Goal: Information Seeking & Learning: Learn about a topic

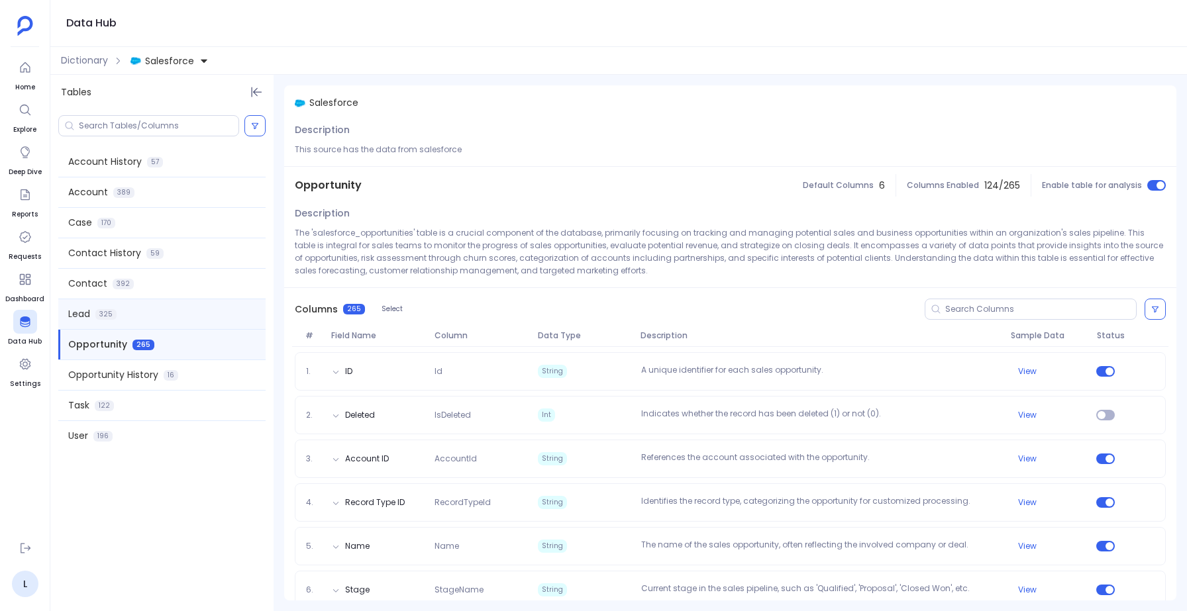
click at [121, 320] on div "Lead 325" at bounding box center [161, 314] width 207 height 30
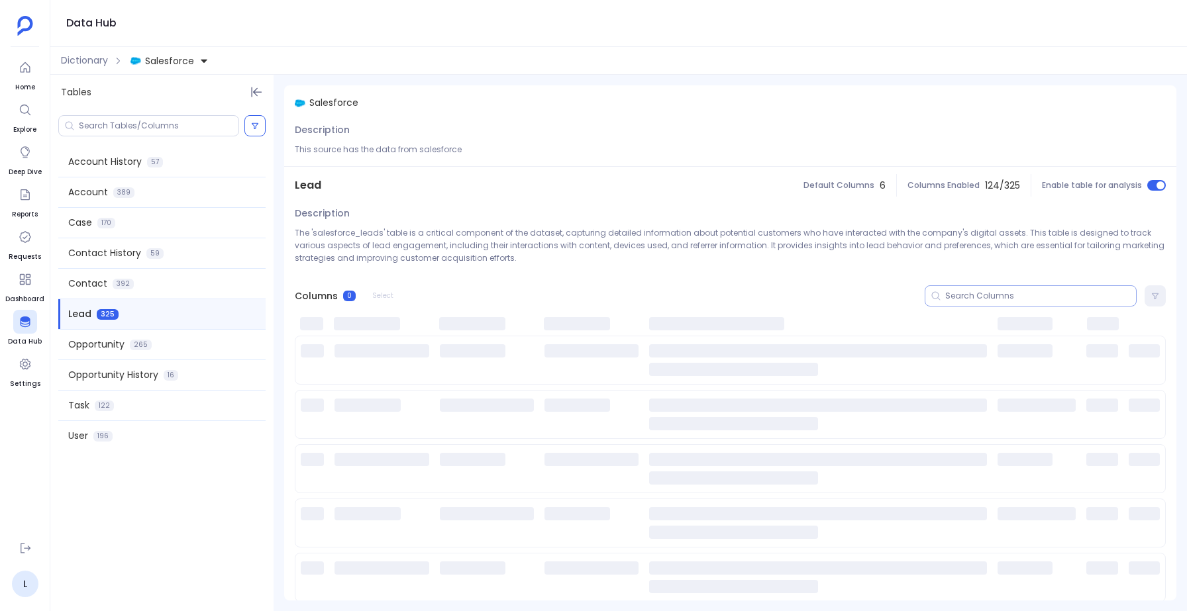
click at [989, 295] on input at bounding box center [1040, 296] width 191 height 11
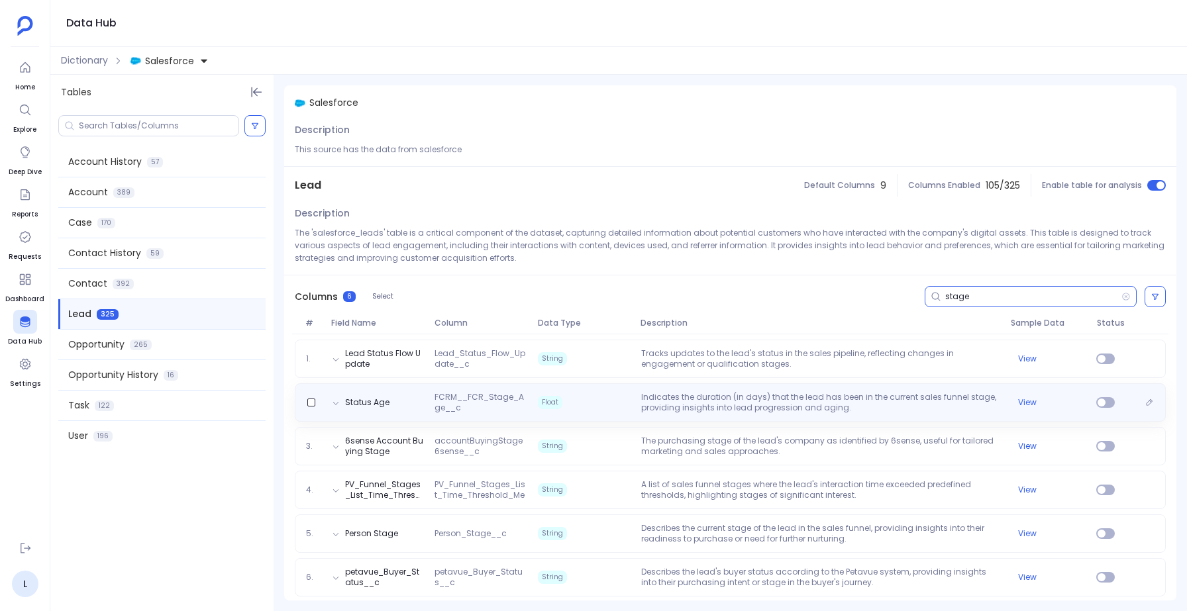
type input "stage"
click at [743, 412] on p "Indicates the duration (in days) that the lead has been in the current sales fu…" at bounding box center [821, 402] width 370 height 21
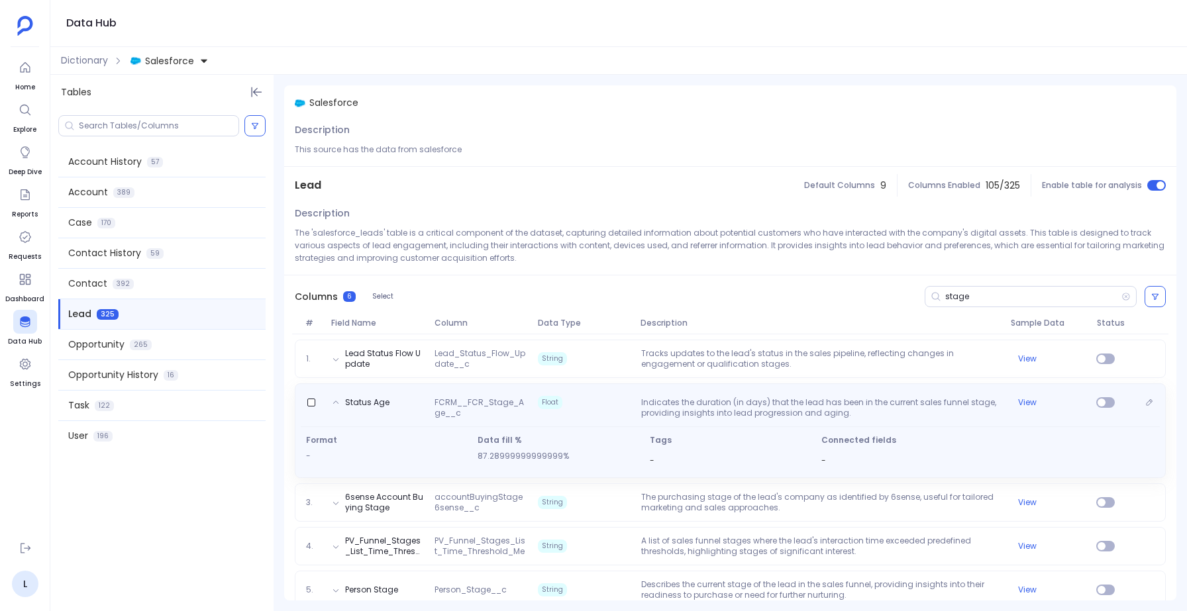
click at [743, 412] on p "Indicates the duration (in days) that the lead has been in the current sales fu…" at bounding box center [821, 407] width 370 height 21
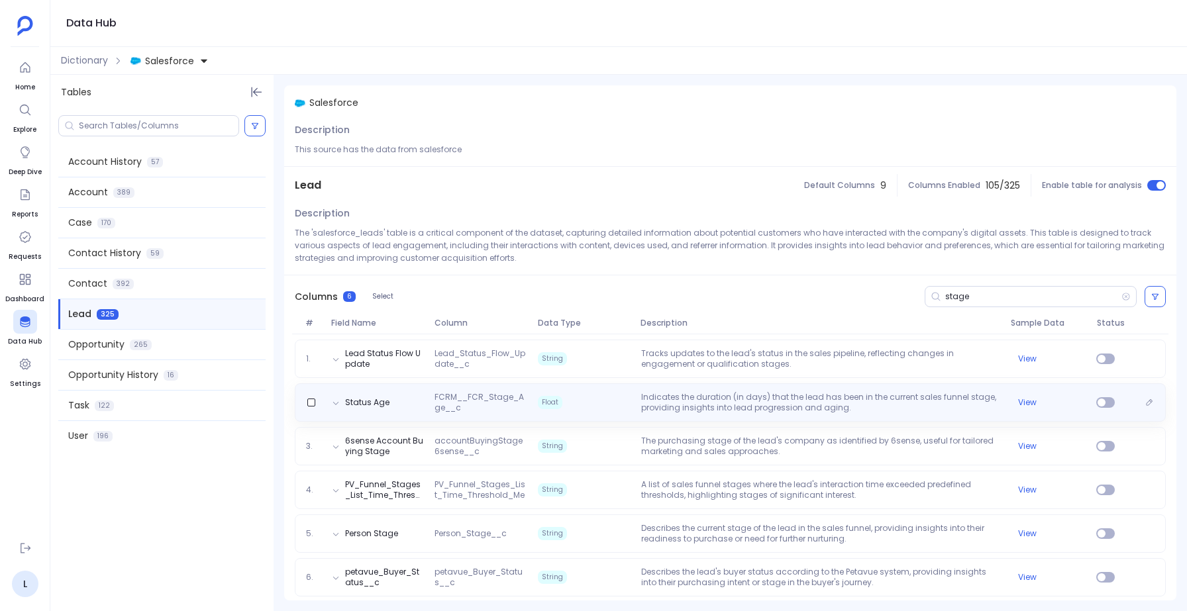
click at [743, 412] on p "Indicates the duration (in days) that the lead has been in the current sales fu…" at bounding box center [821, 402] width 370 height 21
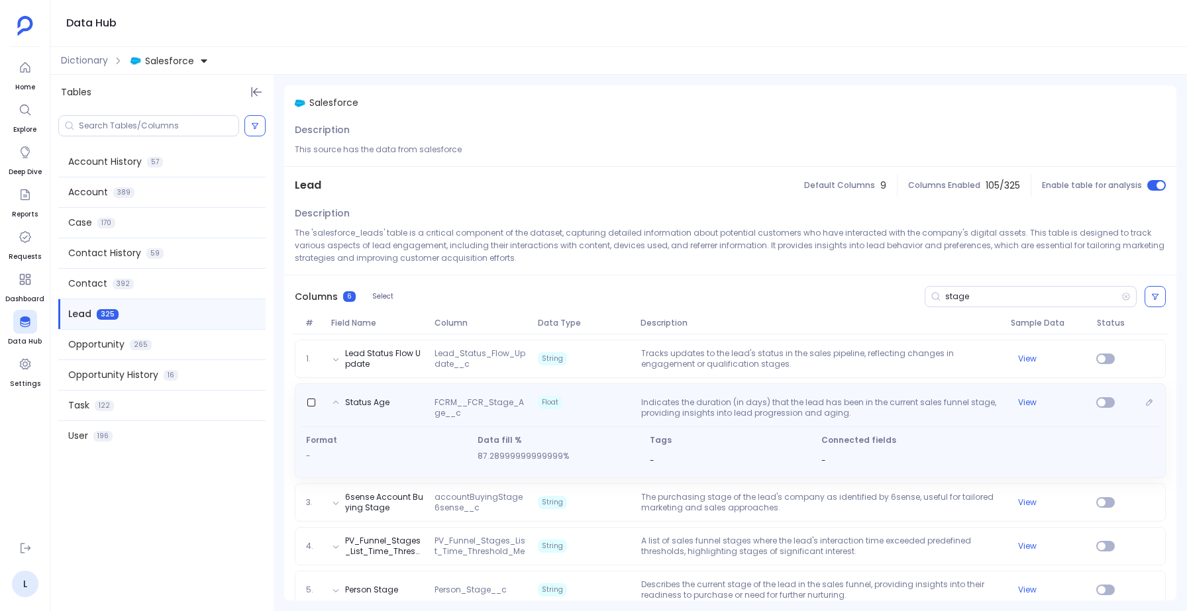
click at [743, 412] on p "Indicates the duration (in days) that the lead has been in the current sales fu…" at bounding box center [821, 407] width 370 height 21
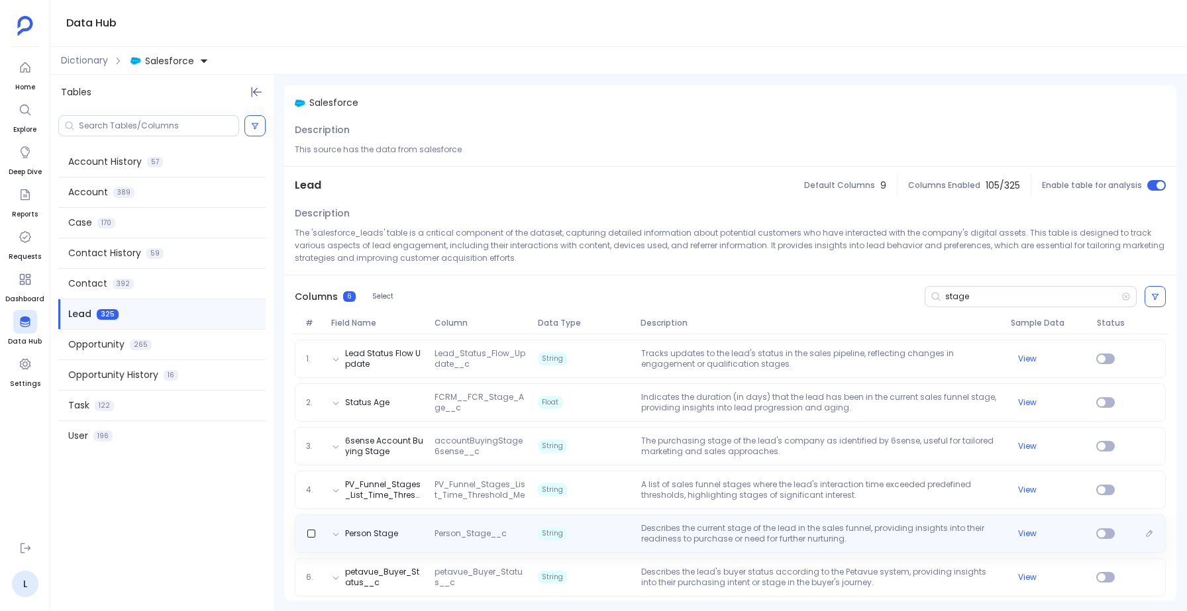
scroll to position [7, 0]
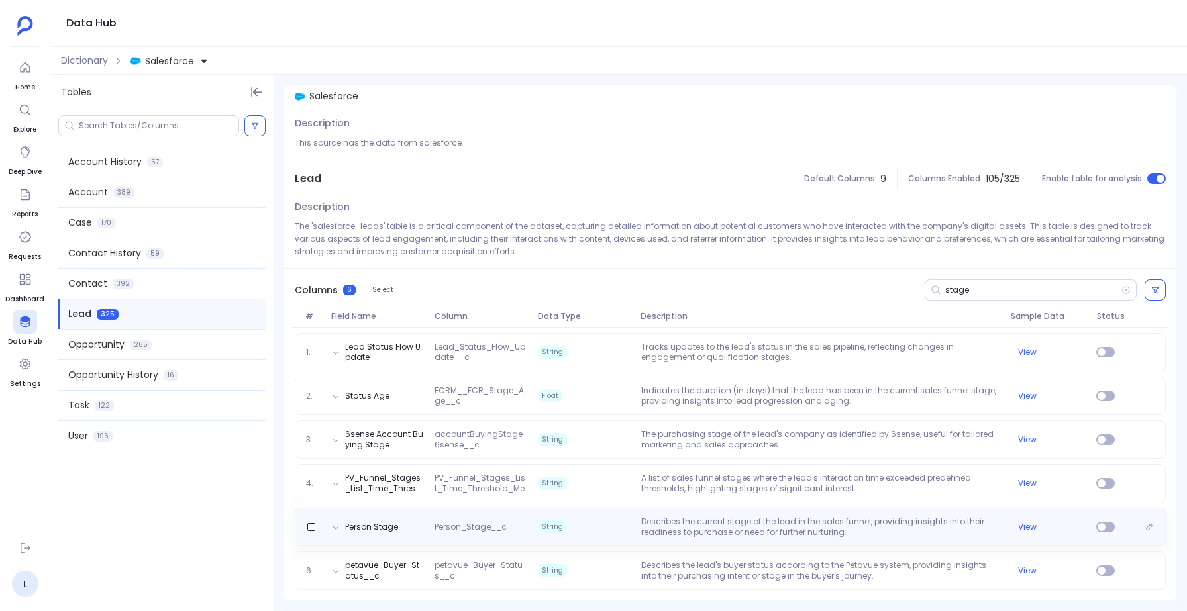
click at [686, 525] on p "Describes the current stage of the lead in the sales funnel, providing insights…" at bounding box center [821, 527] width 370 height 21
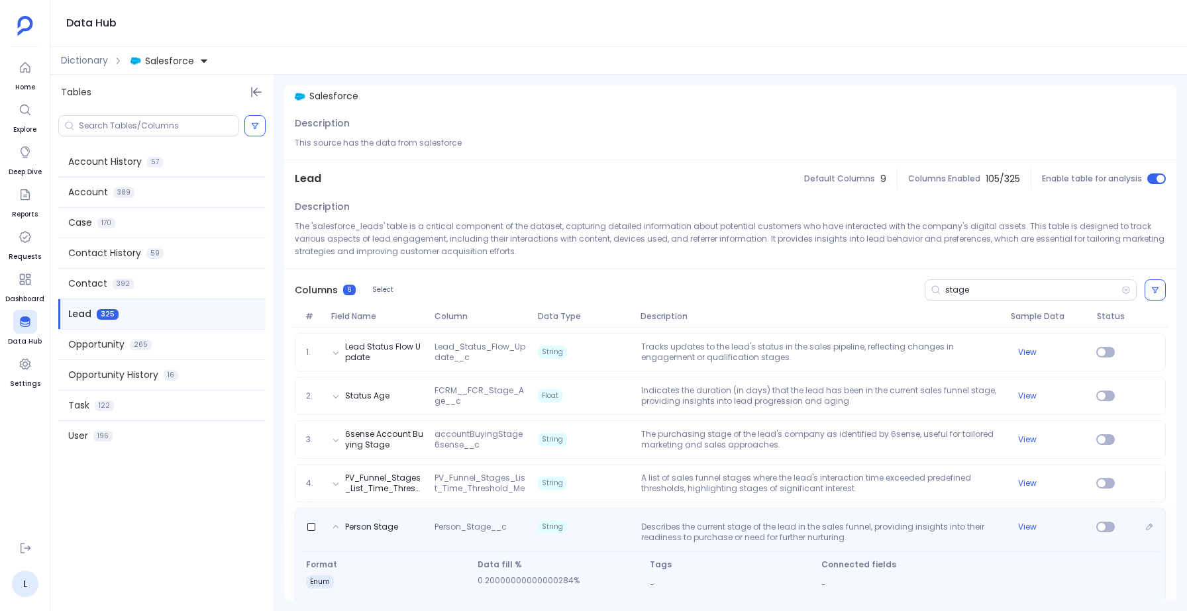
scroll to position [63, 0]
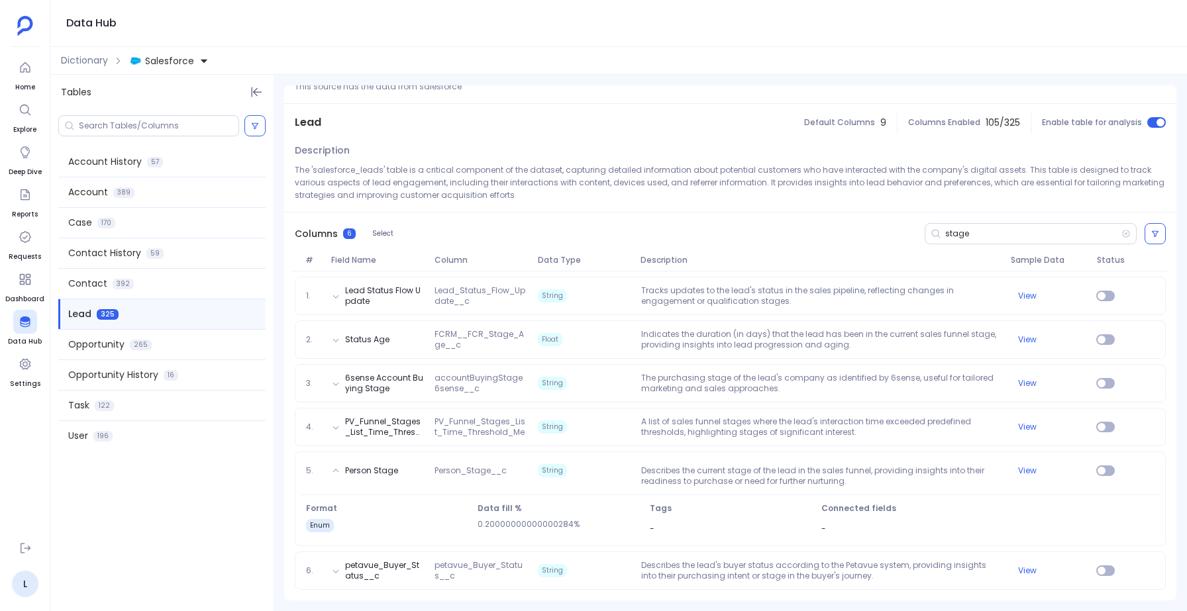
click at [614, 403] on div "1. Lead Status Flow Update Lead_Status_Flow_Update__c String Tracks updates to …" at bounding box center [730, 436] width 892 height 329
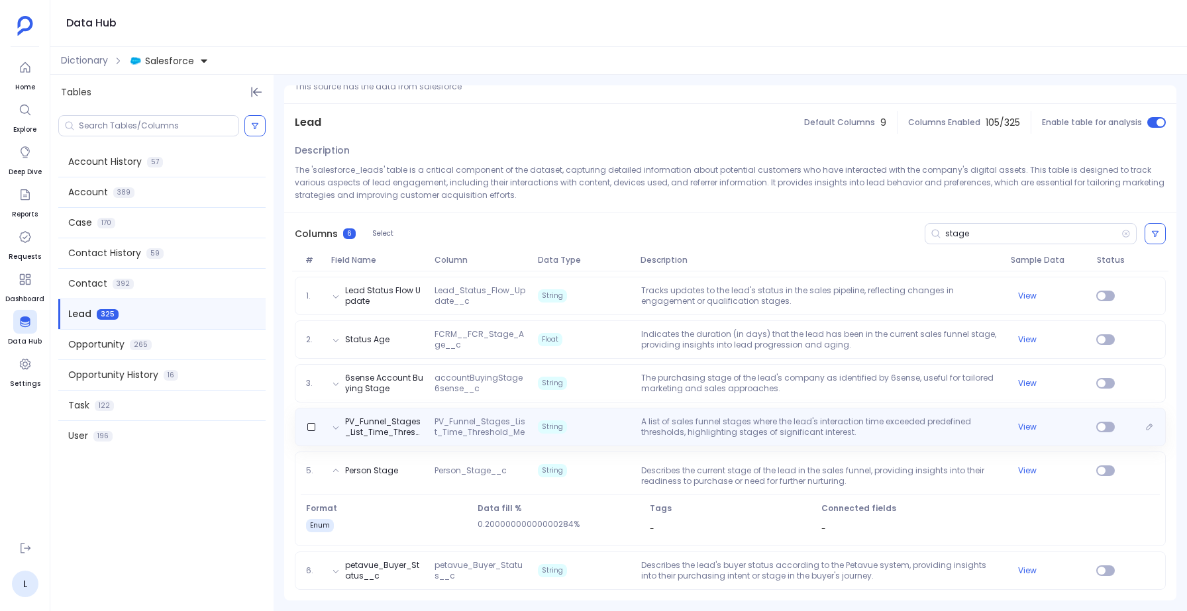
click at [625, 431] on span "String" at bounding box center [584, 427] width 103 height 21
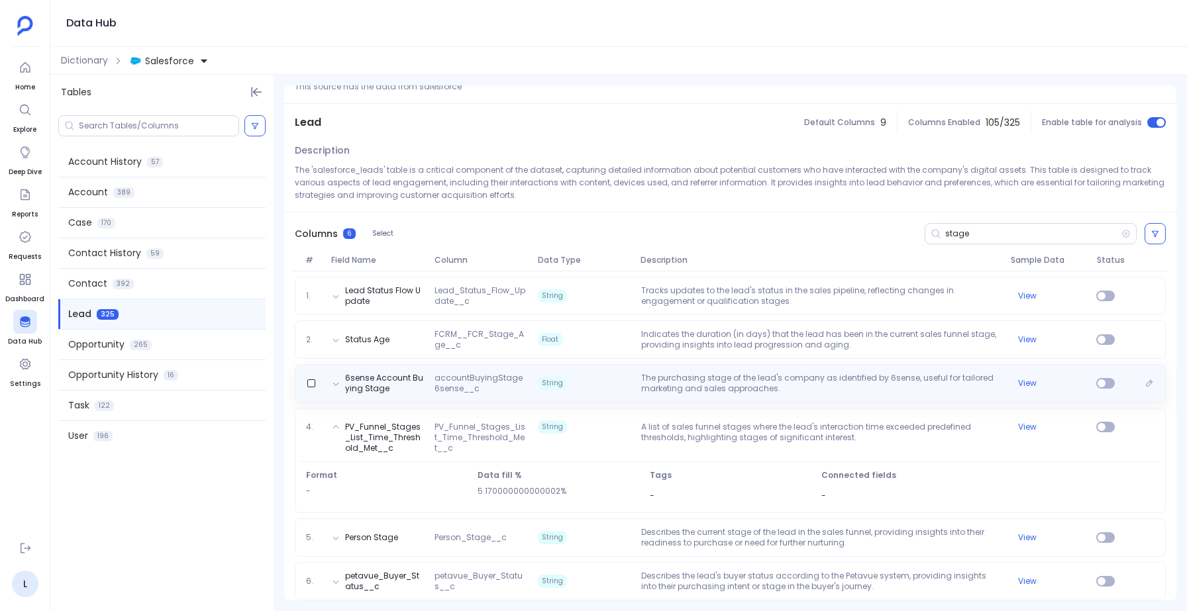
click at [622, 384] on span "String" at bounding box center [584, 383] width 103 height 21
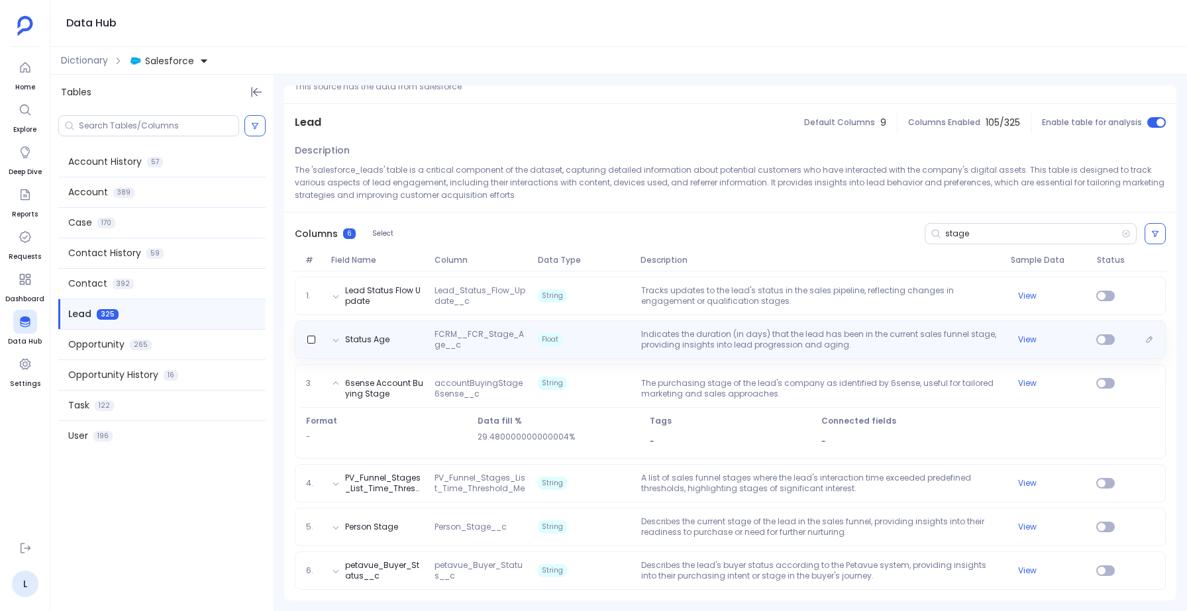
click at [602, 336] on span "Float" at bounding box center [584, 339] width 103 height 21
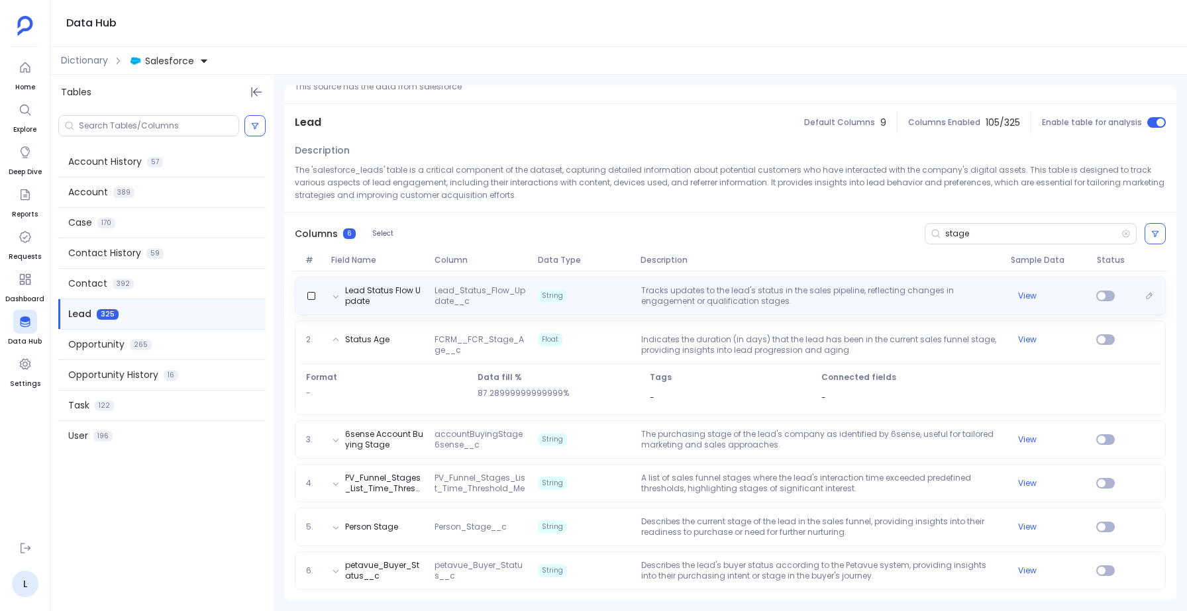
click at [592, 282] on div "Lead Status Flow Update Lead_Status_Flow_Update__c String Tracks updates to the…" at bounding box center [730, 296] width 871 height 38
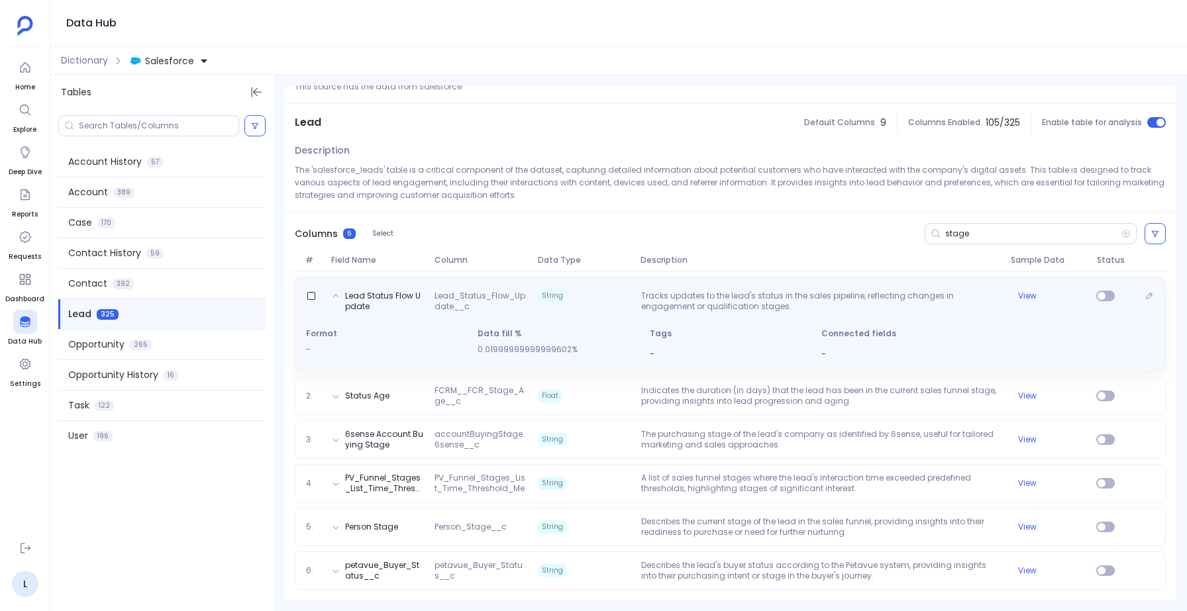
click at [592, 282] on div "Lead Status Flow Update Lead_Status_Flow_Update__c String Tracks updates to the…" at bounding box center [730, 324] width 871 height 95
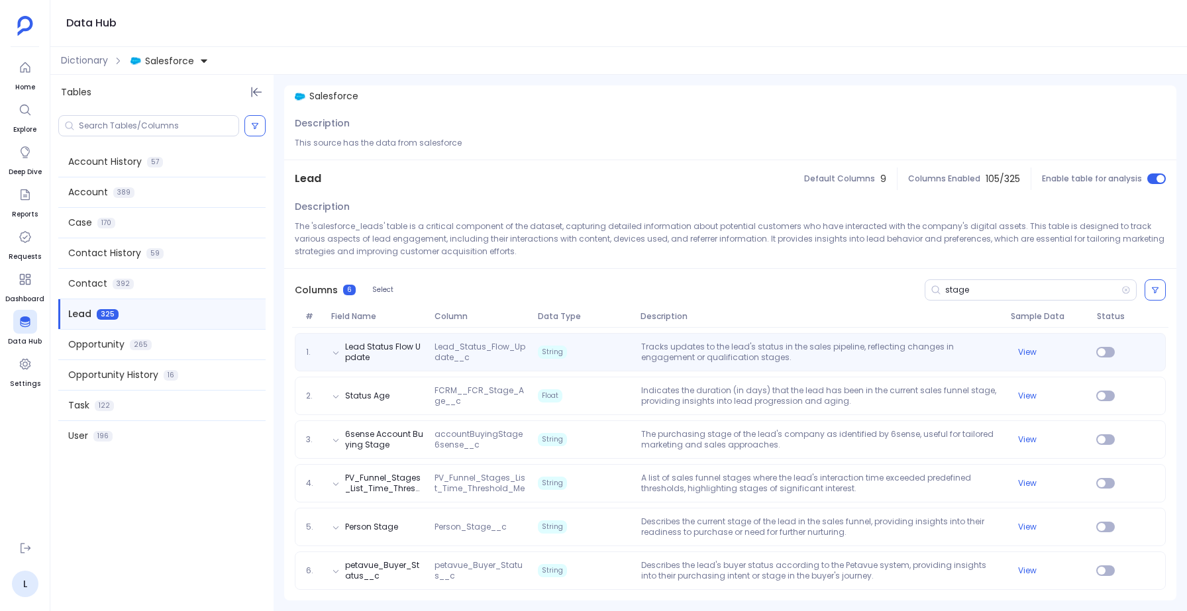
scroll to position [7, 0]
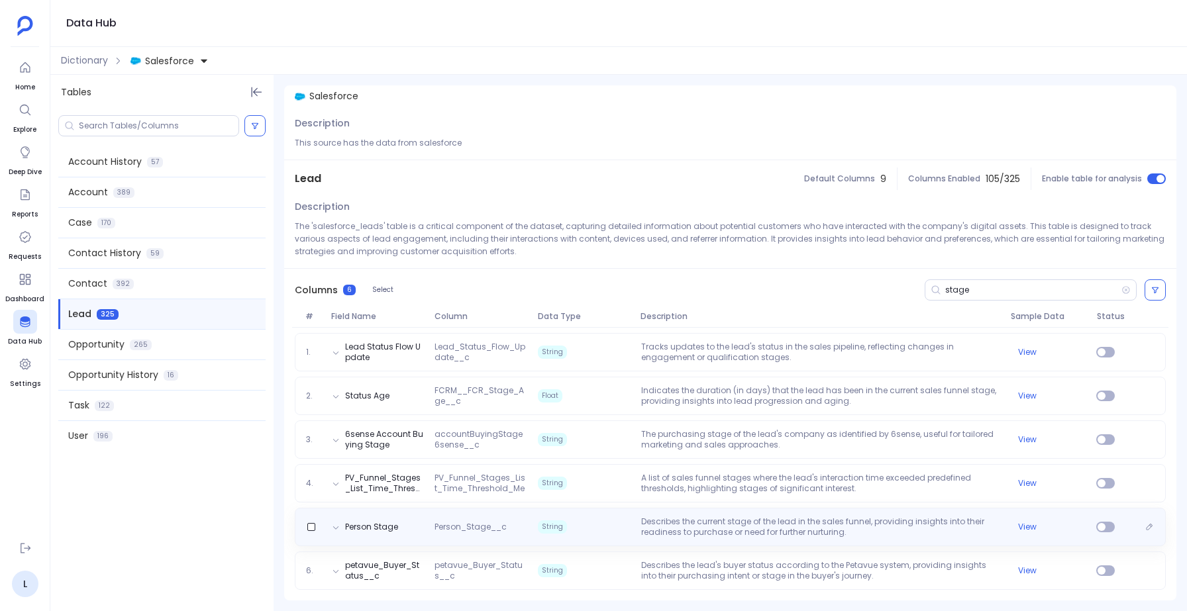
click at [640, 526] on p "Describes the current stage of the lead in the sales funnel, providing insights…" at bounding box center [821, 527] width 370 height 21
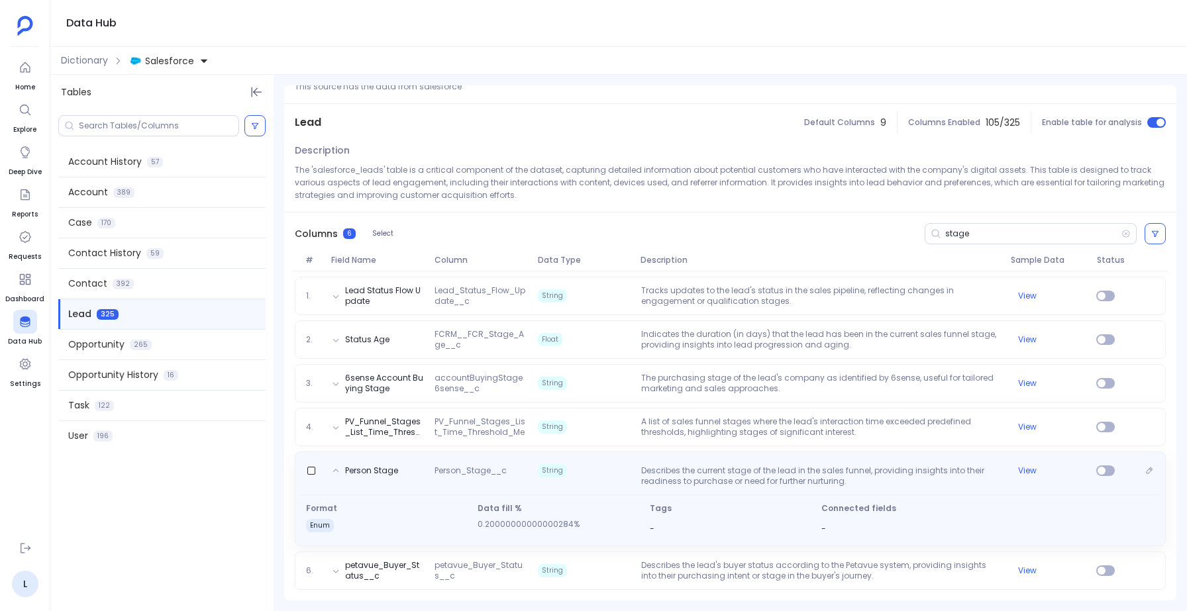
click at [636, 472] on p "Describes the current stage of the lead in the sales funnel, providing insights…" at bounding box center [821, 476] width 370 height 21
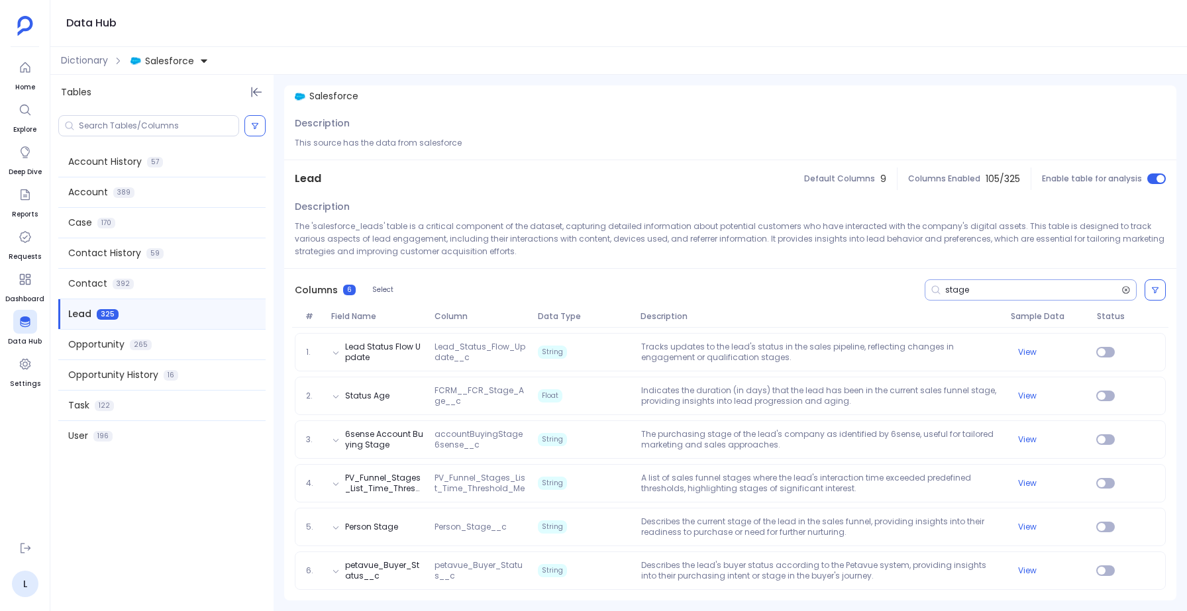
click at [1125, 286] on icon at bounding box center [1125, 290] width 9 height 11
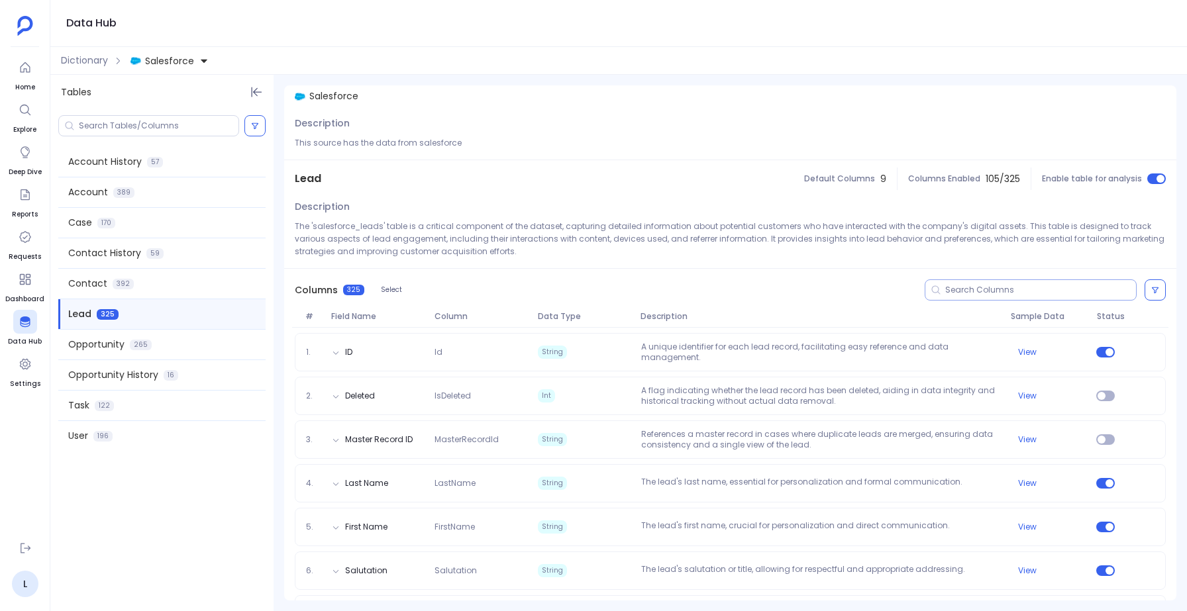
scroll to position [0, 0]
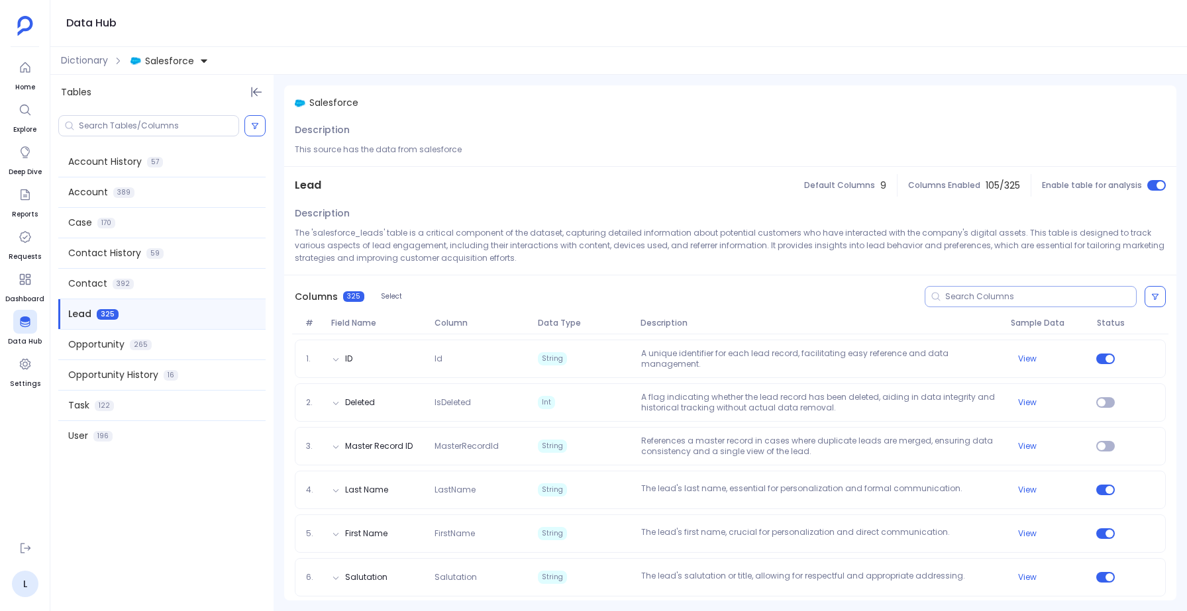
click at [976, 288] on div at bounding box center [1031, 296] width 212 height 21
click at [949, 299] on input at bounding box center [1040, 296] width 191 height 11
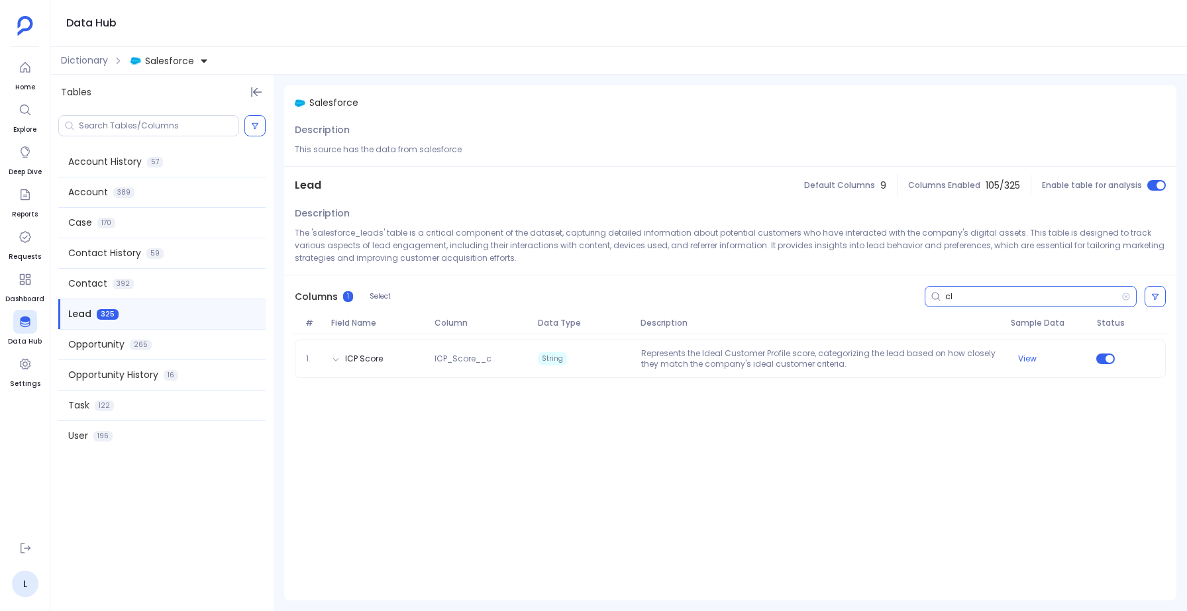
type input "c"
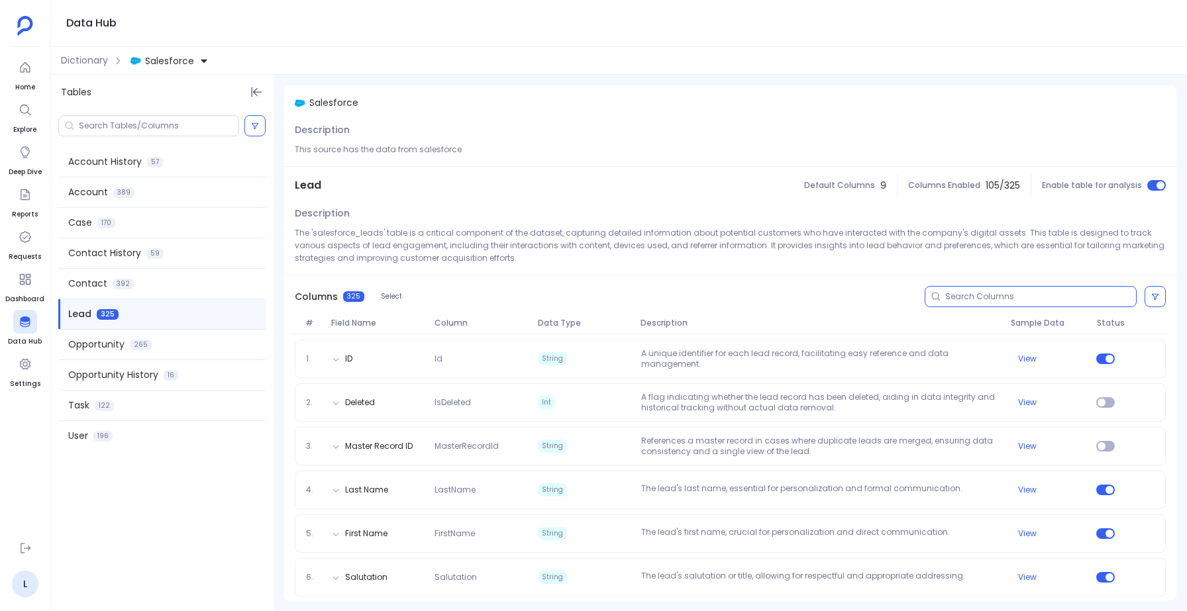
type input "c"
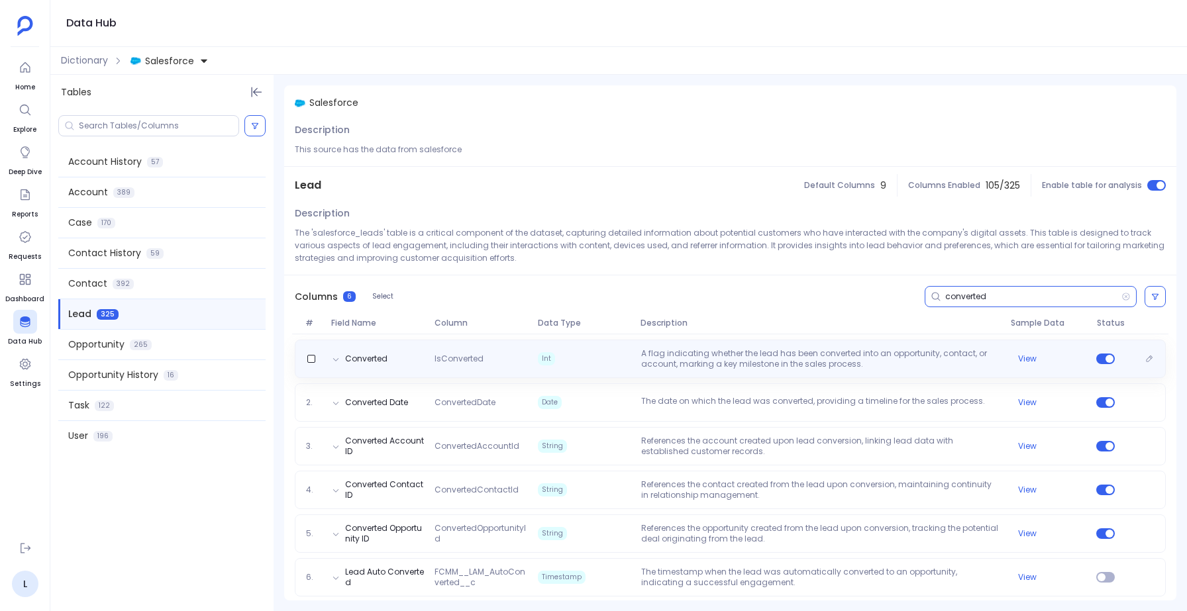
type input "converted"
click at [624, 356] on span "Int" at bounding box center [584, 358] width 103 height 21
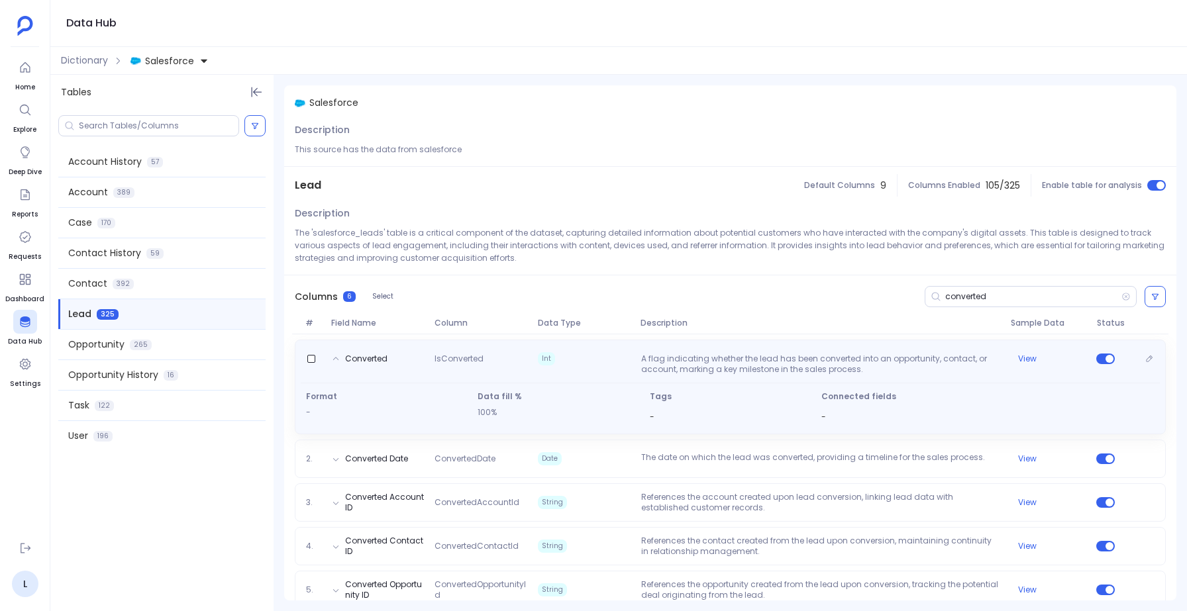
click at [624, 356] on span "Int" at bounding box center [584, 358] width 103 height 13
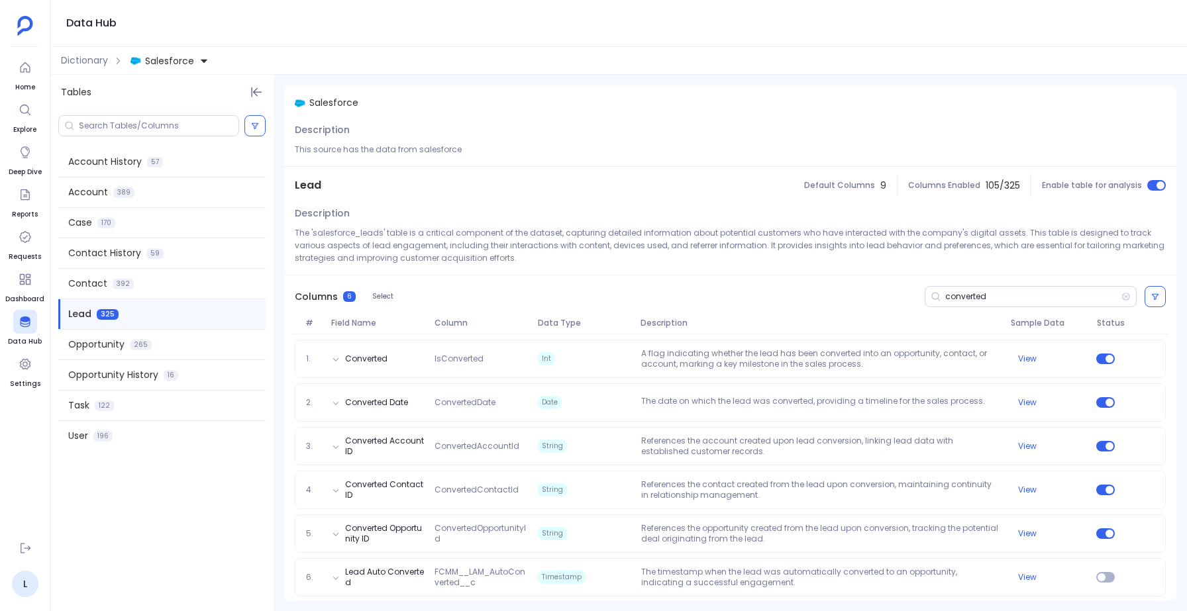
click at [618, 336] on div "1. Converted IsConverted Int A flag indicating whether the lead has been conver…" at bounding box center [730, 471] width 892 height 273
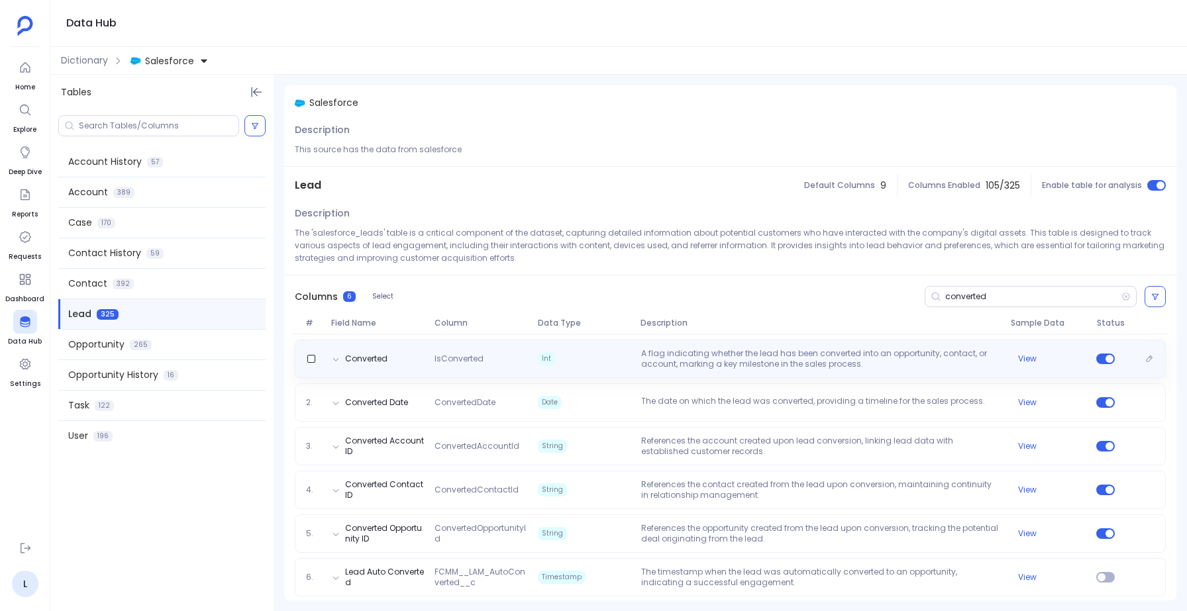
click at [619, 345] on div "Converted IsConverted Int A flag indicating whether the lead has been converted…" at bounding box center [730, 359] width 871 height 38
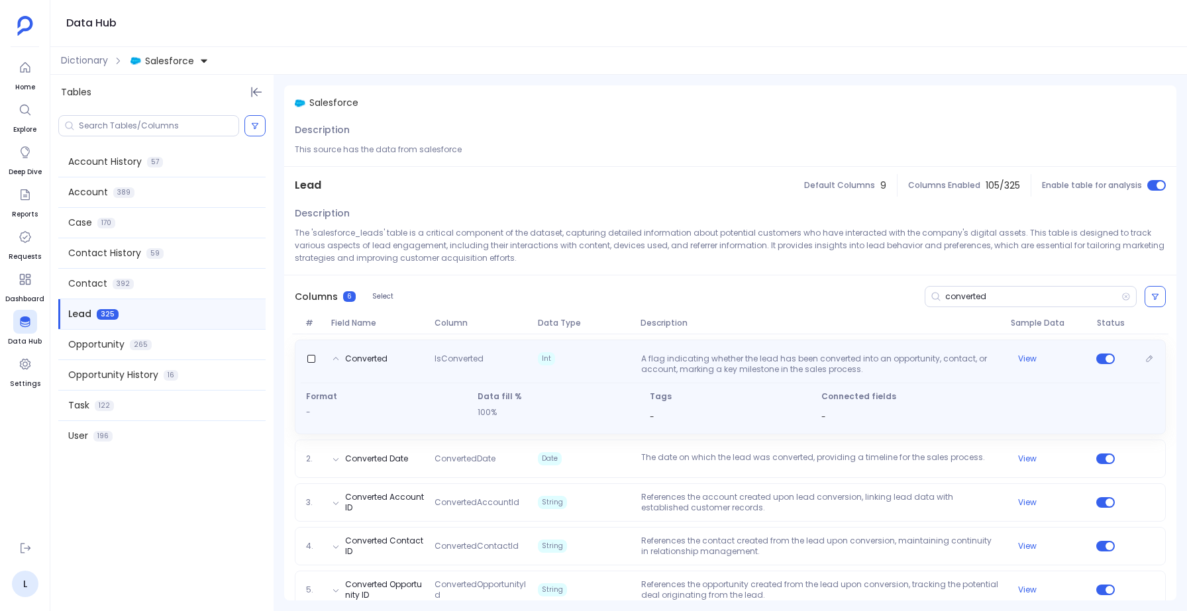
click at [621, 351] on div "Converted IsConverted Int A flag indicating whether the lead has been converted…" at bounding box center [730, 361] width 859 height 26
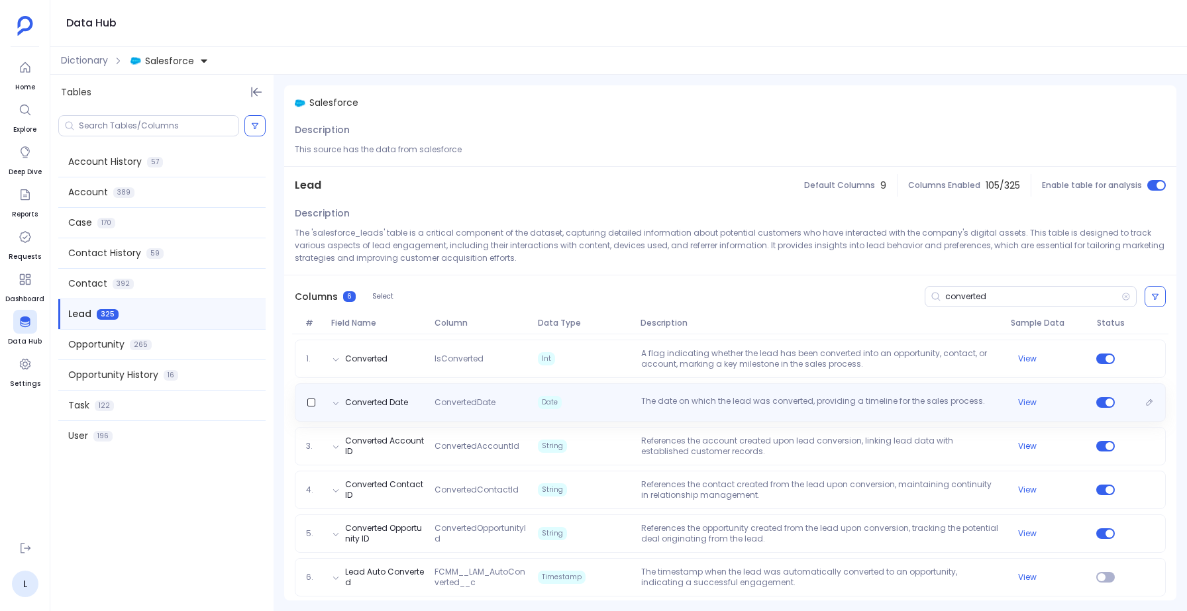
click at [613, 391] on div "Converted Date ConvertedDate Date The date on which the lead was converted, pro…" at bounding box center [730, 403] width 871 height 38
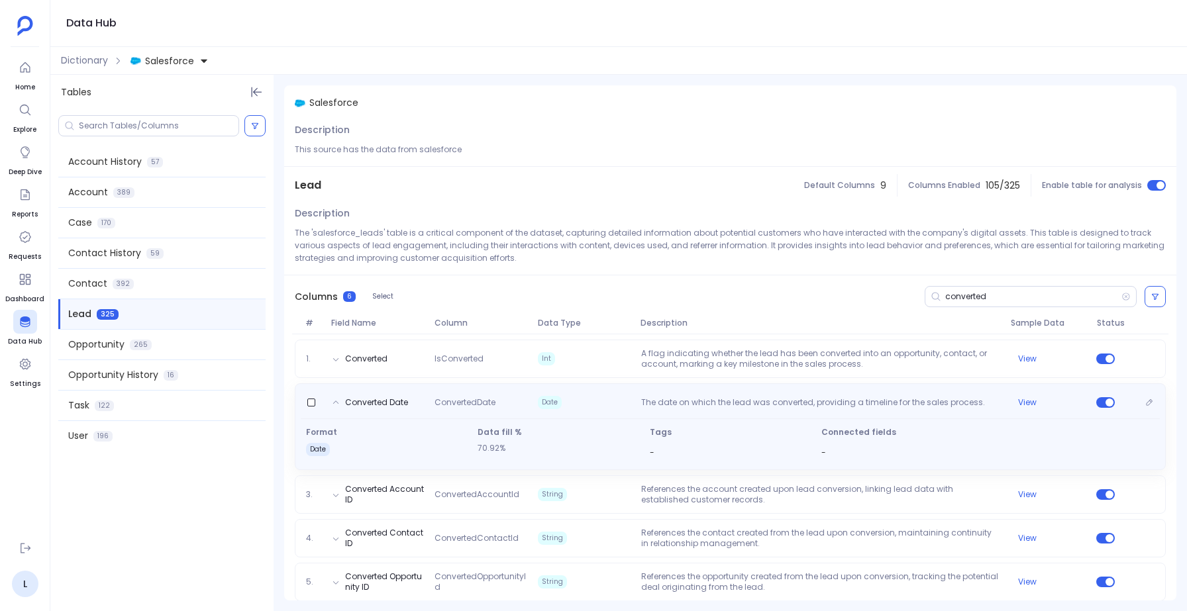
click at [613, 391] on div "Converted Date ConvertedDate Date The date on which the lead was converted, pro…" at bounding box center [730, 427] width 871 height 87
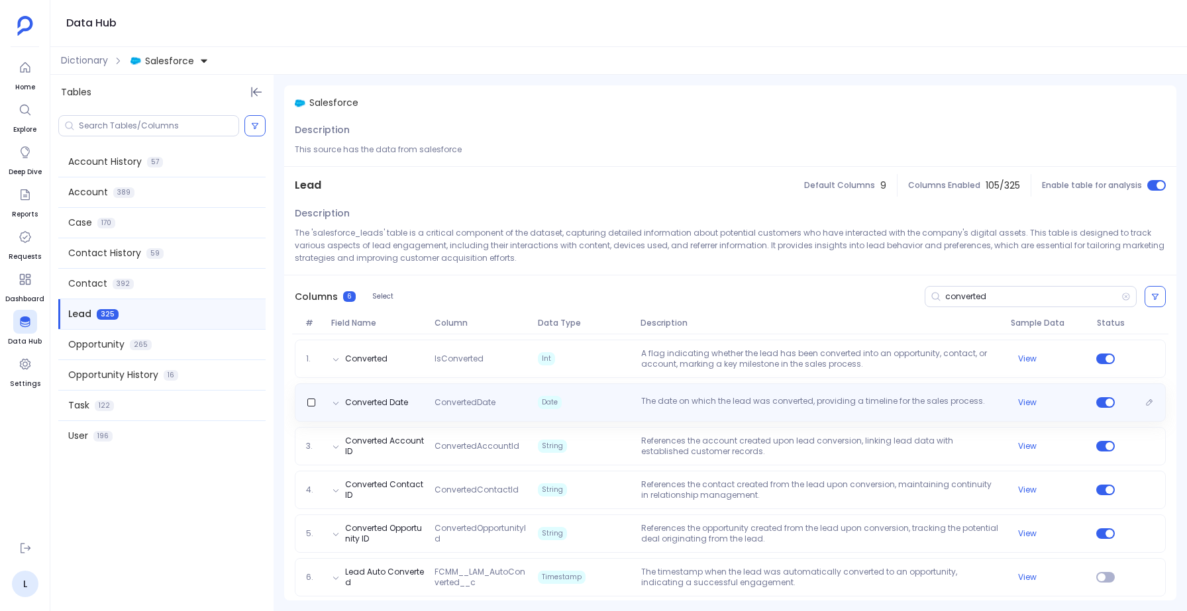
click at [660, 389] on div "Converted Date ConvertedDate Date The date on which the lead was converted, pro…" at bounding box center [730, 403] width 871 height 38
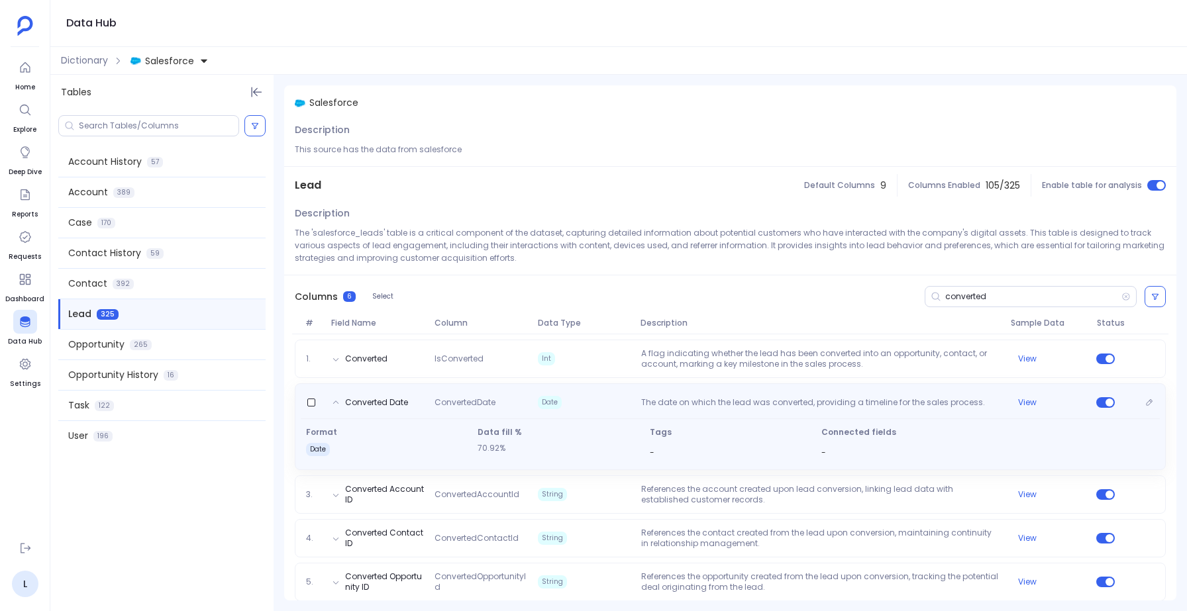
click at [660, 389] on div "Converted Date ConvertedDate Date The date on which the lead was converted, pro…" at bounding box center [730, 427] width 871 height 87
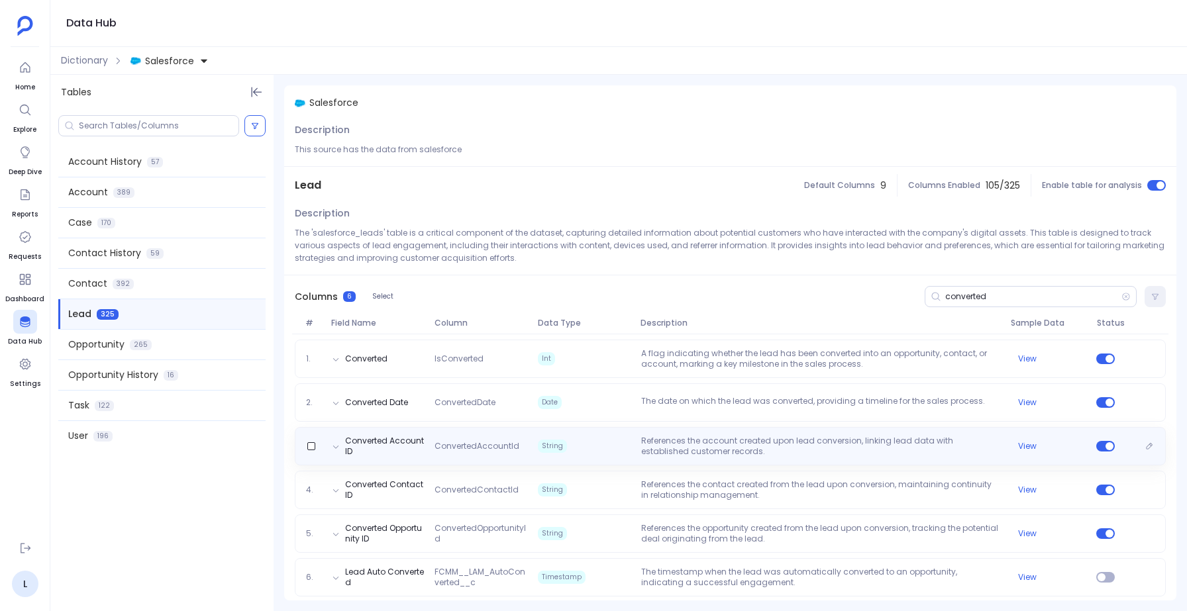
scroll to position [7, 0]
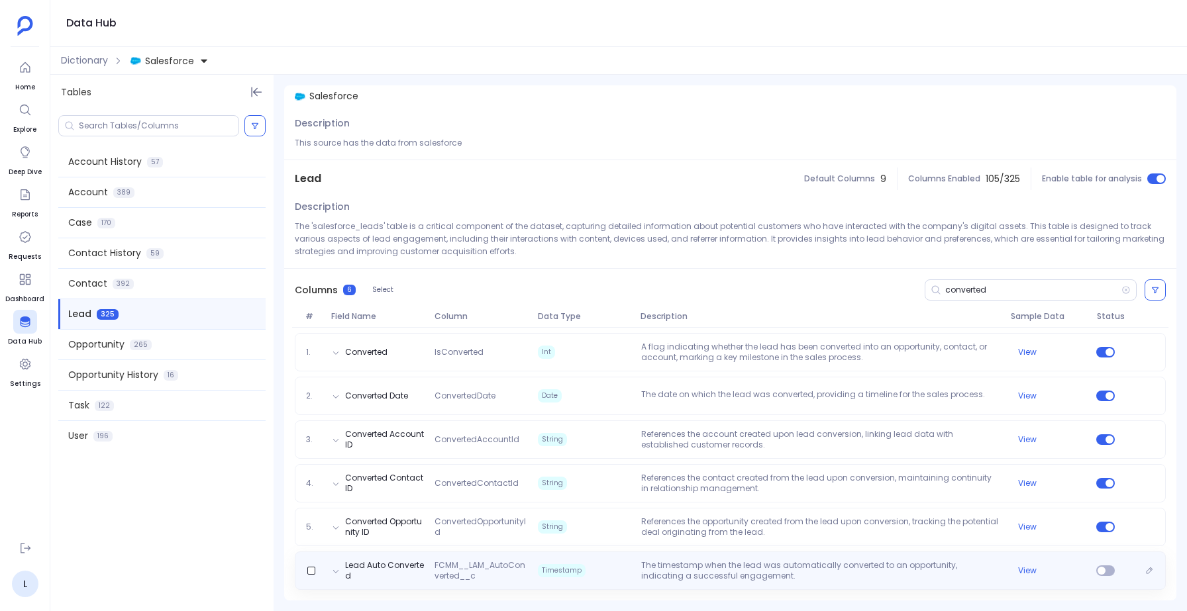
click at [614, 560] on span "Timestamp" at bounding box center [584, 570] width 103 height 21
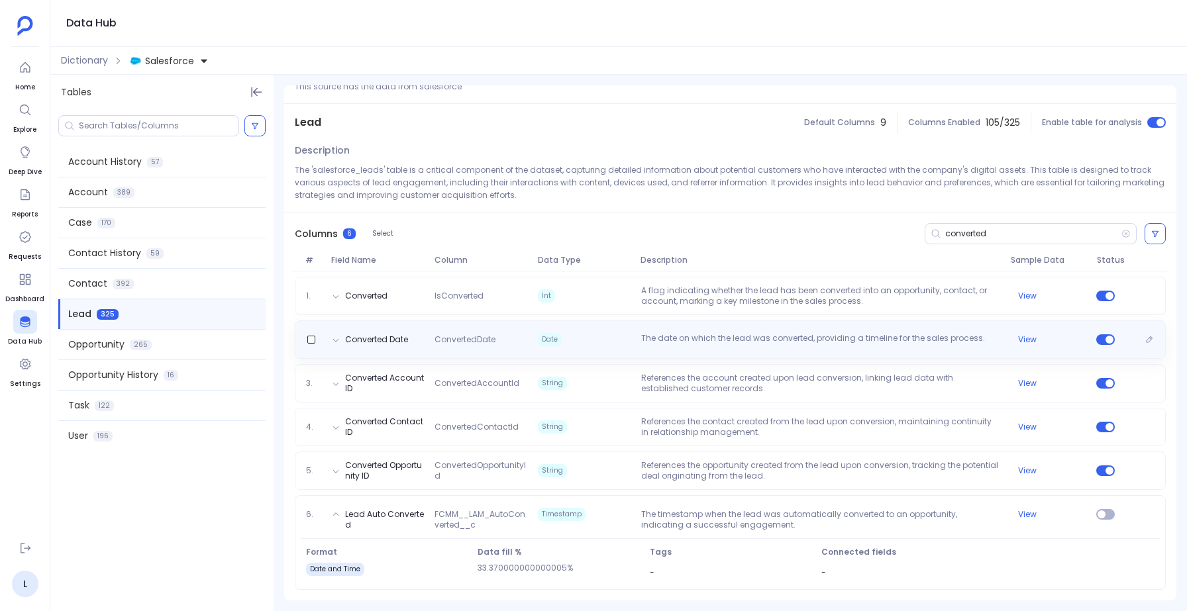
click at [620, 341] on span "Date" at bounding box center [584, 339] width 103 height 13
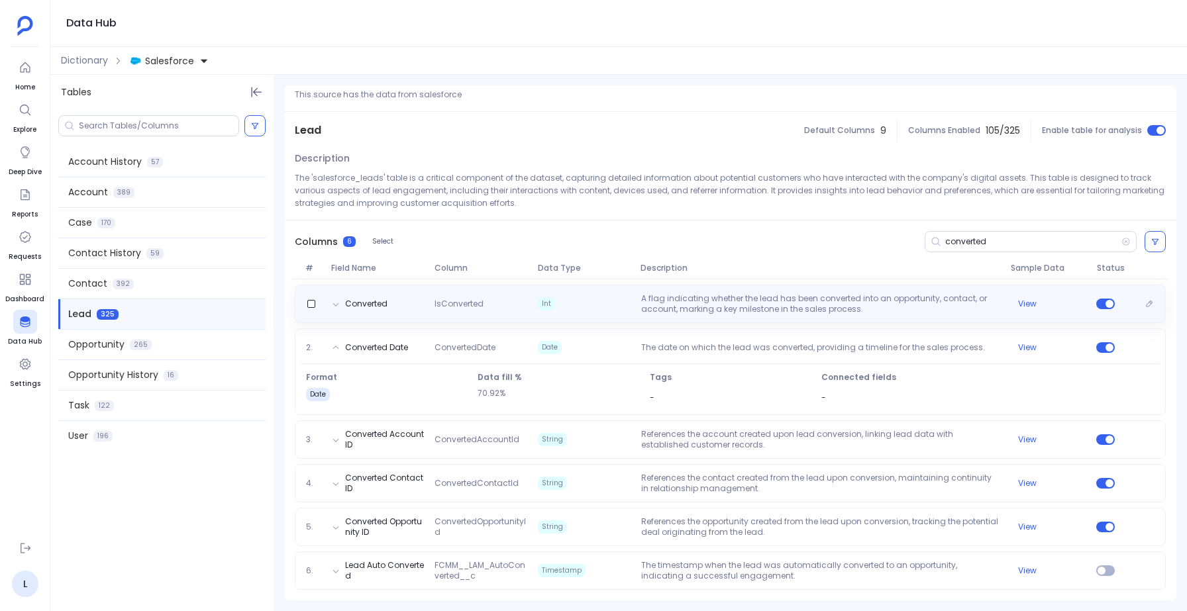
click at [621, 307] on span "Int" at bounding box center [584, 303] width 103 height 21
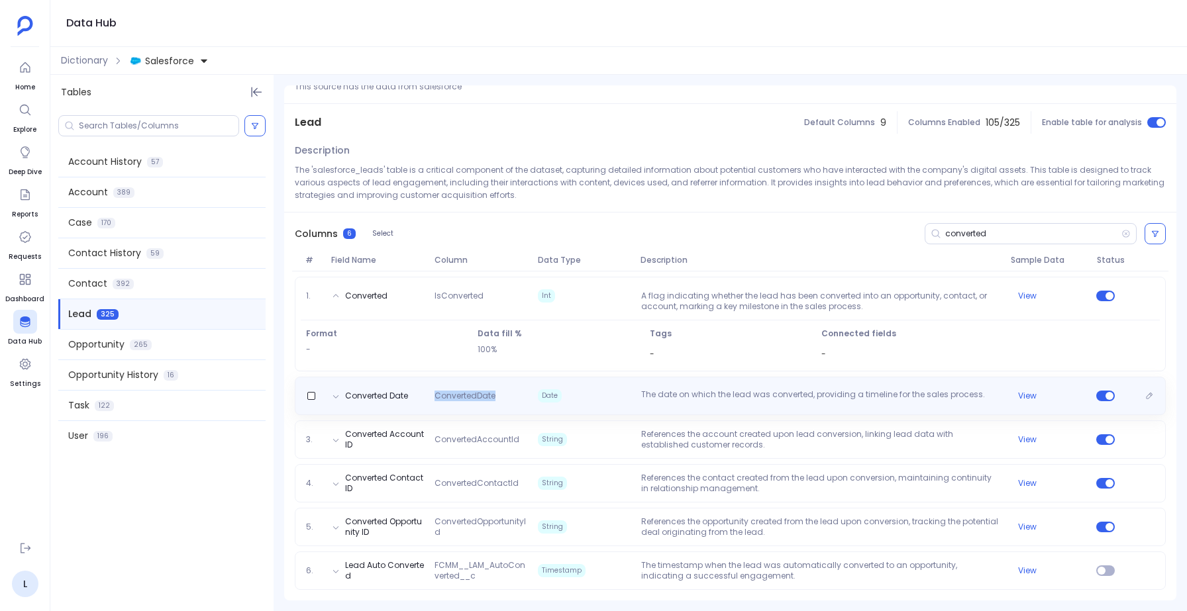
drag, startPoint x: 500, startPoint y: 394, endPoint x: 437, endPoint y: 397, distance: 63.7
click at [437, 397] on span "ConvertedDate" at bounding box center [480, 396] width 103 height 11
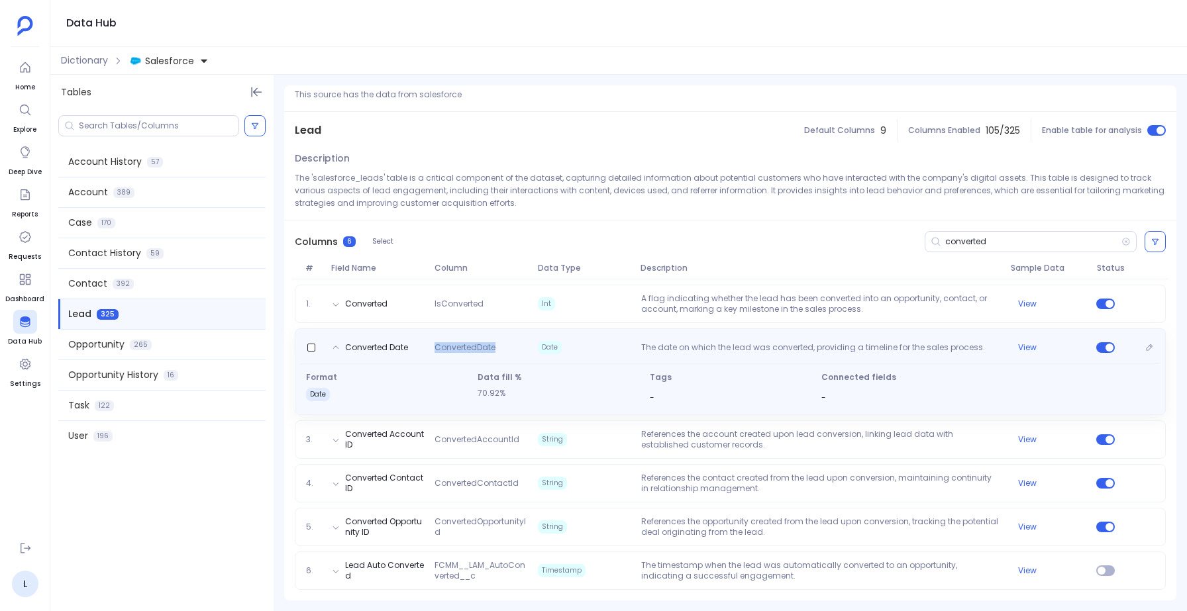
scroll to position [55, 0]
copy span "ConvertedDate"
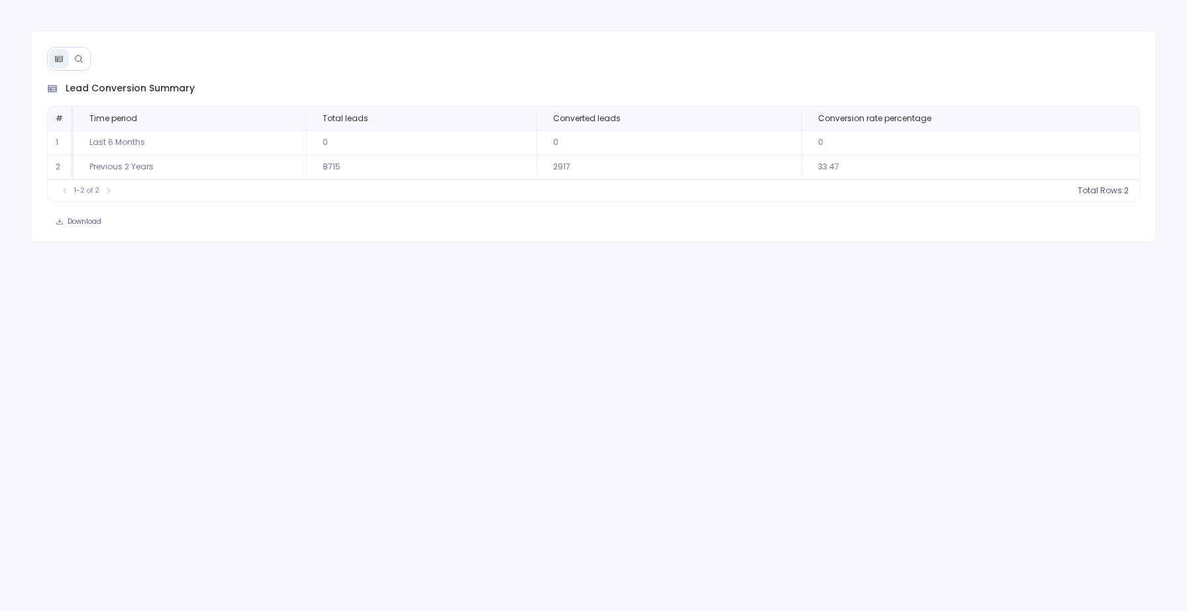
click at [76, 58] on icon at bounding box center [78, 58] width 9 height 9
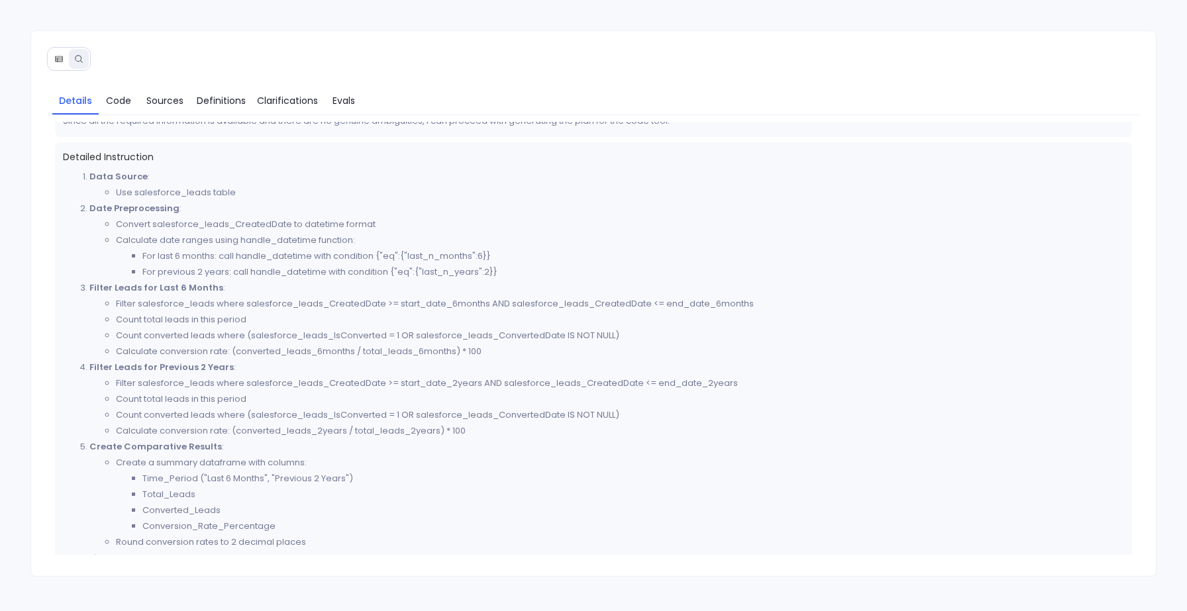
scroll to position [440, 0]
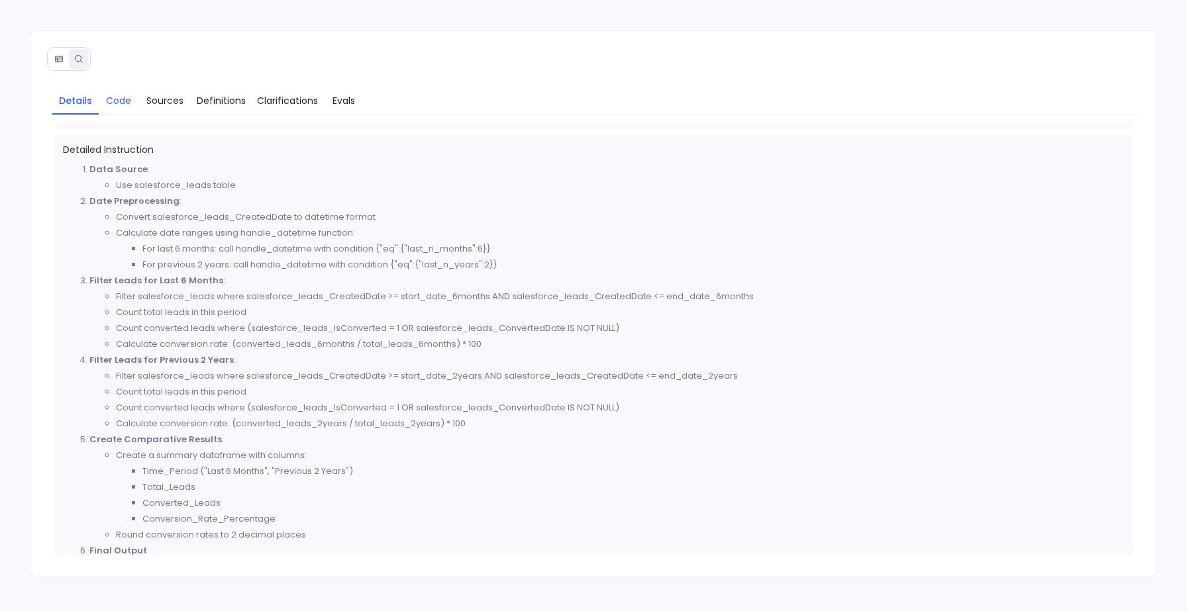
click at [119, 98] on span "Code" at bounding box center [118, 100] width 25 height 15
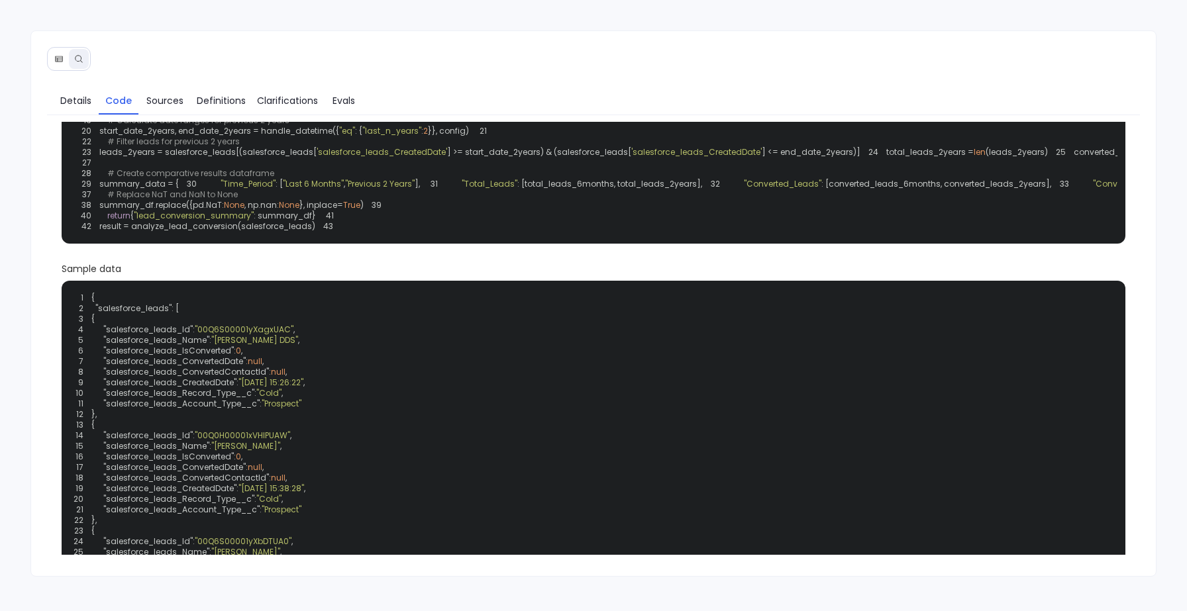
scroll to position [0, 0]
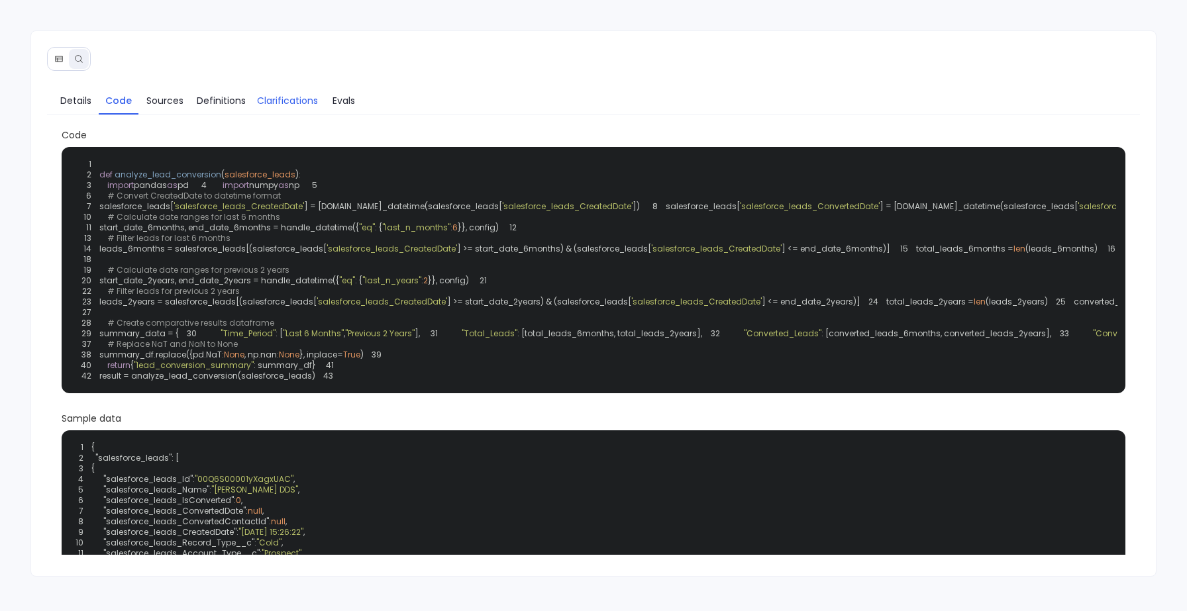
click at [291, 107] on span "Clarifications" at bounding box center [287, 100] width 61 height 15
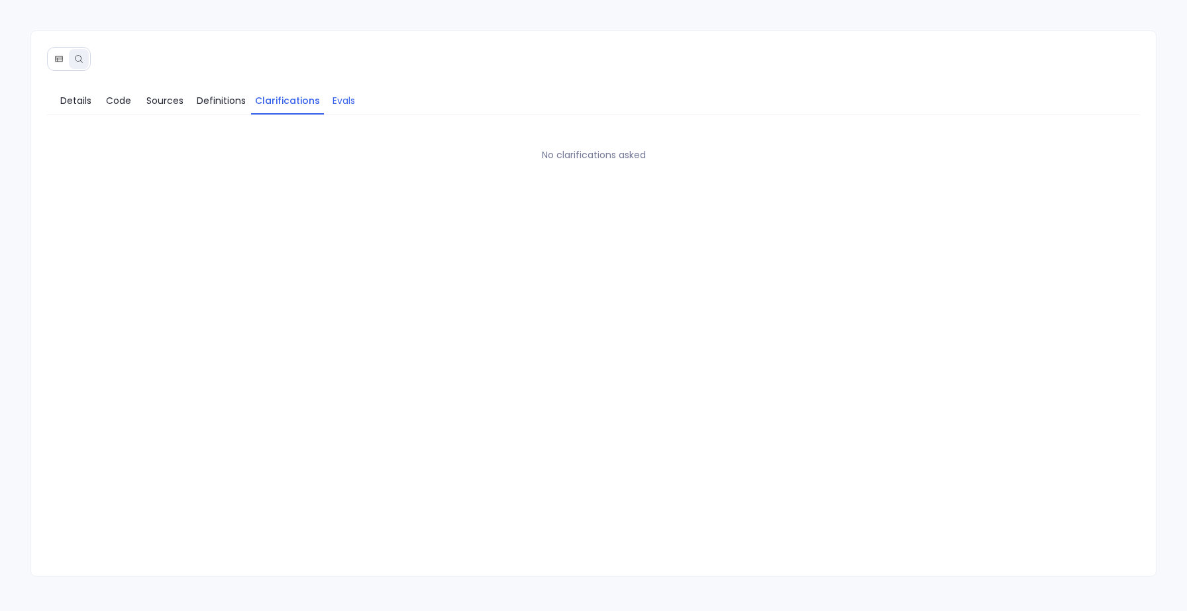
click at [344, 105] on span "Evals" at bounding box center [344, 100] width 23 height 15
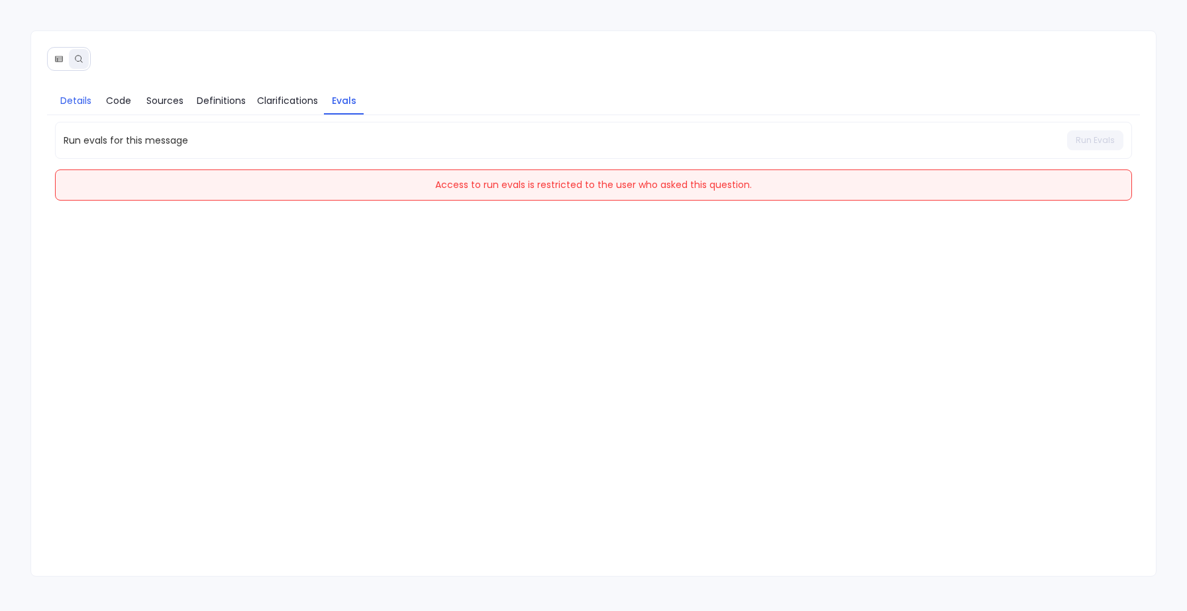
click at [77, 101] on span "Details" at bounding box center [75, 100] width 31 height 15
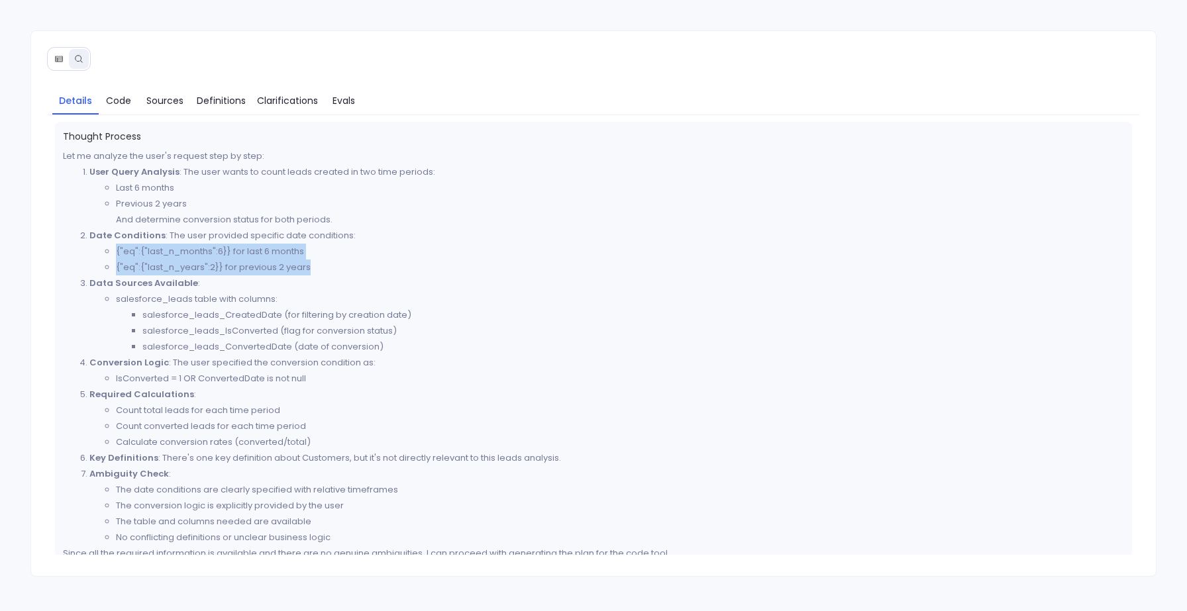
drag, startPoint x: 115, startPoint y: 252, endPoint x: 311, endPoint y: 268, distance: 197.4
click at [311, 268] on ul "{"eq":{"last_n_months":6}} for last 6 months {"eq":{"last_n_years":2}} for prev…" at bounding box center [606, 260] width 1035 height 32
click at [311, 268] on li "{"eq":{"last_n_years":2}} for previous 2 years" at bounding box center [620, 268] width 1008 height 16
click at [115, 97] on span "Code" at bounding box center [118, 100] width 25 height 15
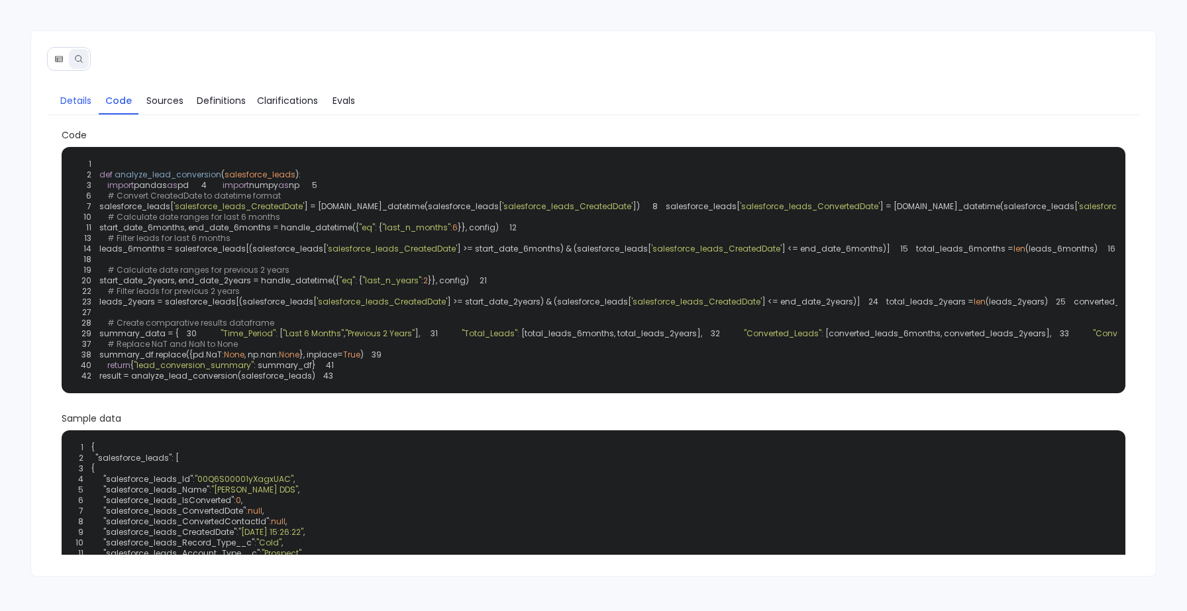
click at [67, 110] on link "Details" at bounding box center [75, 101] width 46 height 28
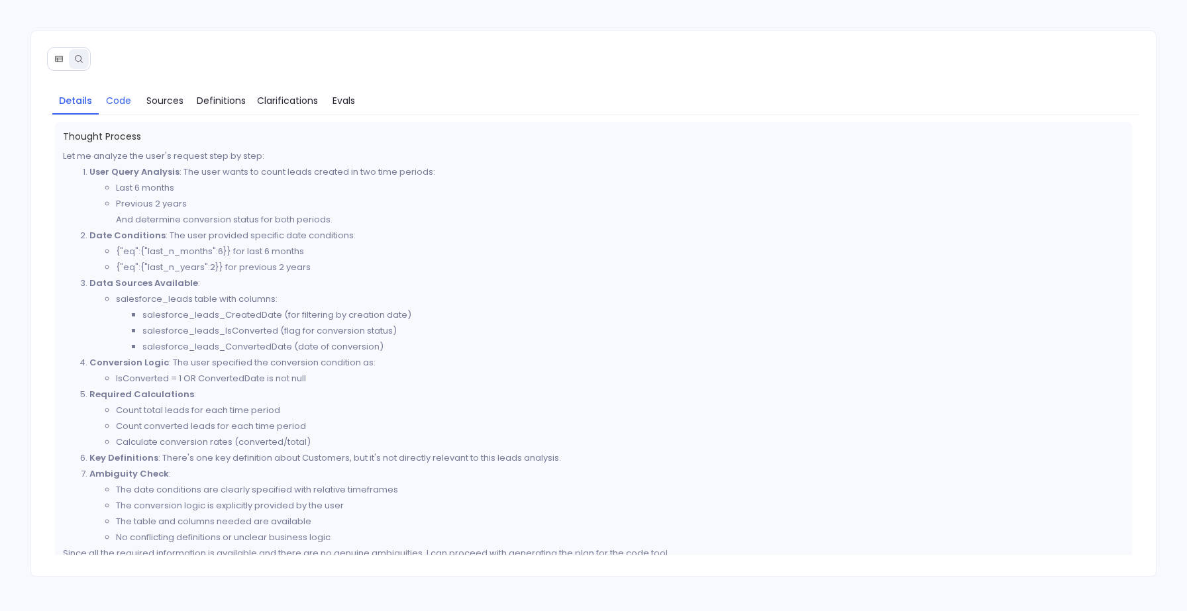
click at [125, 105] on span "Code" at bounding box center [118, 100] width 25 height 15
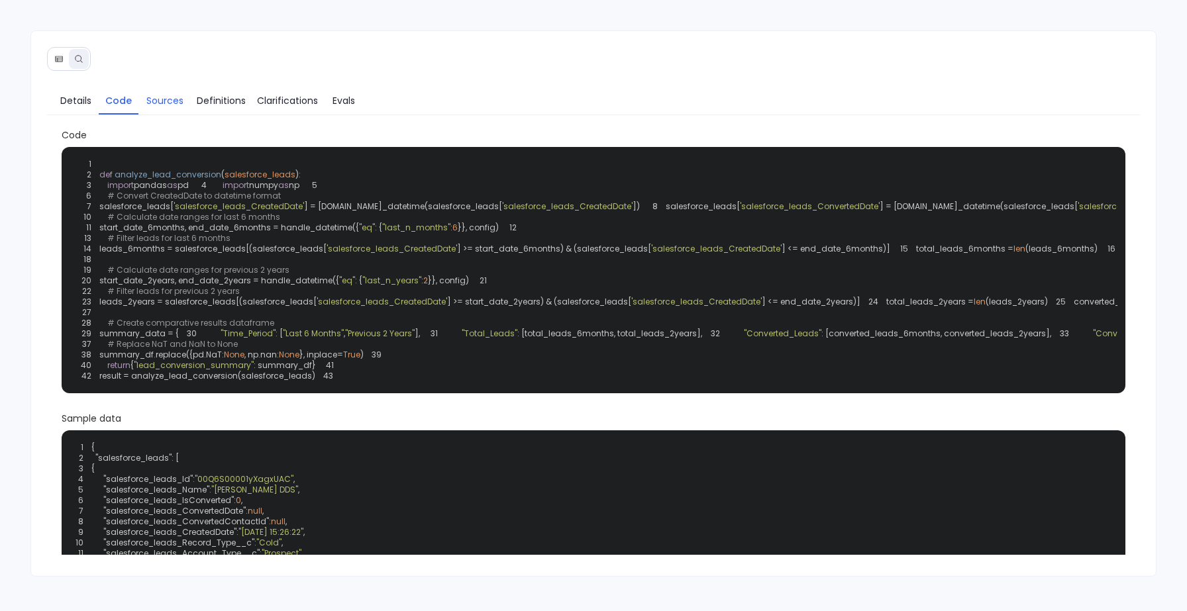
click at [164, 97] on span "Sources" at bounding box center [164, 100] width 37 height 15
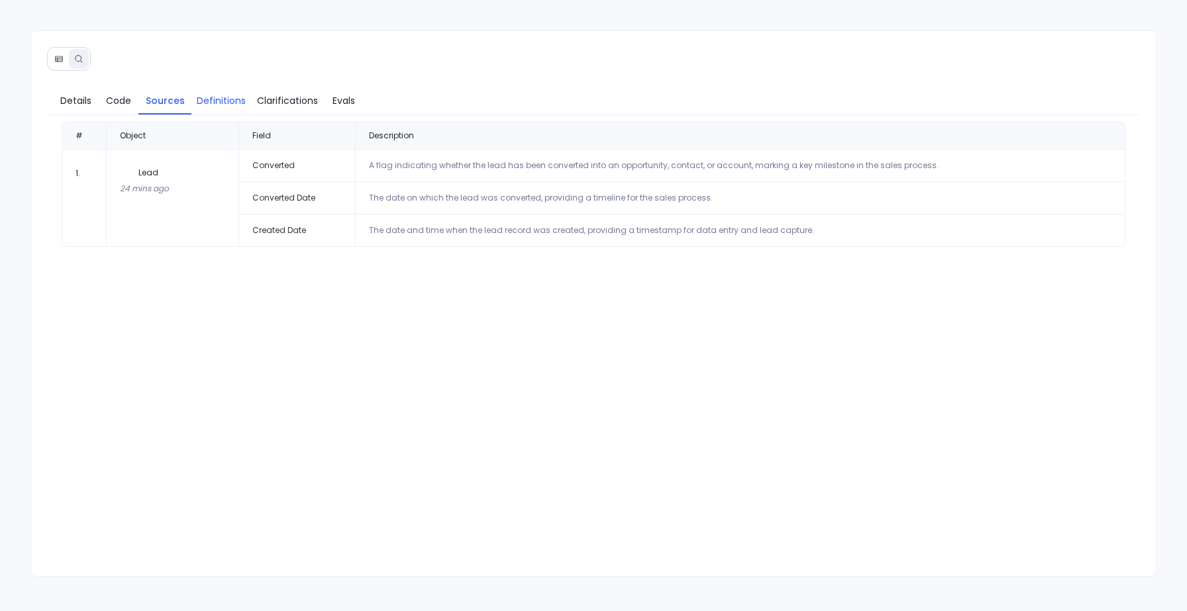
click at [213, 105] on span "Definitions" at bounding box center [221, 100] width 49 height 15
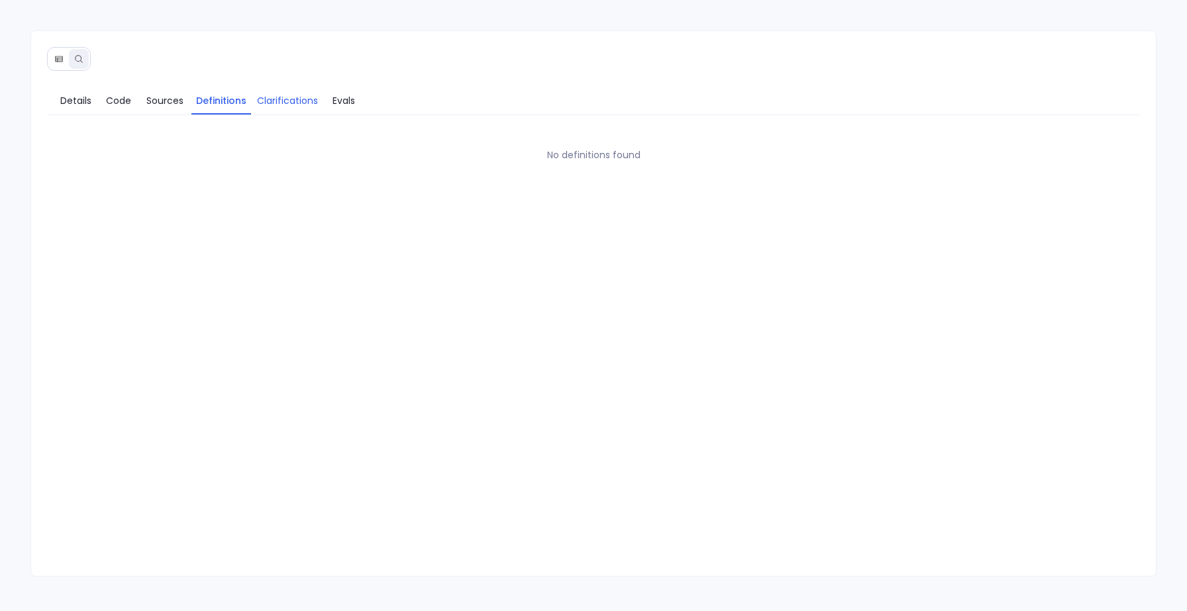
click at [256, 107] on link "Clarifications" at bounding box center [287, 101] width 73 height 28
click at [342, 99] on span "Evals" at bounding box center [344, 100] width 23 height 15
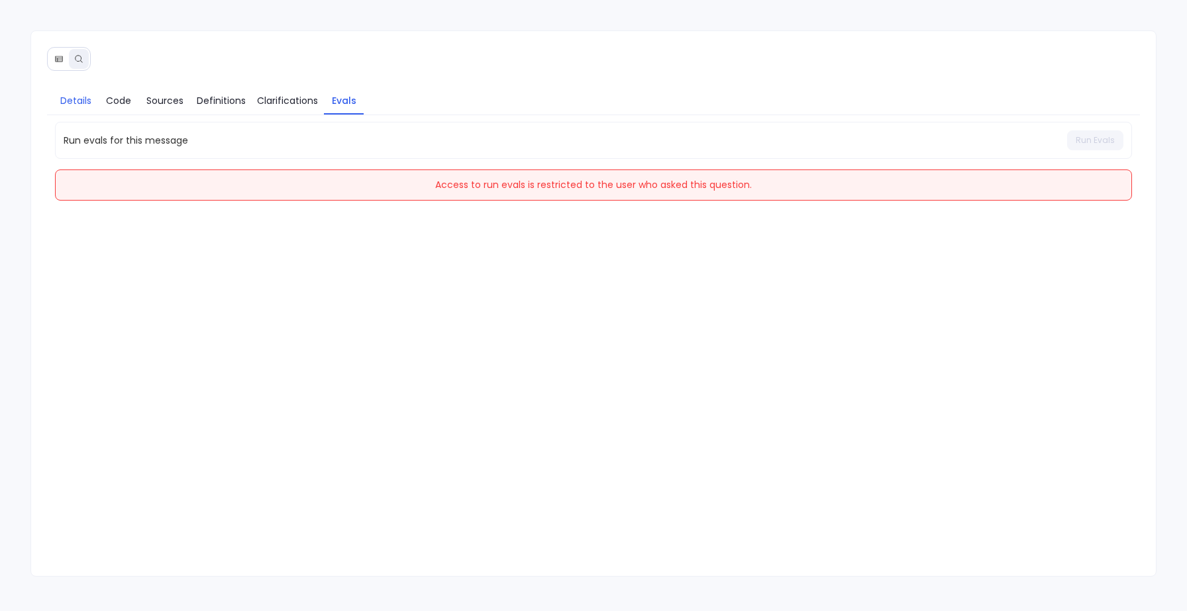
click at [64, 113] on link "Details" at bounding box center [75, 101] width 46 height 28
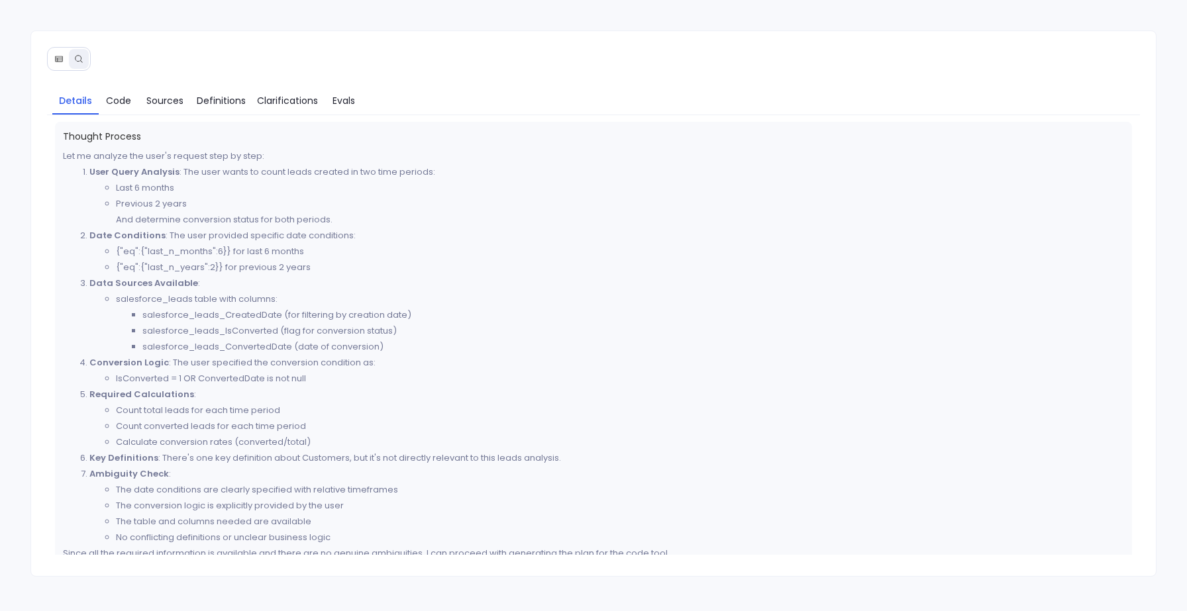
click at [61, 60] on icon at bounding box center [58, 58] width 9 height 9
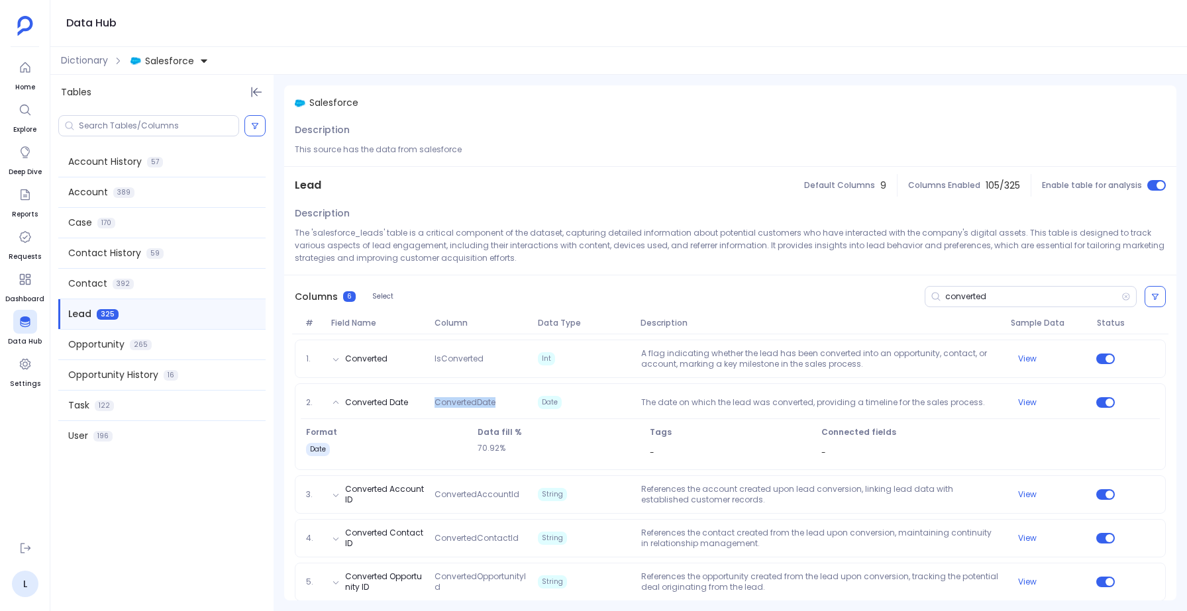
scroll to position [55, 0]
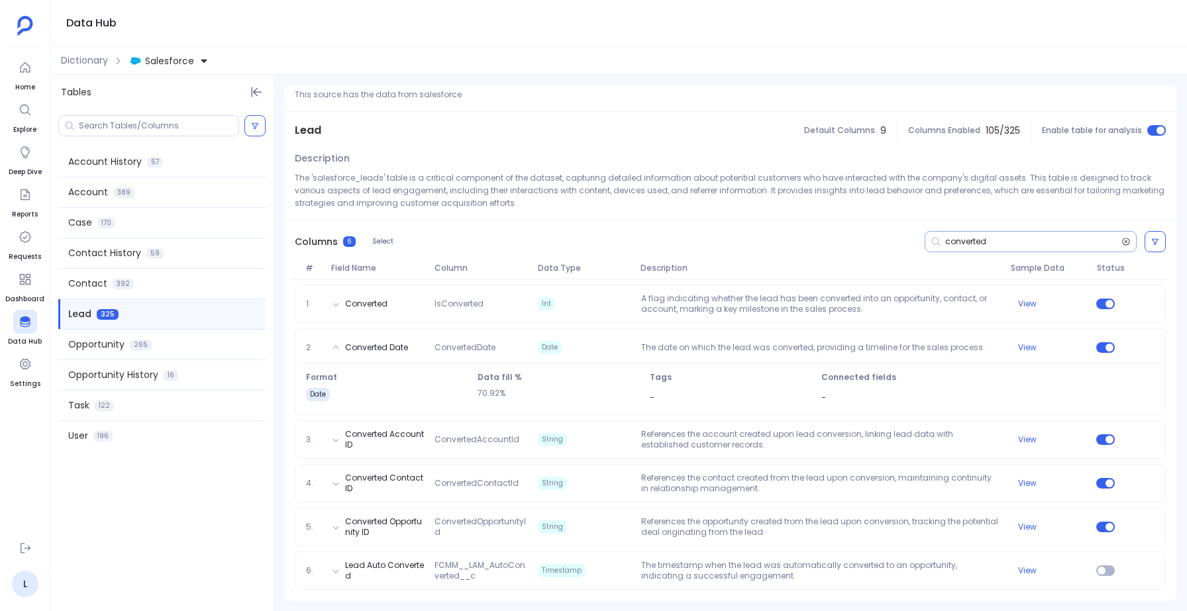
click at [1125, 240] on icon at bounding box center [1125, 241] width 9 height 11
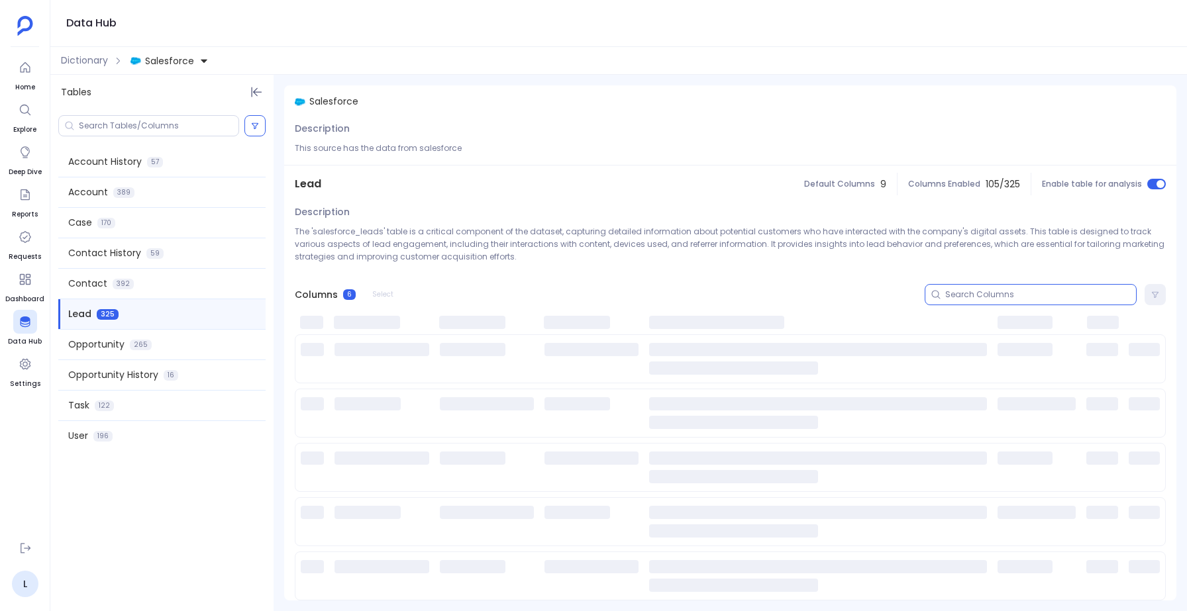
click at [965, 293] on input at bounding box center [1040, 294] width 191 height 11
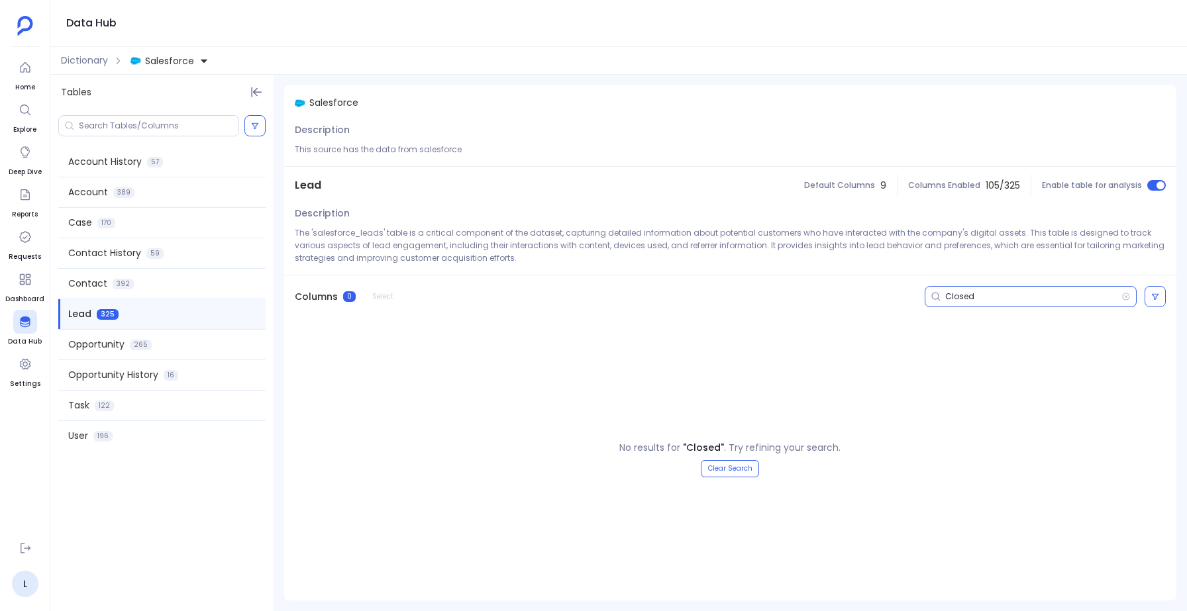
scroll to position [0, 0]
type input "Closed"
click at [1124, 296] on icon at bounding box center [1125, 296] width 9 height 11
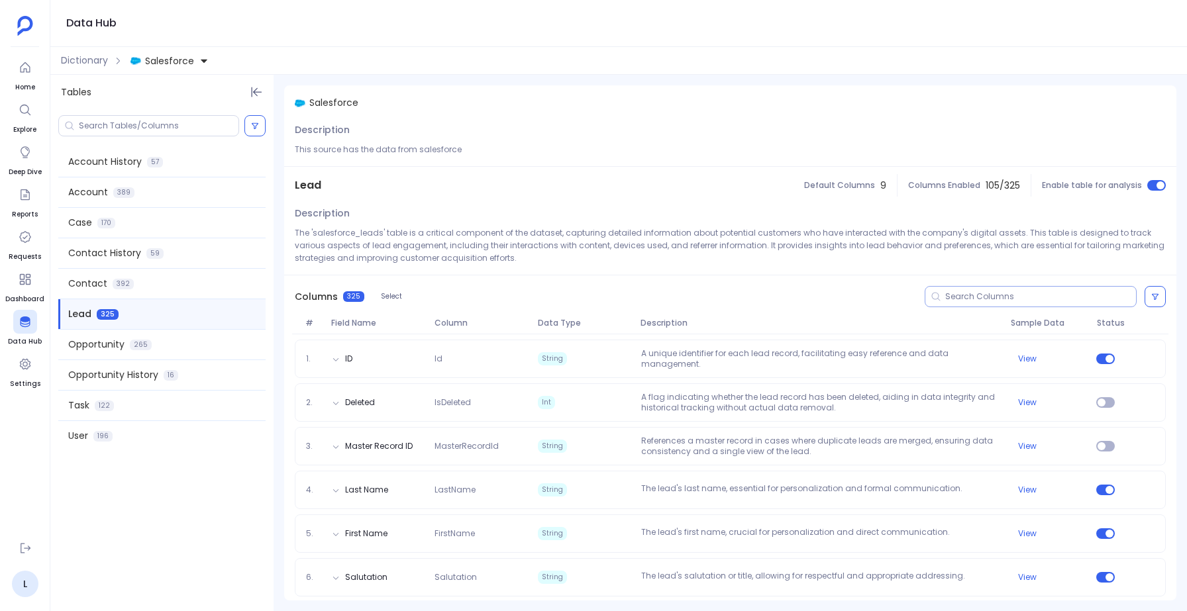
click at [1005, 298] on input at bounding box center [1040, 296] width 191 height 11
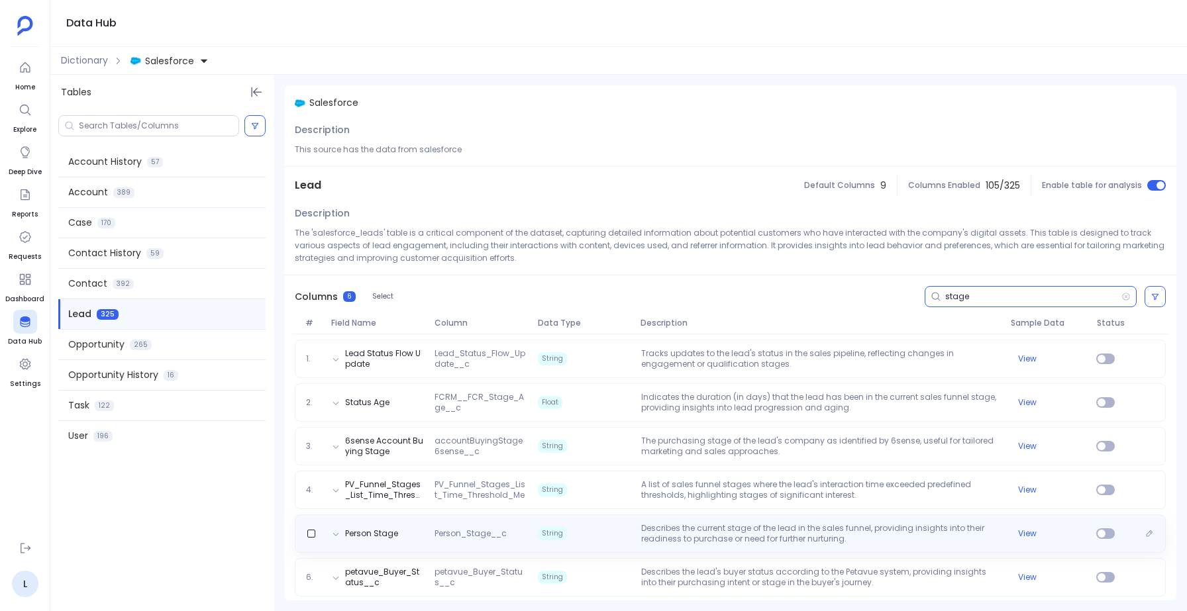
scroll to position [7, 0]
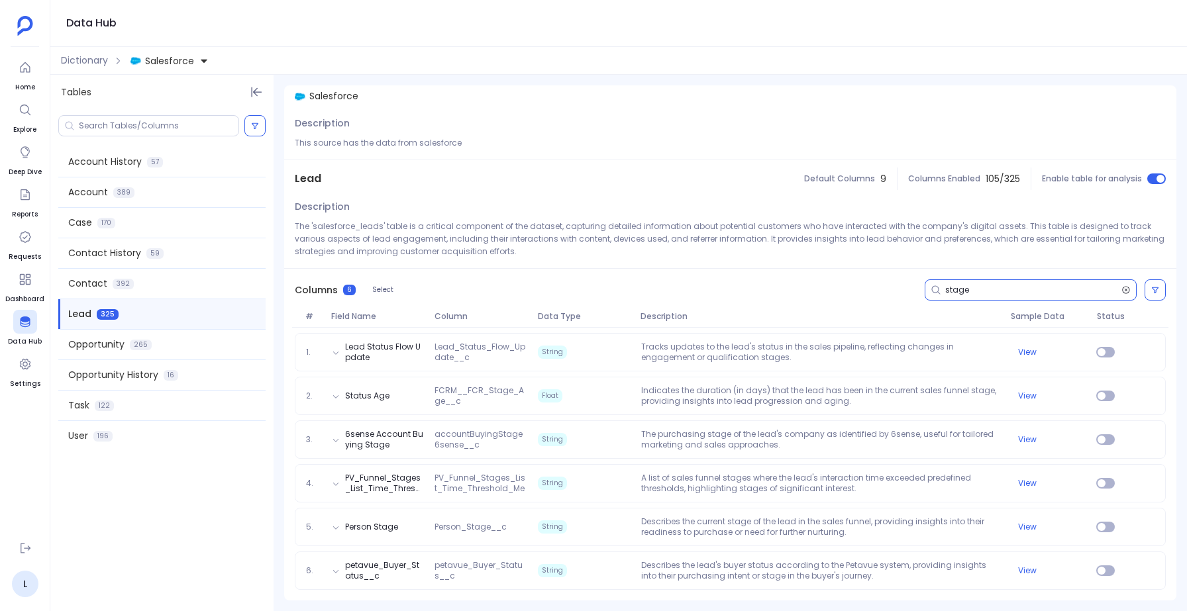
type input "stage"
click at [1122, 287] on icon at bounding box center [1125, 290] width 9 height 11
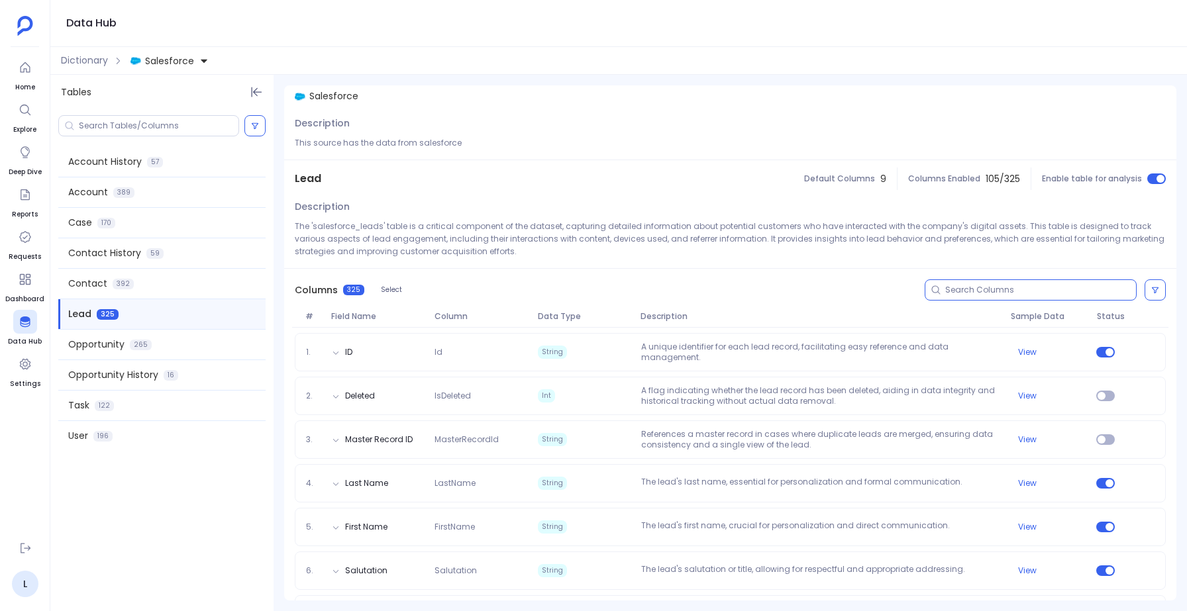
click at [1005, 291] on input at bounding box center [1040, 290] width 191 height 11
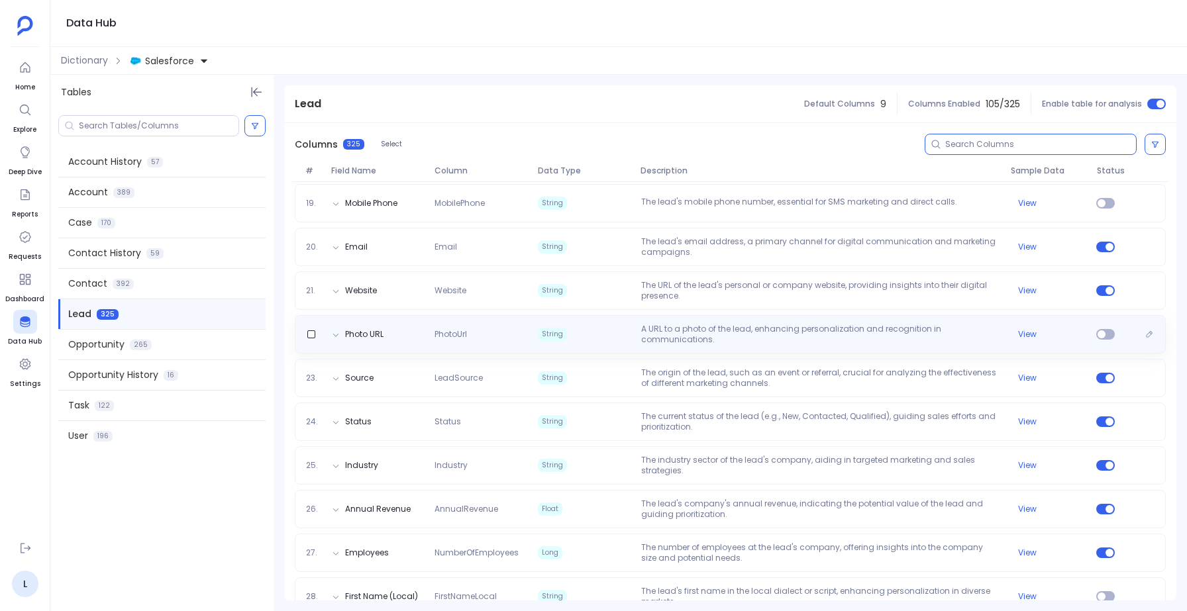
scroll to position [954, 0]
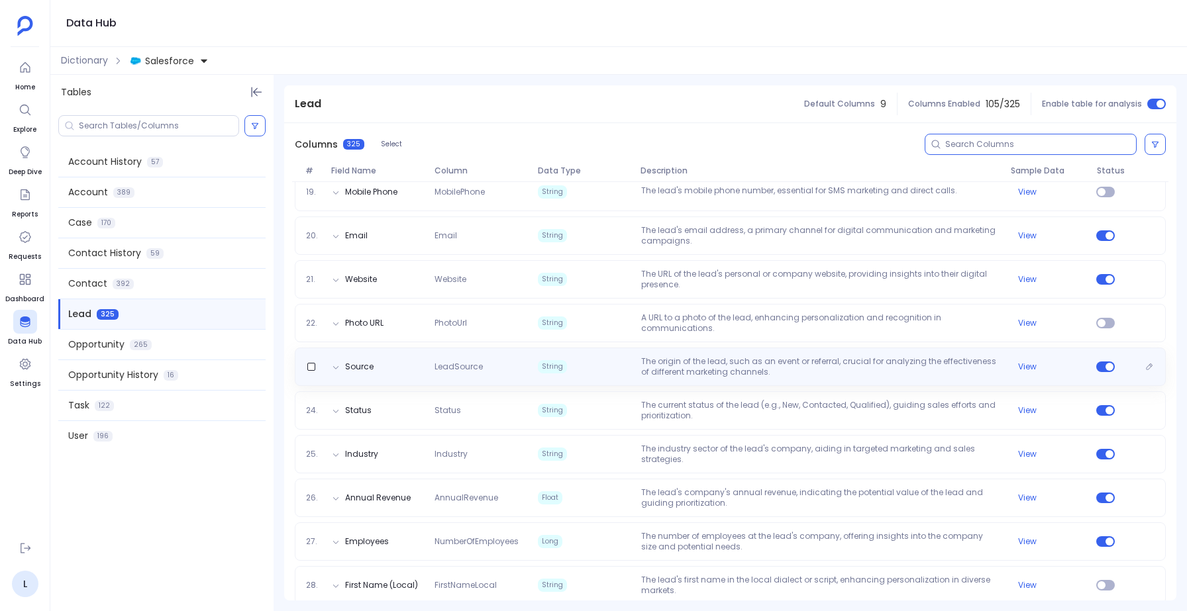
click at [668, 360] on p "The origin of the lead, such as an event or referral, crucial for analyzing the…" at bounding box center [821, 366] width 370 height 21
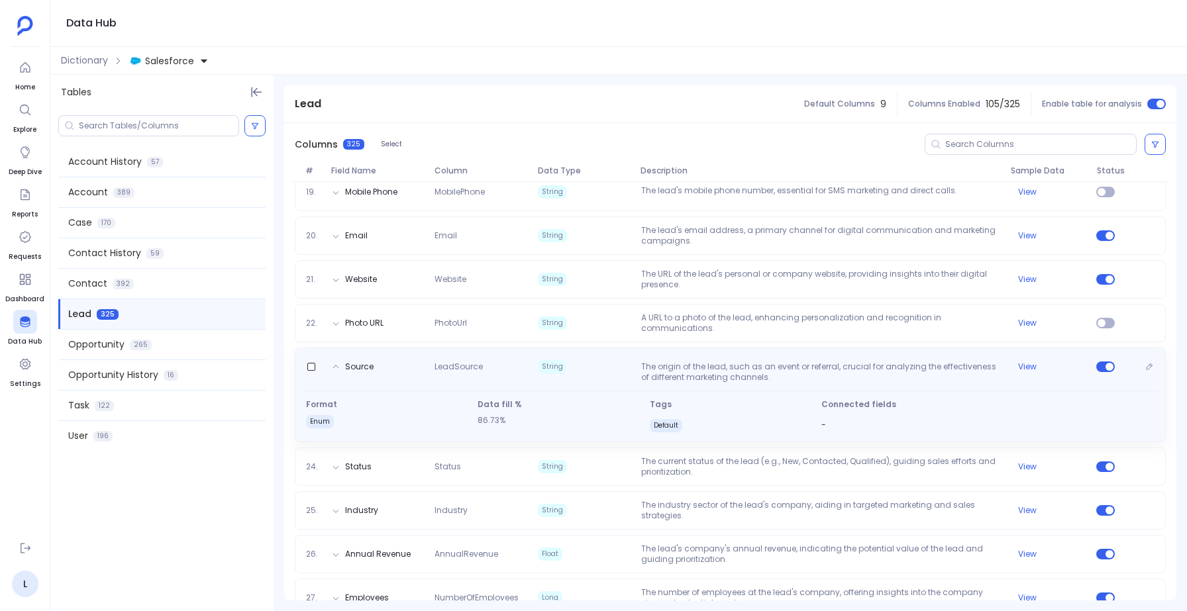
click at [668, 360] on div "Source LeadSource String The origin of the lead, such as an event or referral, …" at bounding box center [730, 369] width 859 height 26
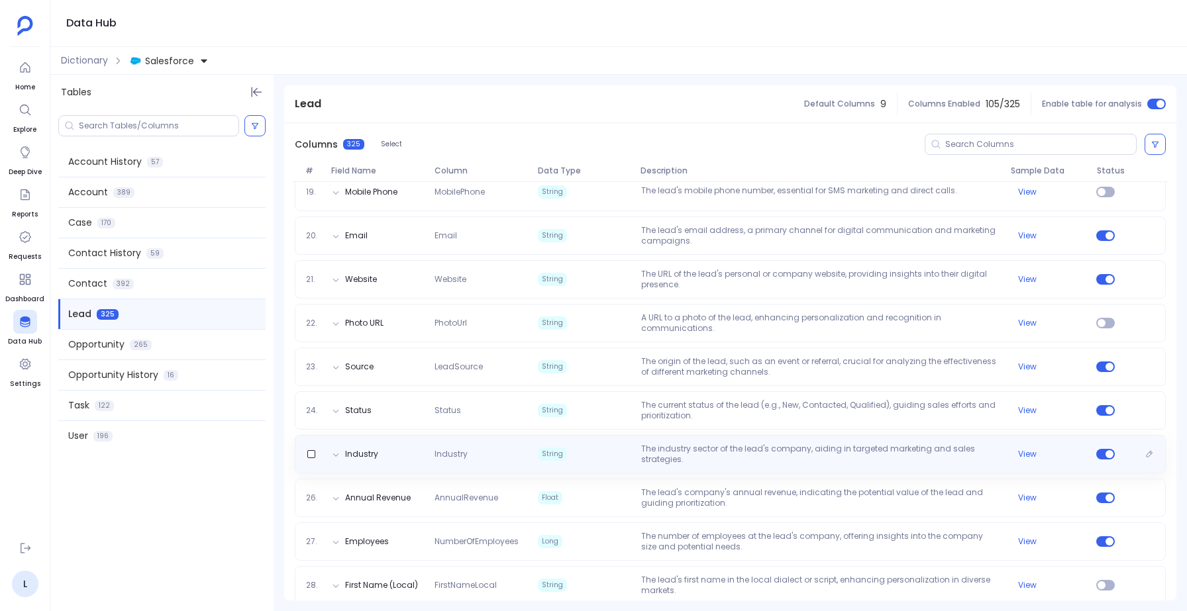
click at [637, 452] on p "The industry sector of the lead's company, aiding in targeted marketing and sal…" at bounding box center [821, 454] width 370 height 21
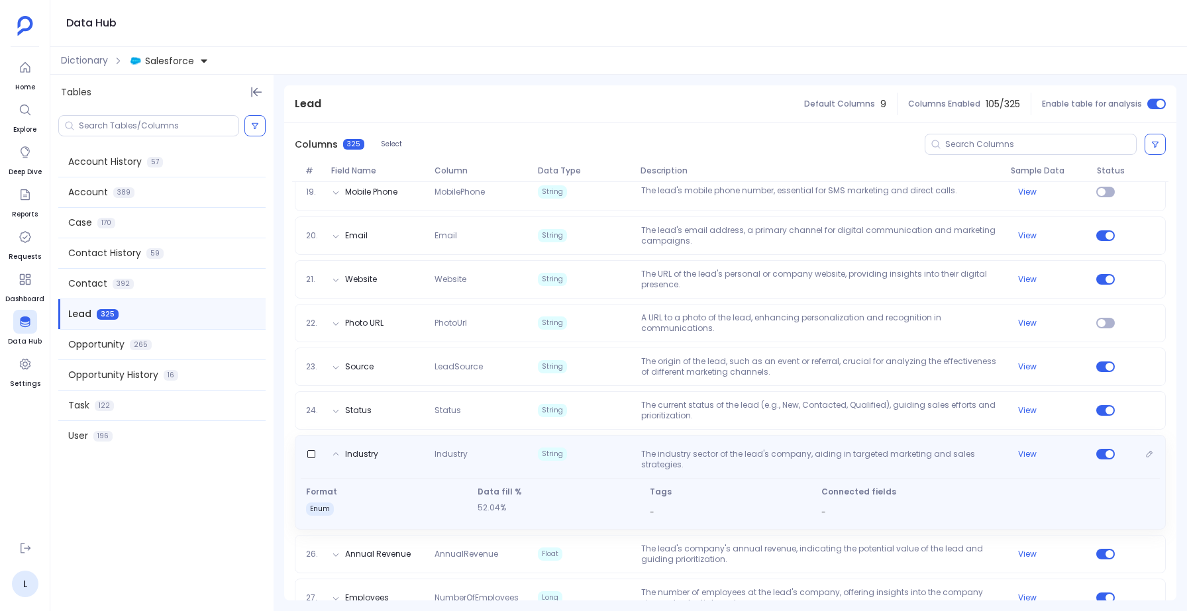
click at [637, 452] on p "The industry sector of the lead's company, aiding in targeted marketing and sal…" at bounding box center [821, 459] width 370 height 21
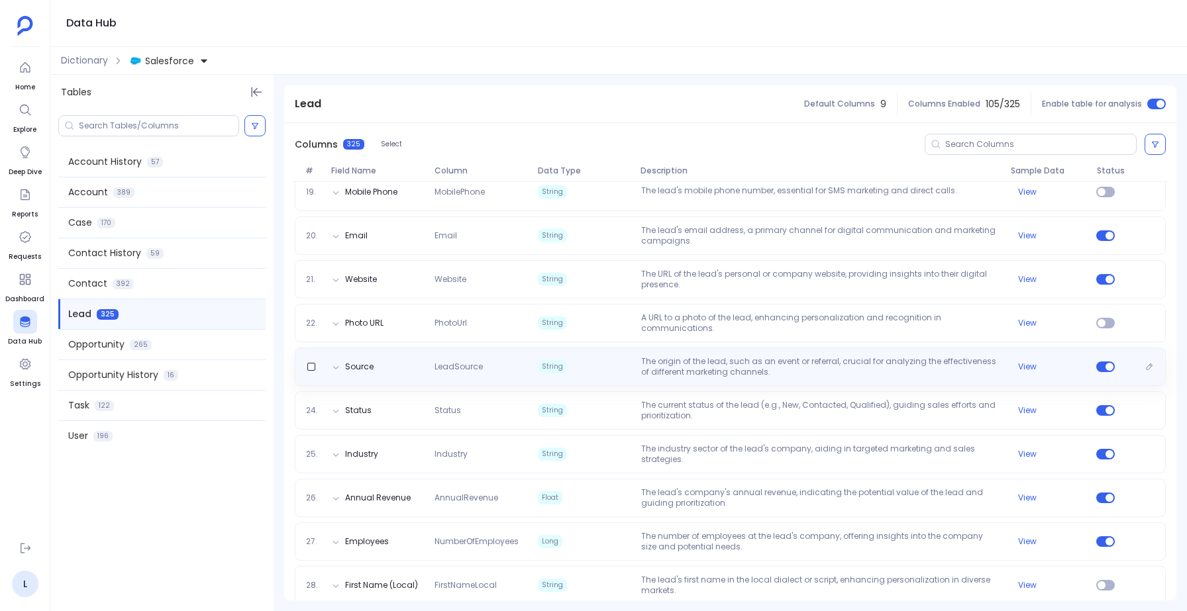
click at [660, 375] on p "The origin of the lead, such as an event or referral, crucial for analyzing the…" at bounding box center [821, 366] width 370 height 21
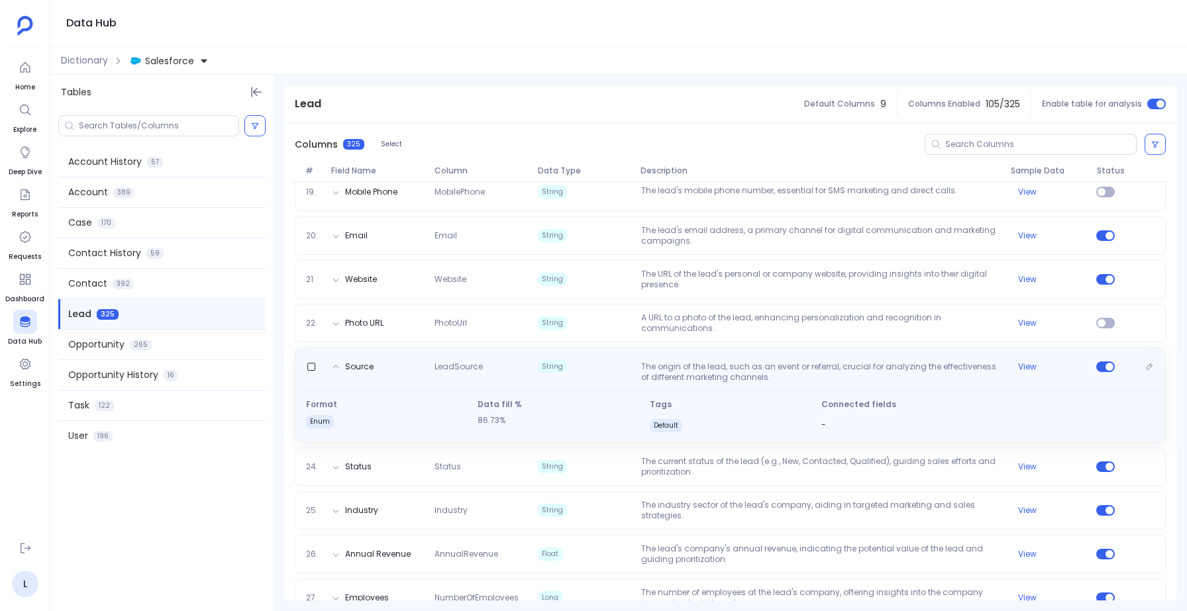
click at [660, 375] on p "The origin of the lead, such as an event or referral, crucial for analyzing the…" at bounding box center [821, 372] width 370 height 21
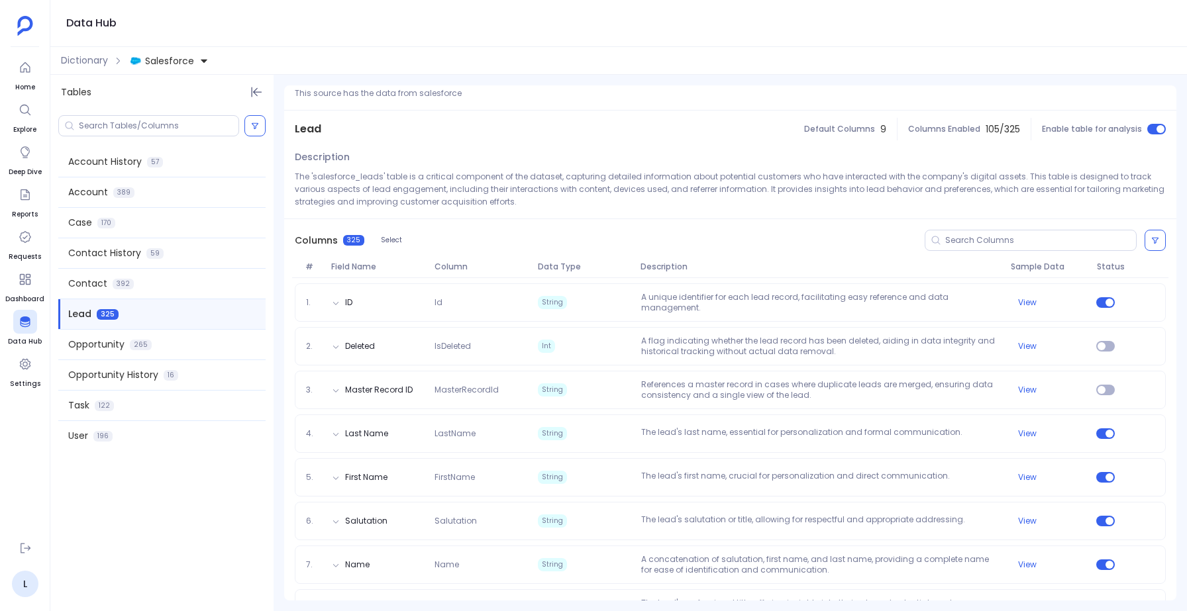
scroll to position [0, 0]
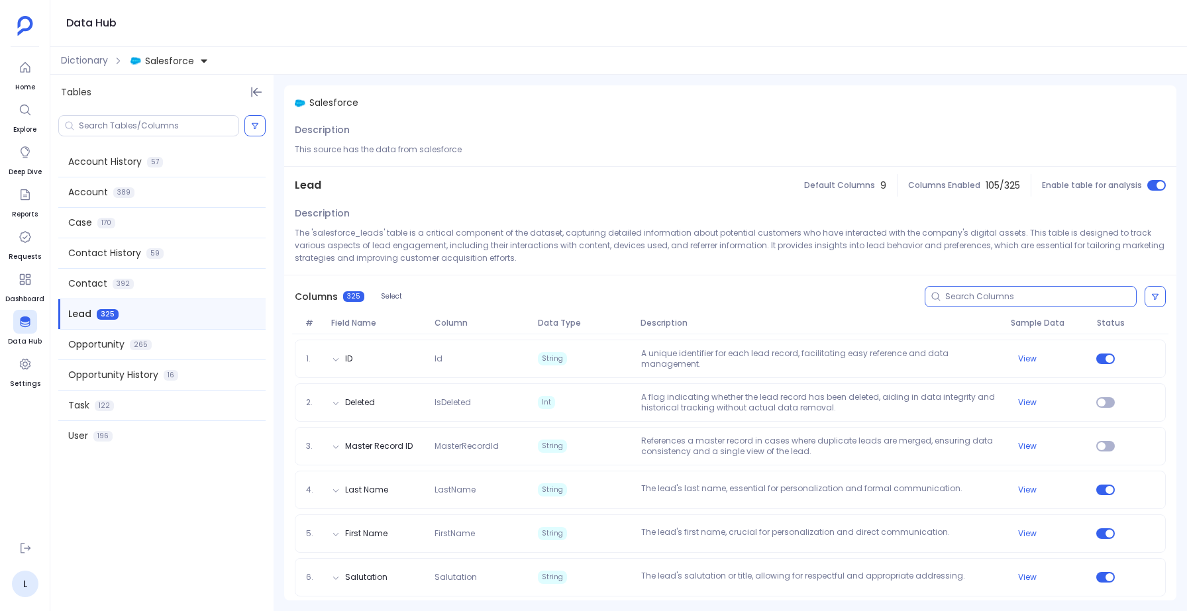
click at [956, 295] on input at bounding box center [1040, 296] width 191 height 11
type input "n"
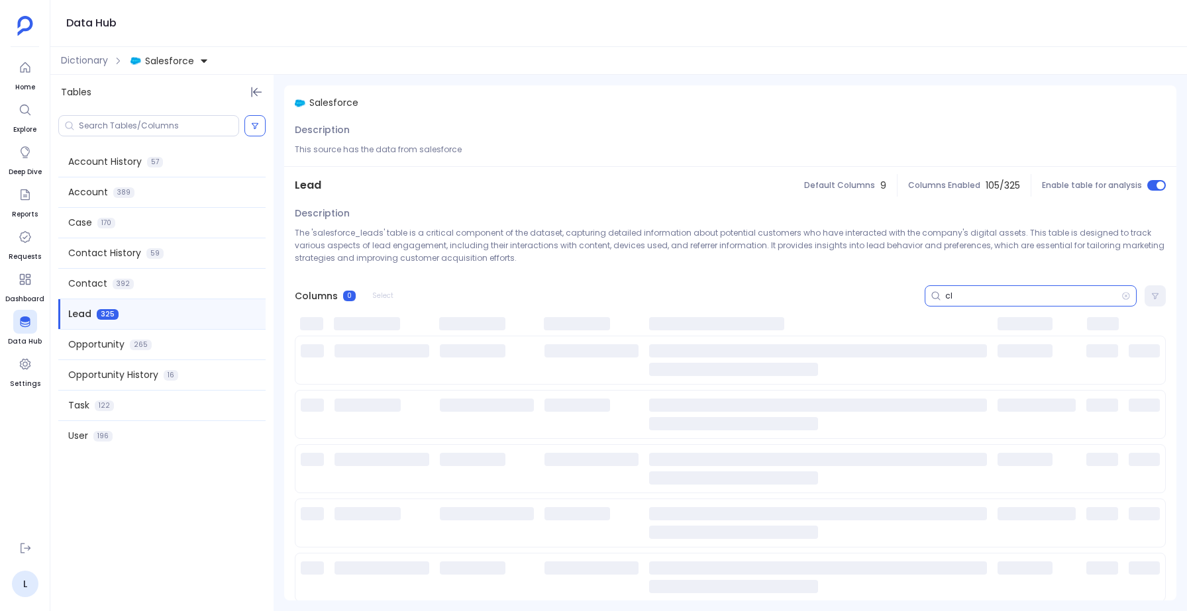
type input "c"
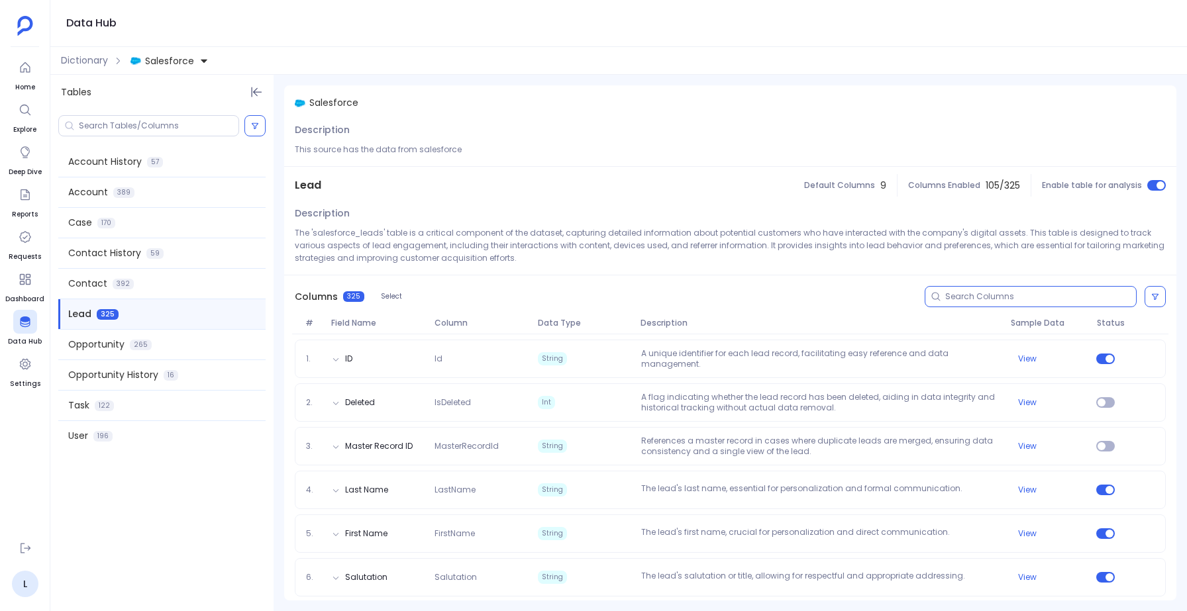
type input "a"
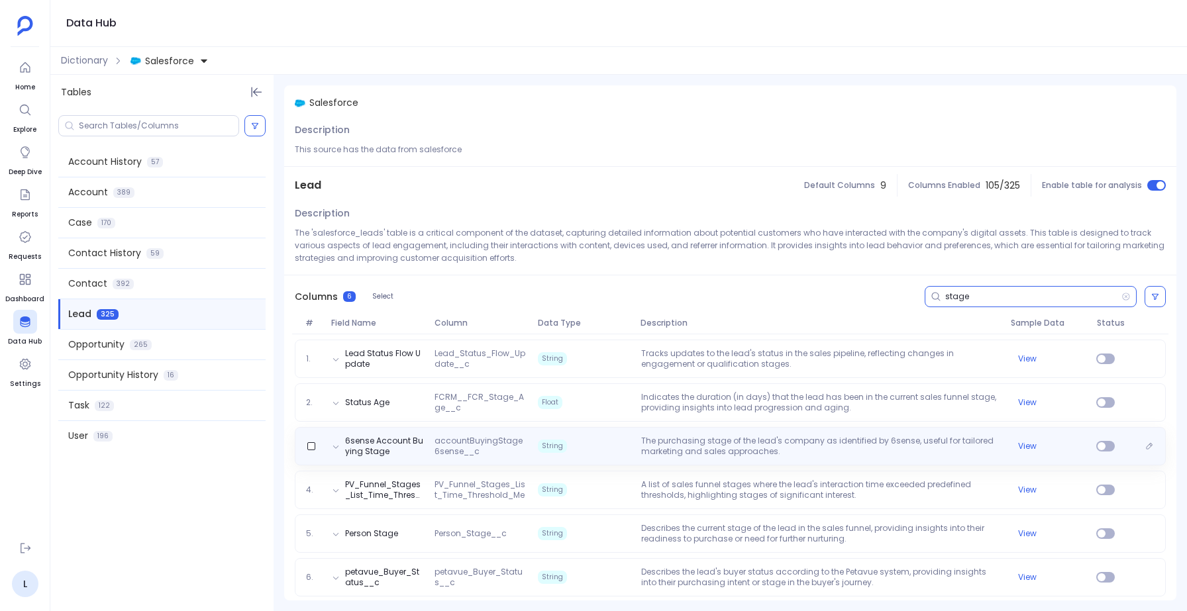
scroll to position [7, 0]
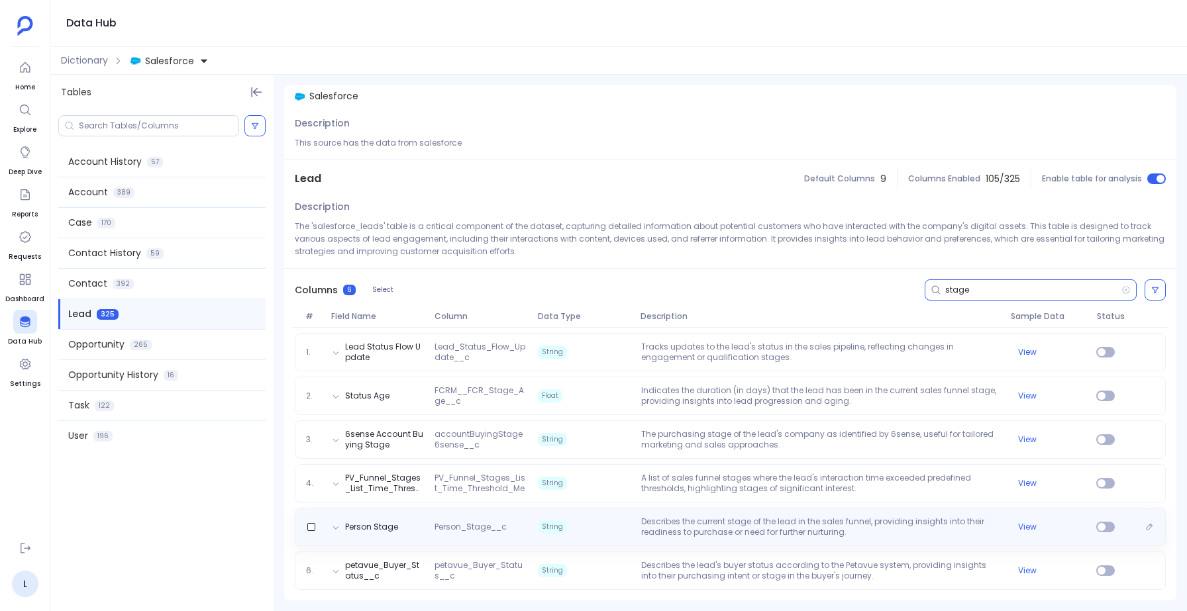
type input "stage"
click at [729, 520] on p "Describes the current stage of the lead in the sales funnel, providing insights…" at bounding box center [821, 527] width 370 height 21
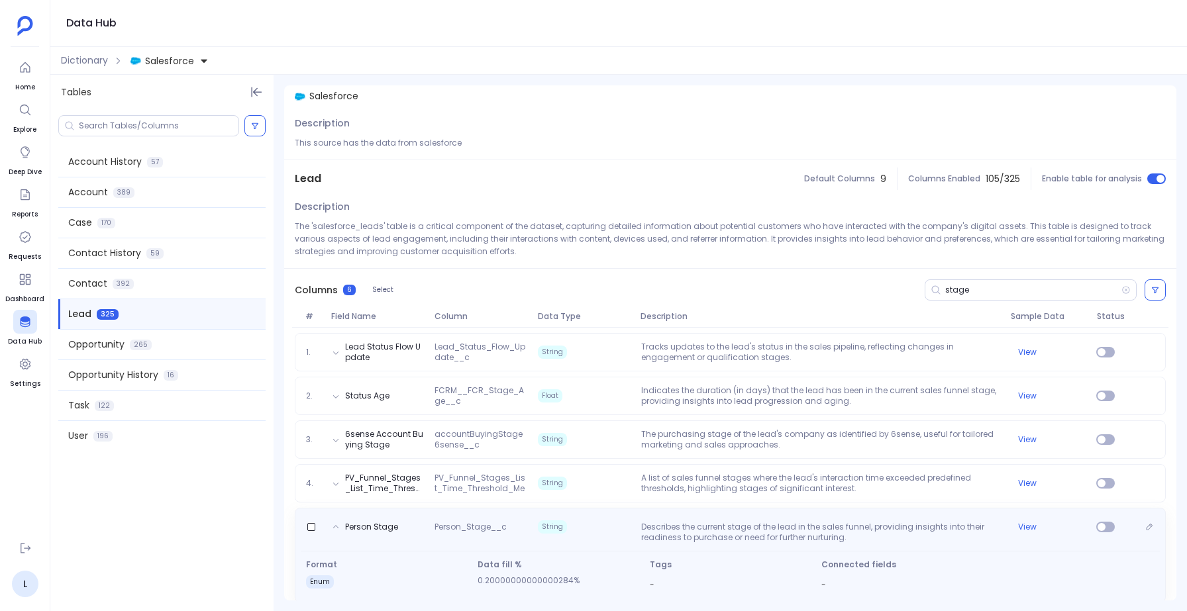
scroll to position [63, 0]
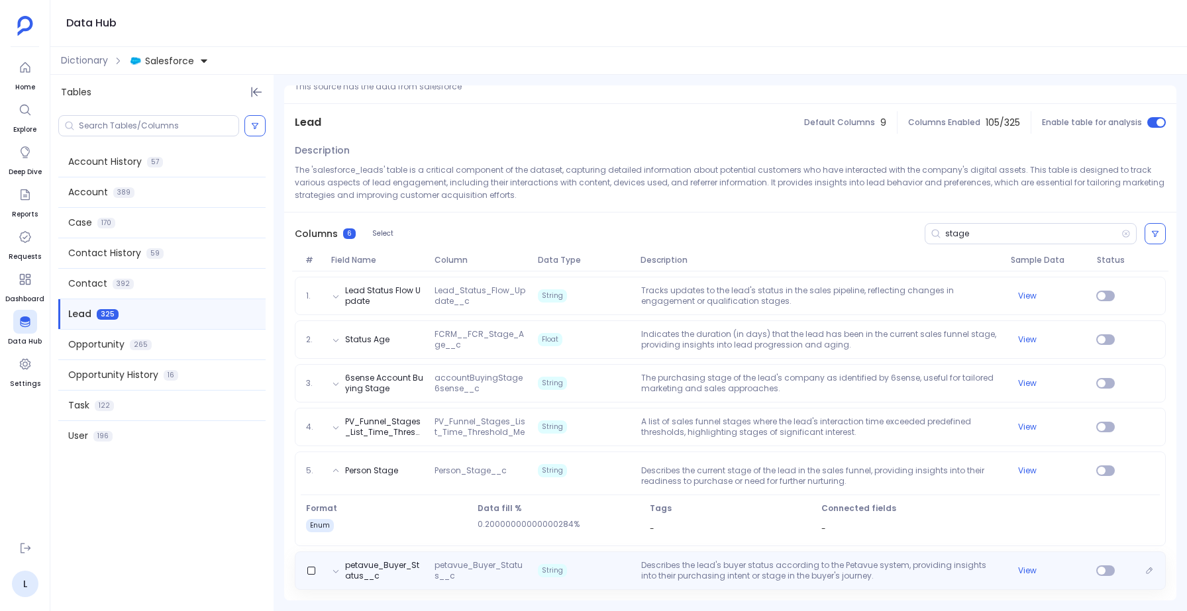
click at [670, 574] on p "Describes the lead's buyer status according to the Petavue system, providing in…" at bounding box center [821, 570] width 370 height 21
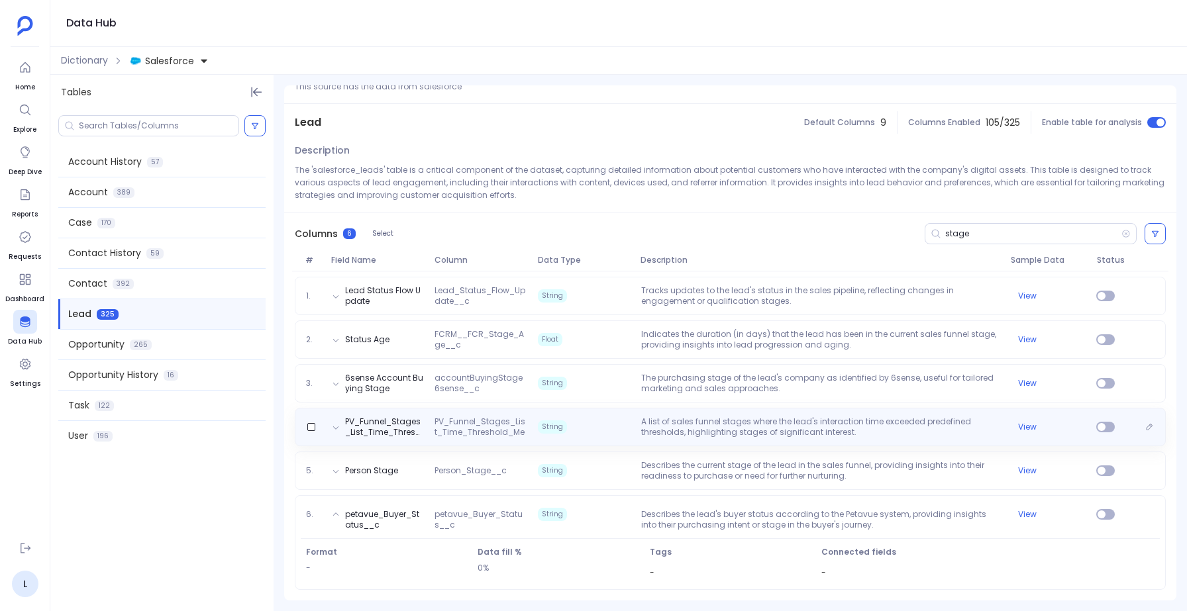
click at [664, 438] on div "PV_Funnel_Stages_List_Time_Threshold_Met__c PV_Funnel_Stages_List_Time_Threshol…" at bounding box center [730, 427] width 871 height 38
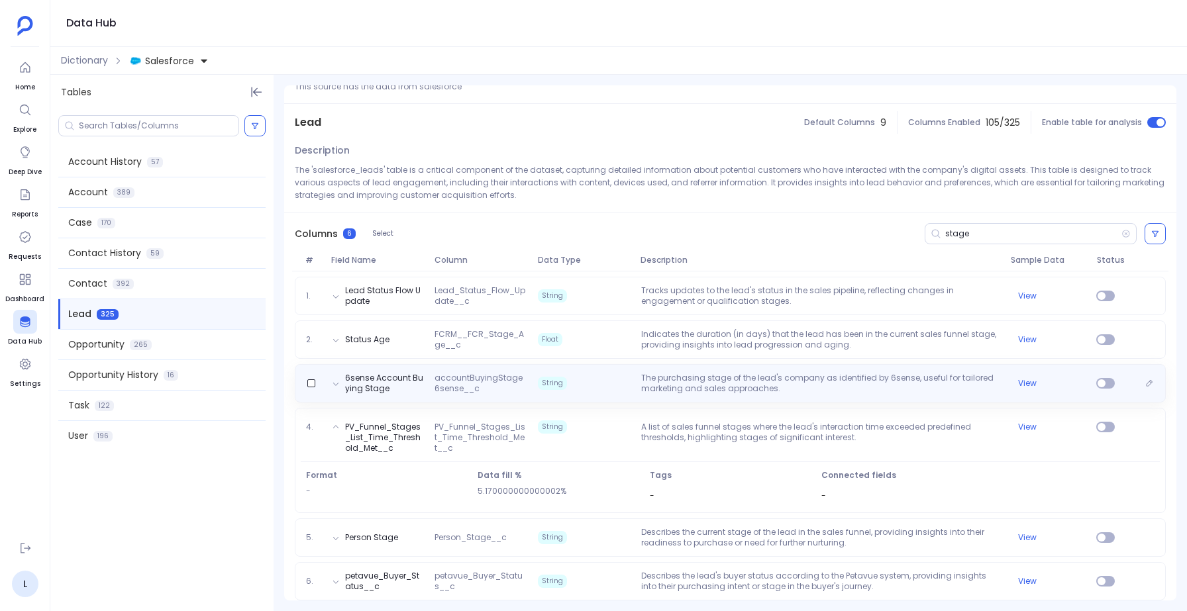
click at [669, 387] on p "The purchasing stage of the lead's company as identified by 6sense, useful for …" at bounding box center [821, 383] width 370 height 21
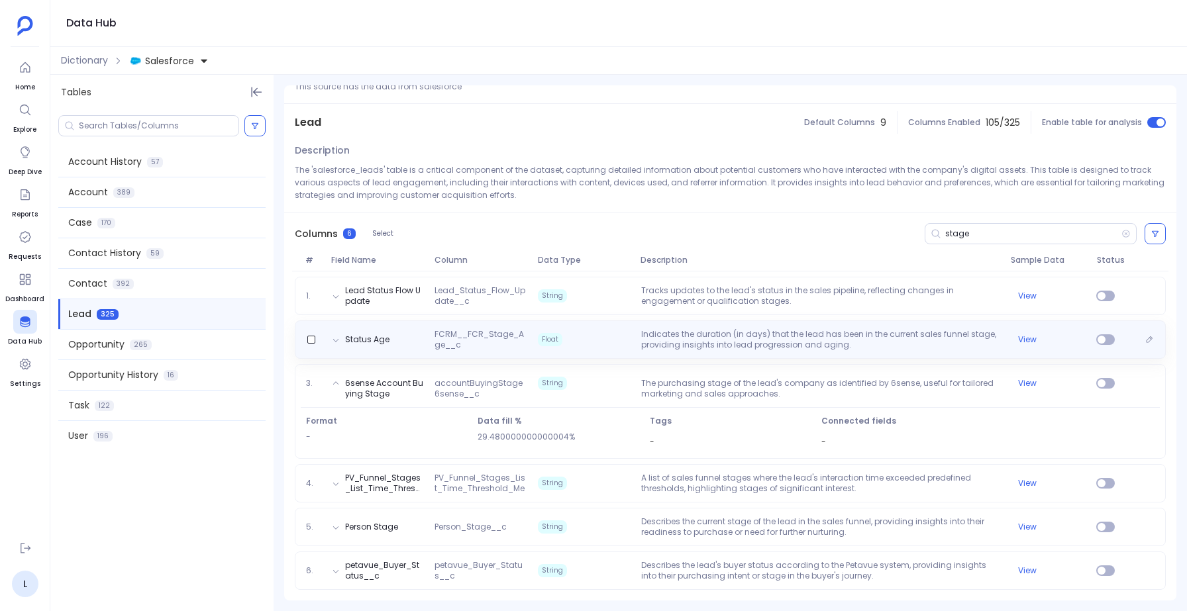
click at [672, 346] on p "Indicates the duration (in days) that the lead has been in the current sales fu…" at bounding box center [821, 339] width 370 height 21
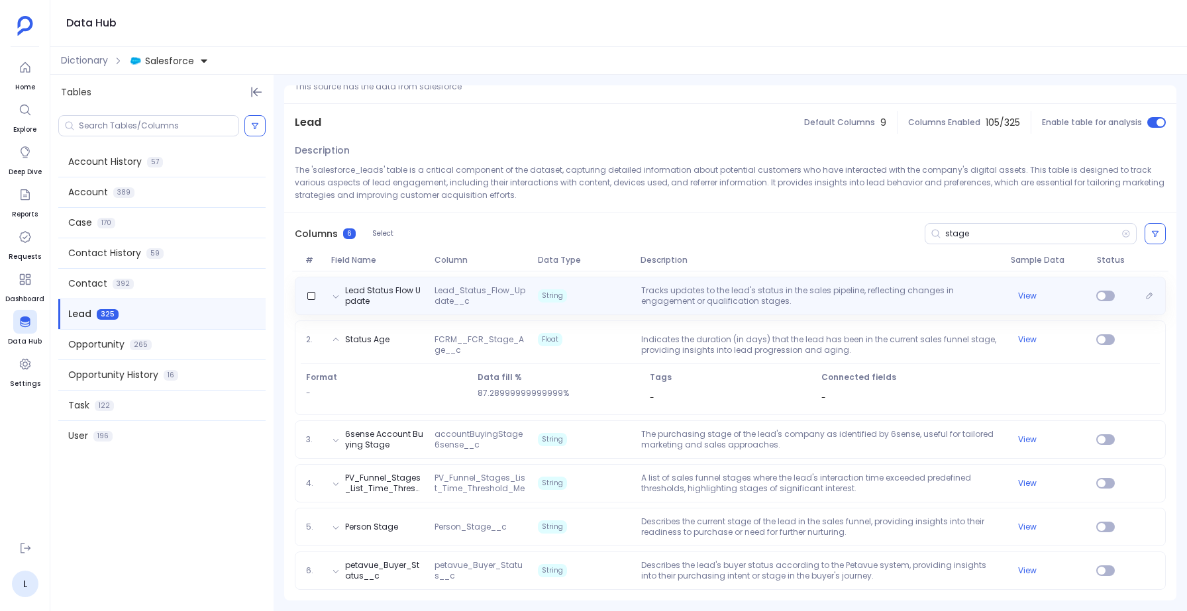
click at [678, 297] on p "Tracks updates to the lead's status in the sales pipeline, reflecting changes i…" at bounding box center [821, 295] width 370 height 21
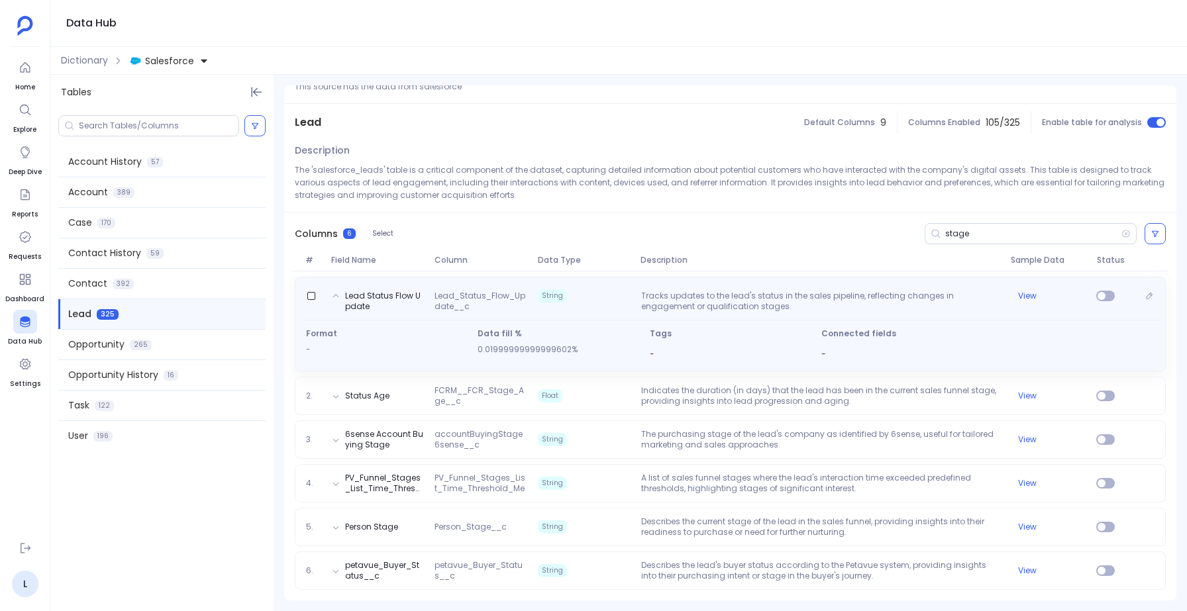
click at [678, 297] on p "Tracks updates to the lead's status in the sales pipeline, reflecting changes i…" at bounding box center [821, 301] width 370 height 21
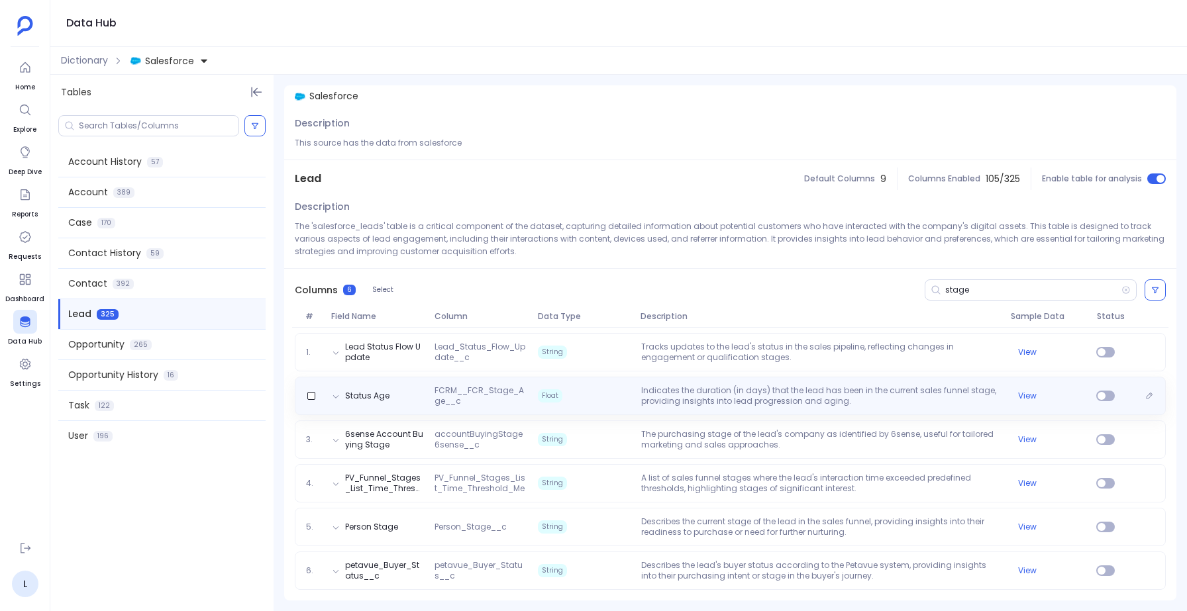
click at [660, 383] on div "Status Age FCRM__FCR_Stage_Age__c Float Indicates the duration (in days) that t…" at bounding box center [730, 396] width 871 height 38
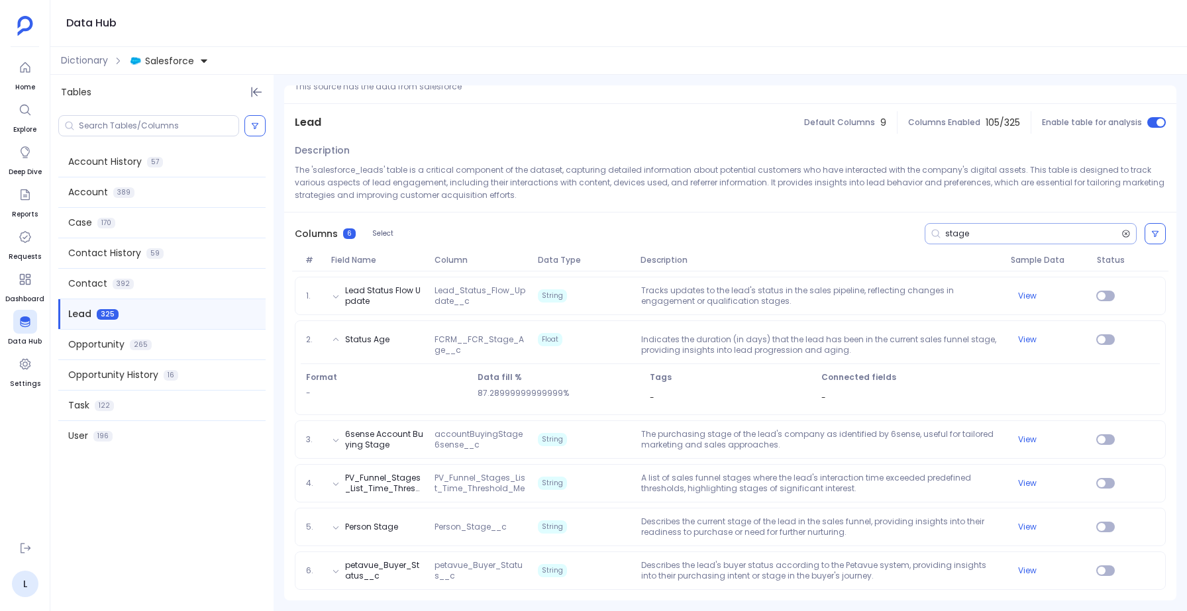
click at [1123, 231] on icon at bounding box center [1125, 234] width 9 height 11
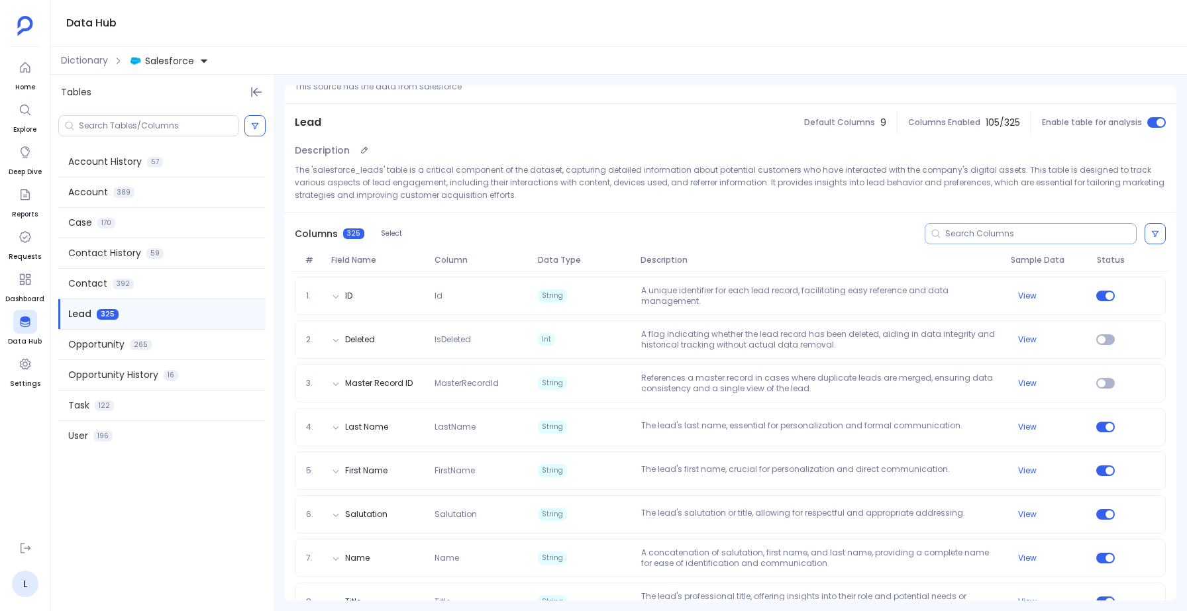
scroll to position [0, 0]
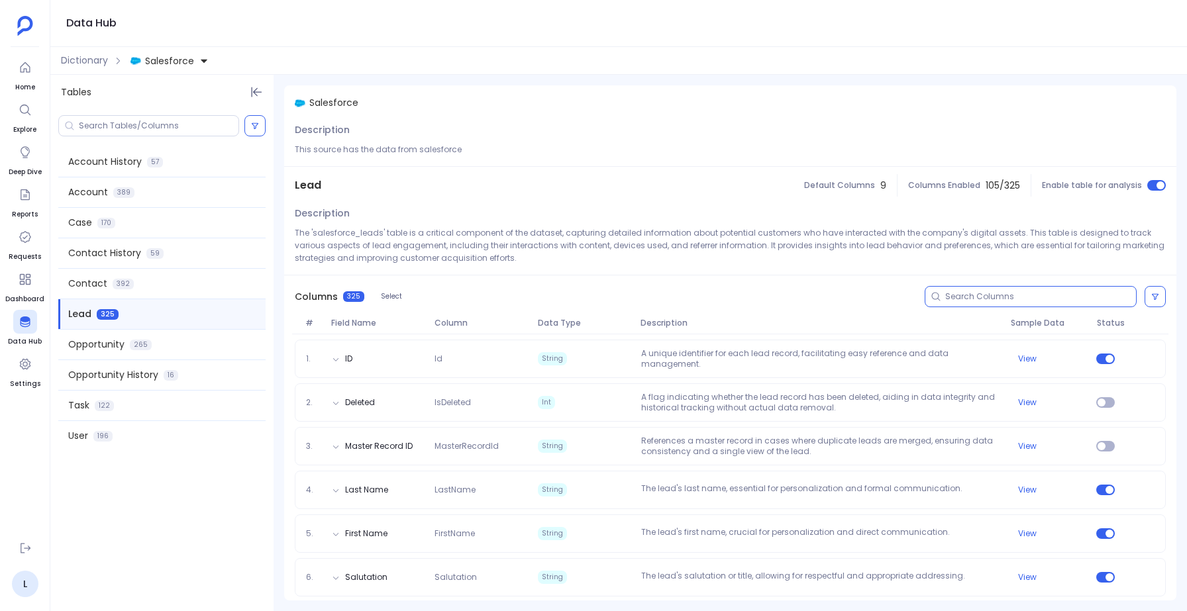
click at [976, 295] on input at bounding box center [1040, 296] width 191 height 11
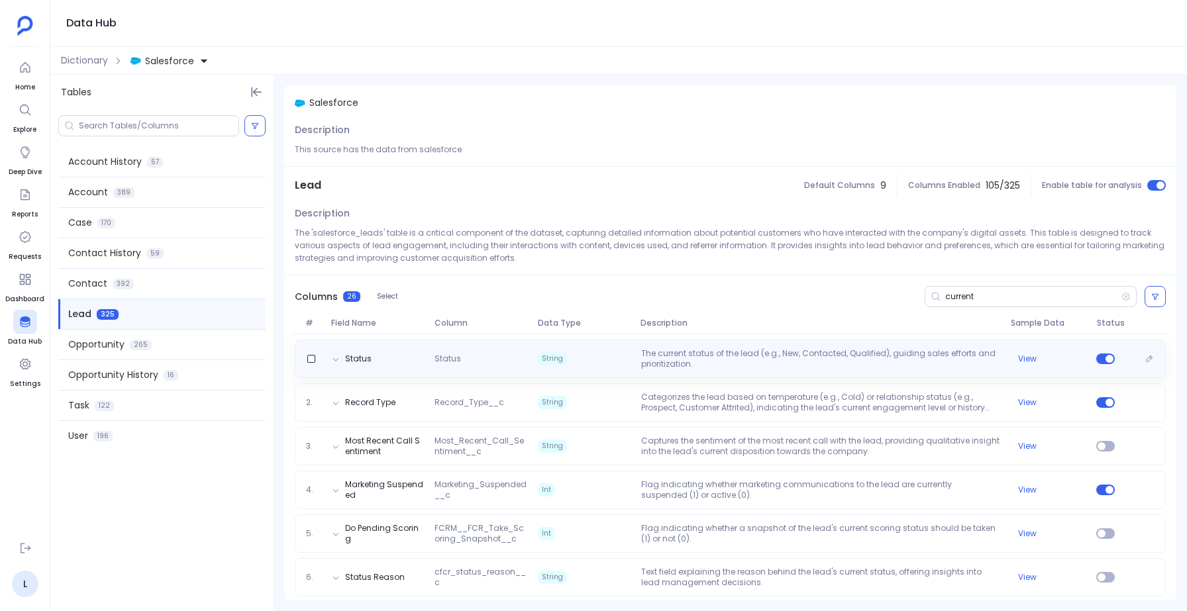
click at [960, 363] on p "The current status of the lead (e.g., New, Contacted, Qualified), guiding sales…" at bounding box center [821, 358] width 370 height 21
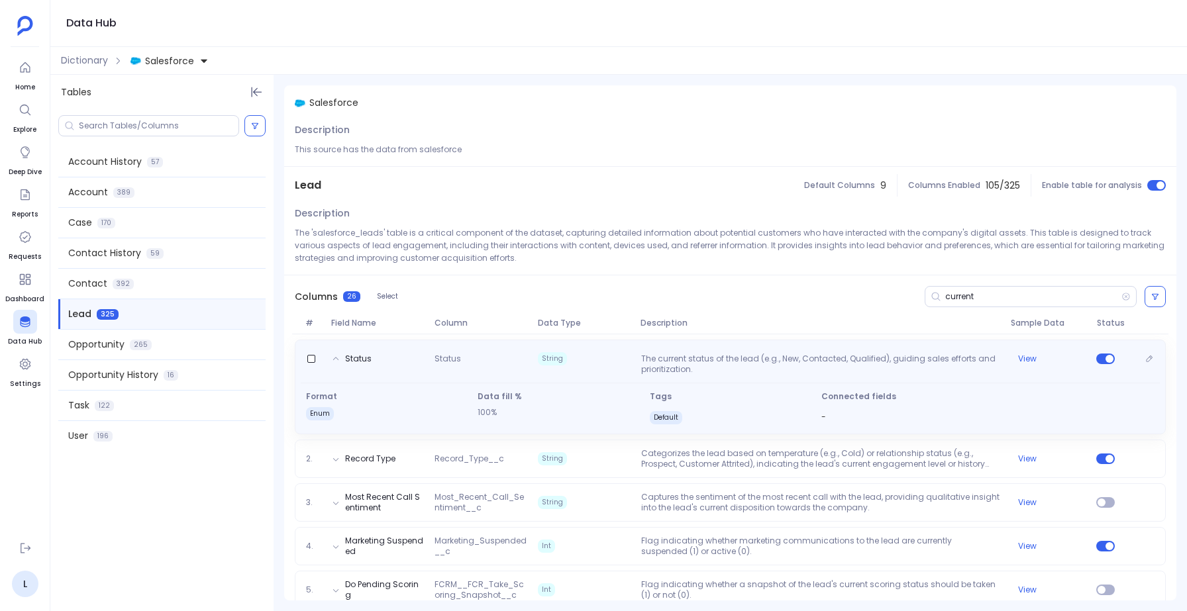
click at [960, 363] on p "The current status of the lead (e.g., New, Contacted, Qualified), guiding sales…" at bounding box center [821, 364] width 370 height 21
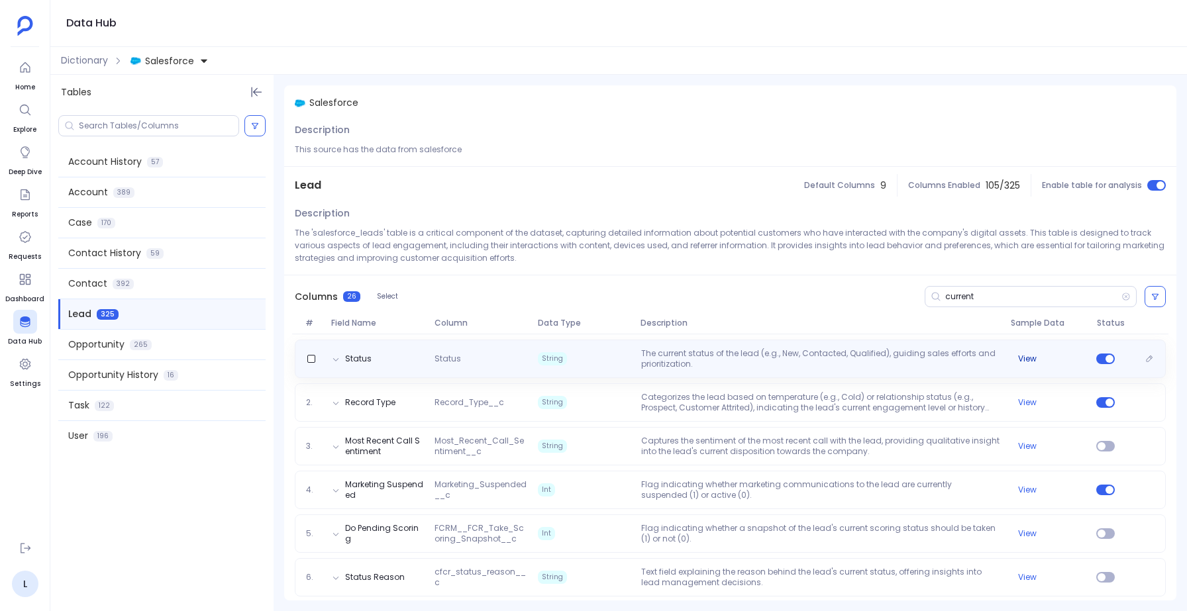
click at [1023, 359] on button "View" at bounding box center [1027, 359] width 19 height 11
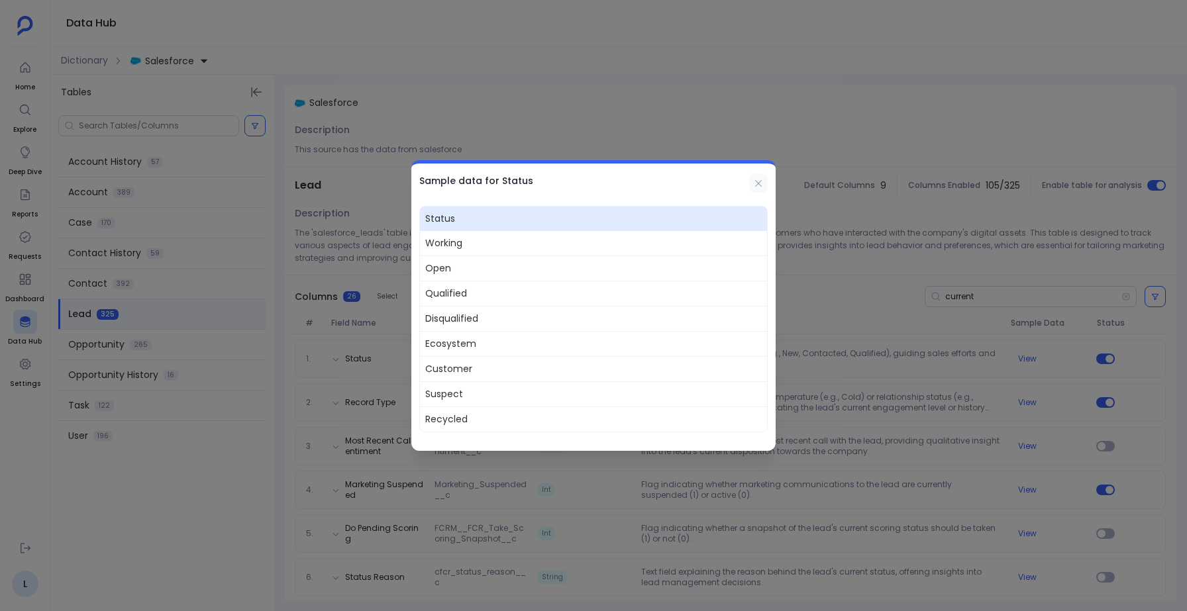
click at [756, 183] on icon at bounding box center [758, 183] width 11 height 11
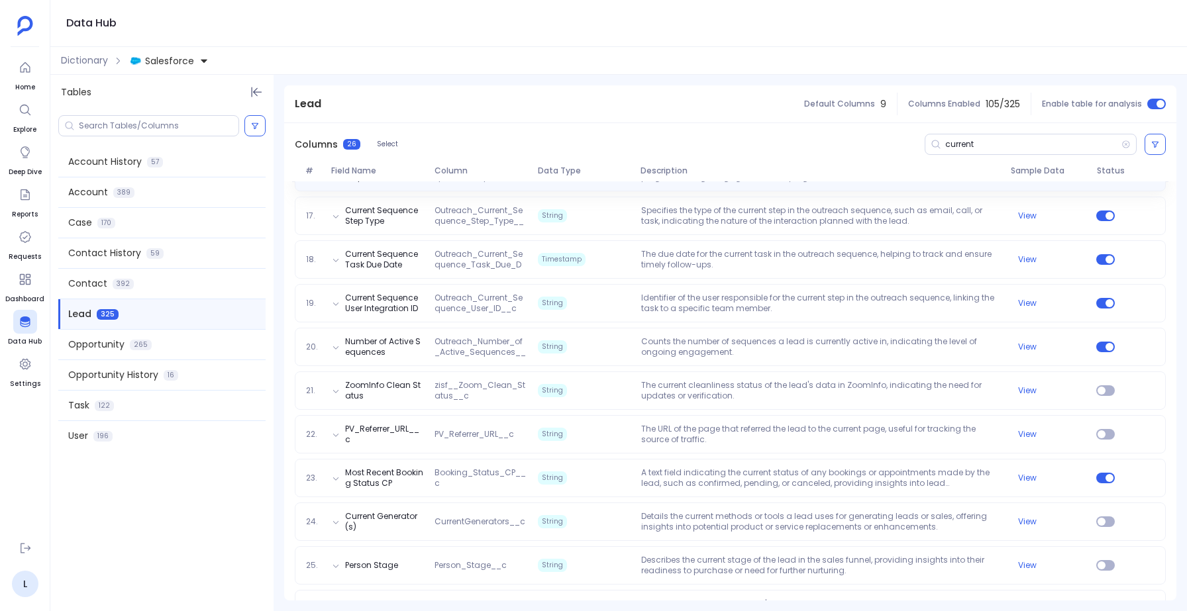
scroll to position [881, 0]
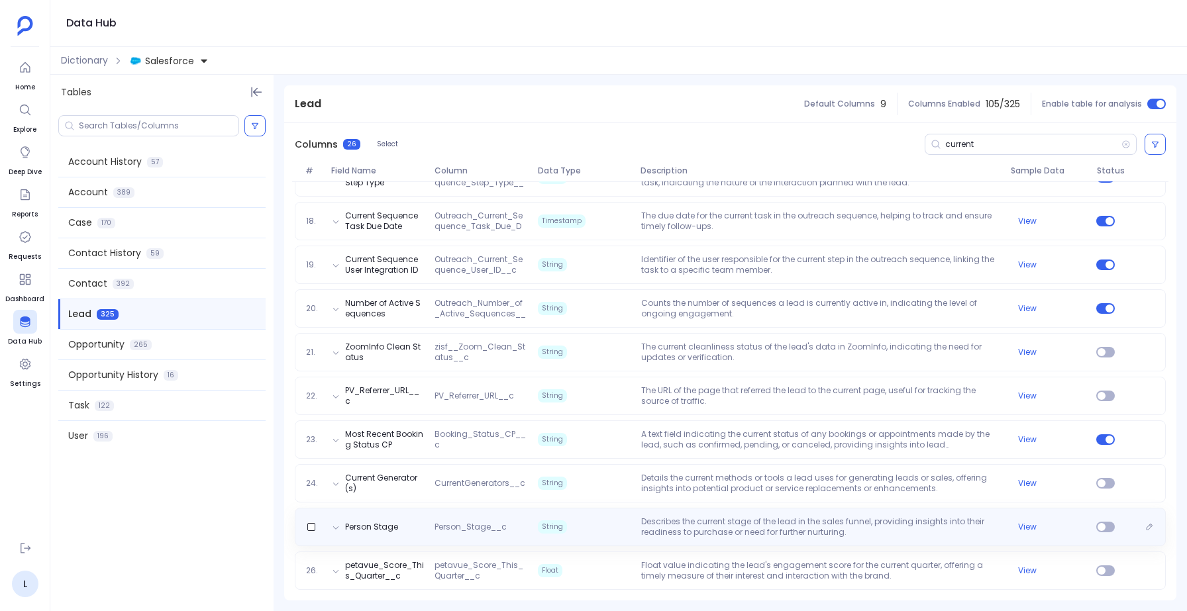
click at [669, 533] on p "Describes the current stage of the lead in the sales funnel, providing insights…" at bounding box center [821, 527] width 370 height 21
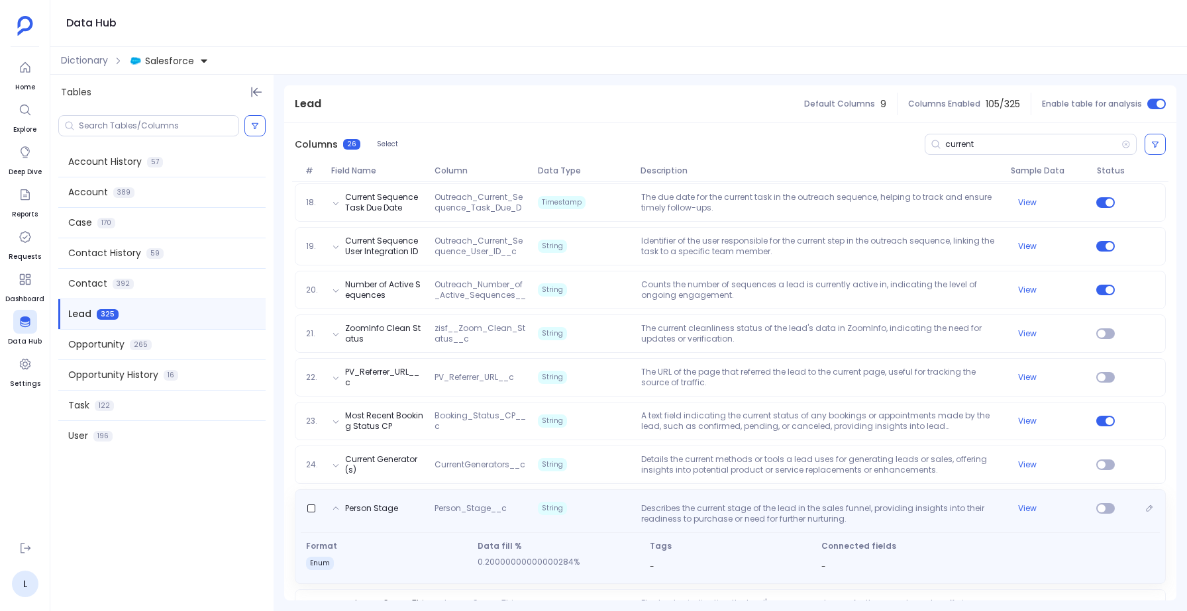
click at [669, 533] on div "Format enum Data fill % 0.20000000000000284% Tags - Connected fields -" at bounding box center [730, 554] width 859 height 43
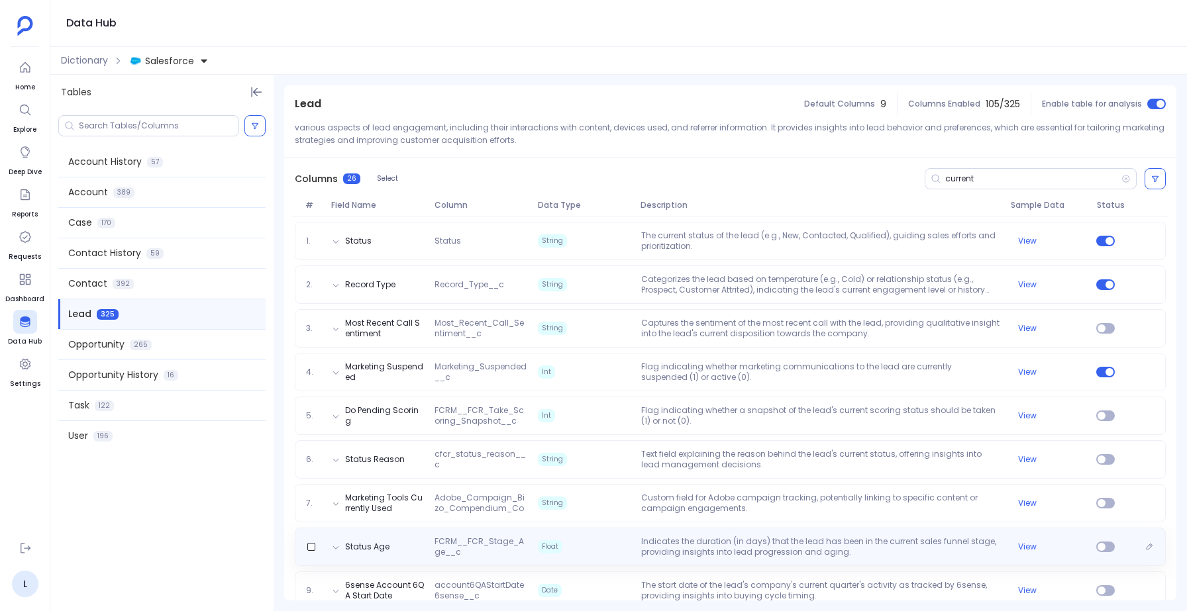
scroll to position [0, 0]
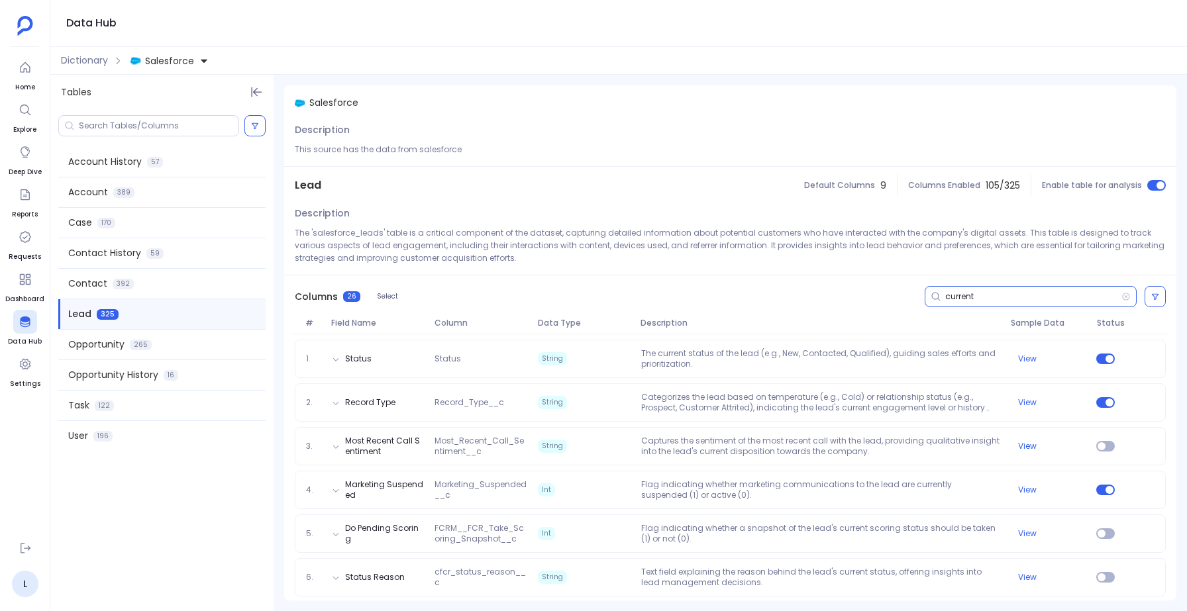
click at [983, 293] on input "current" at bounding box center [1033, 296] width 176 height 11
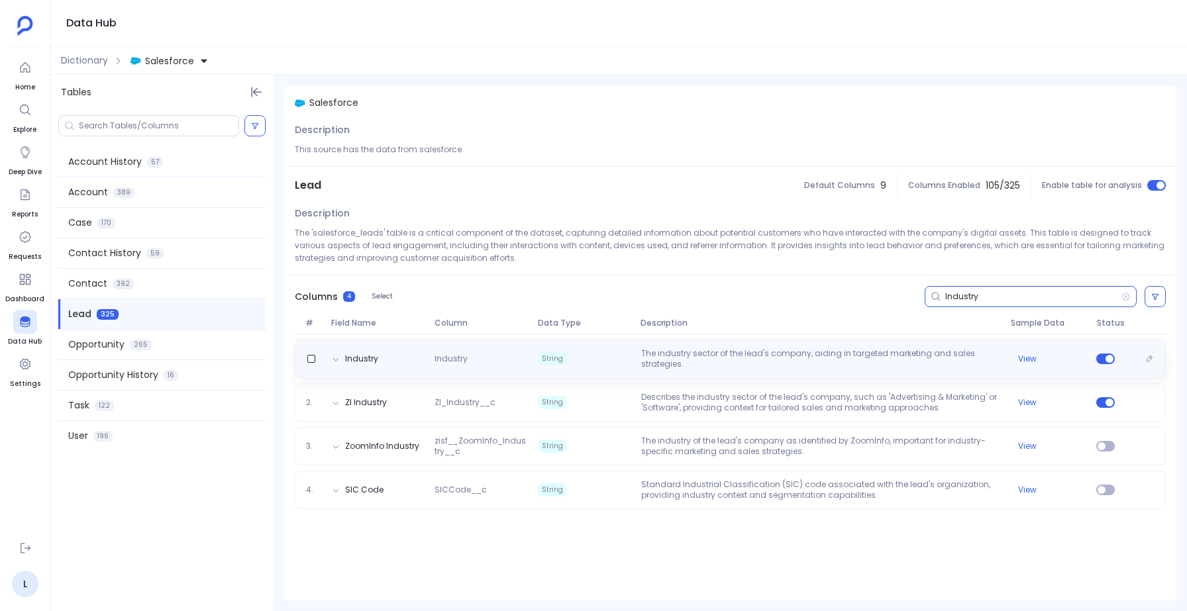
type input "Industry"
click at [574, 345] on div "Industry Industry String The industry sector of the lead's company, aiding in t…" at bounding box center [730, 359] width 871 height 38
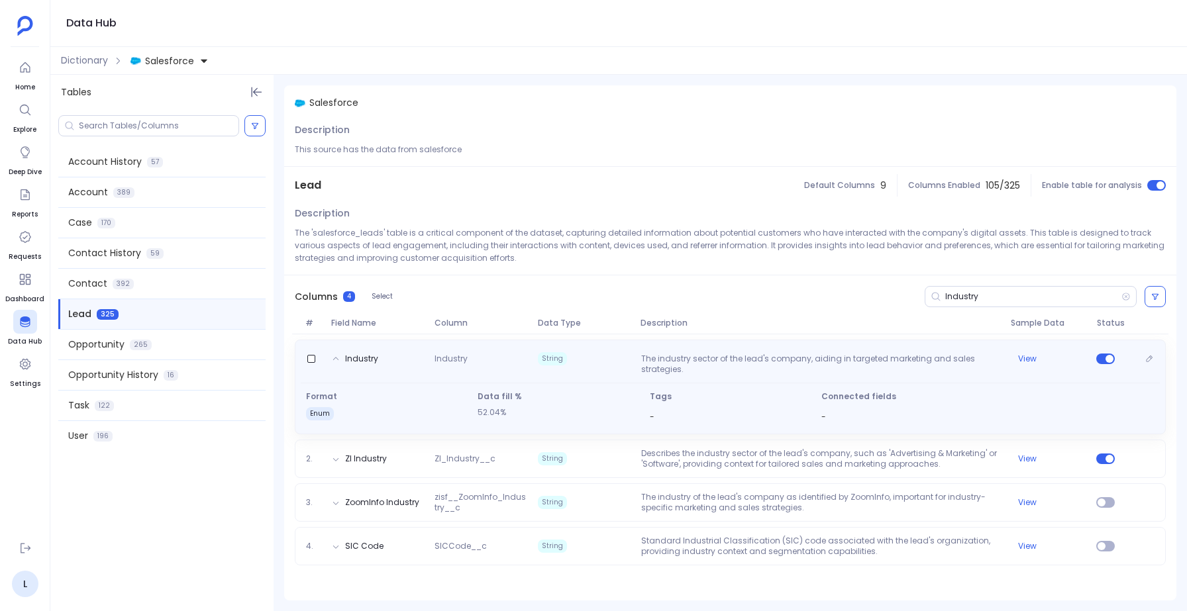
click at [578, 352] on span "String" at bounding box center [584, 358] width 103 height 13
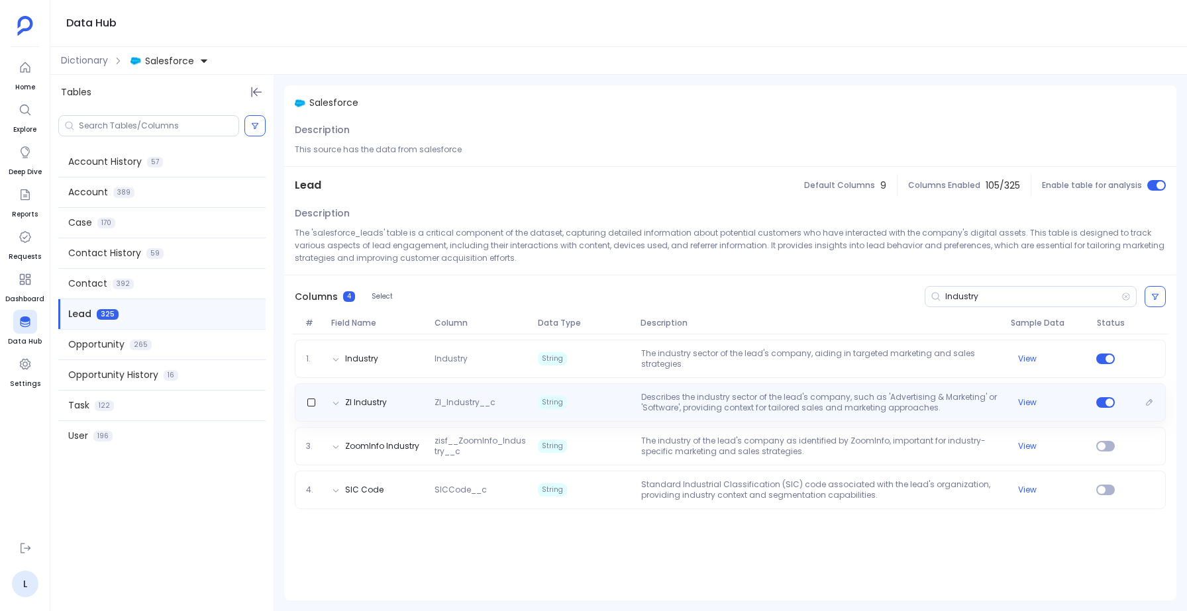
click at [576, 401] on span "String" at bounding box center [584, 402] width 103 height 21
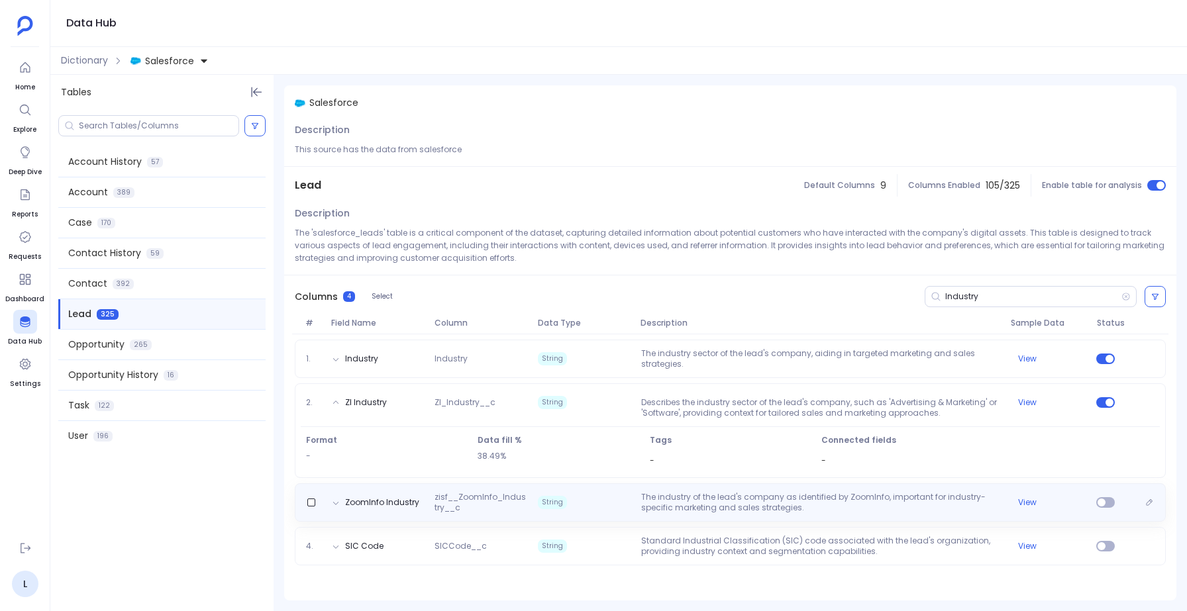
click at [565, 502] on span "String" at bounding box center [584, 502] width 103 height 21
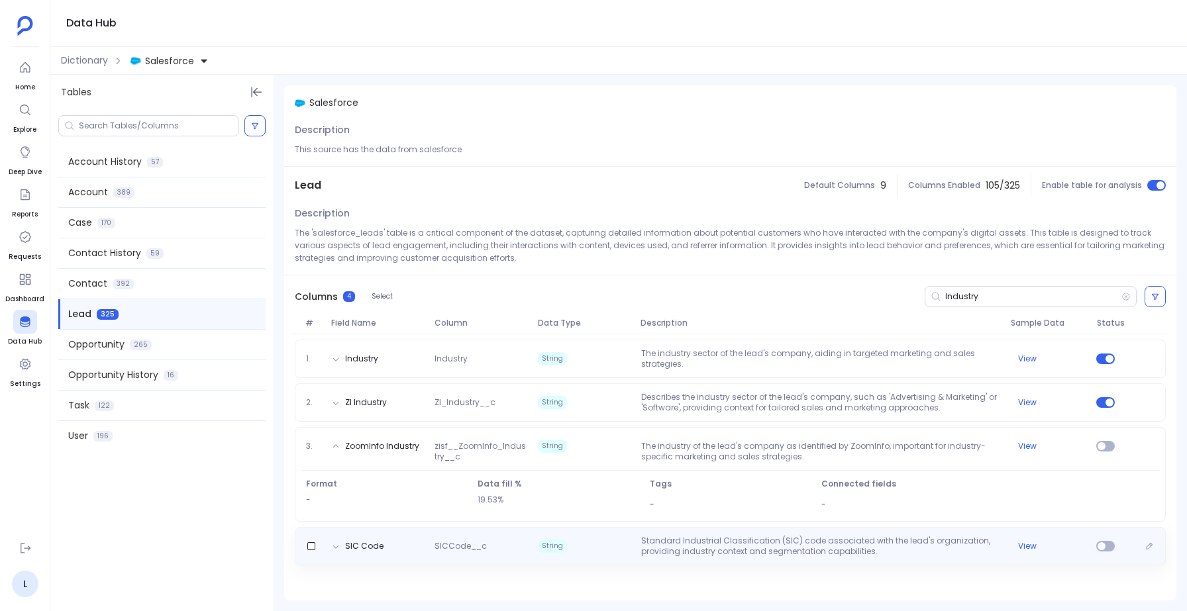
click at [561, 542] on span "String" at bounding box center [552, 546] width 29 height 13
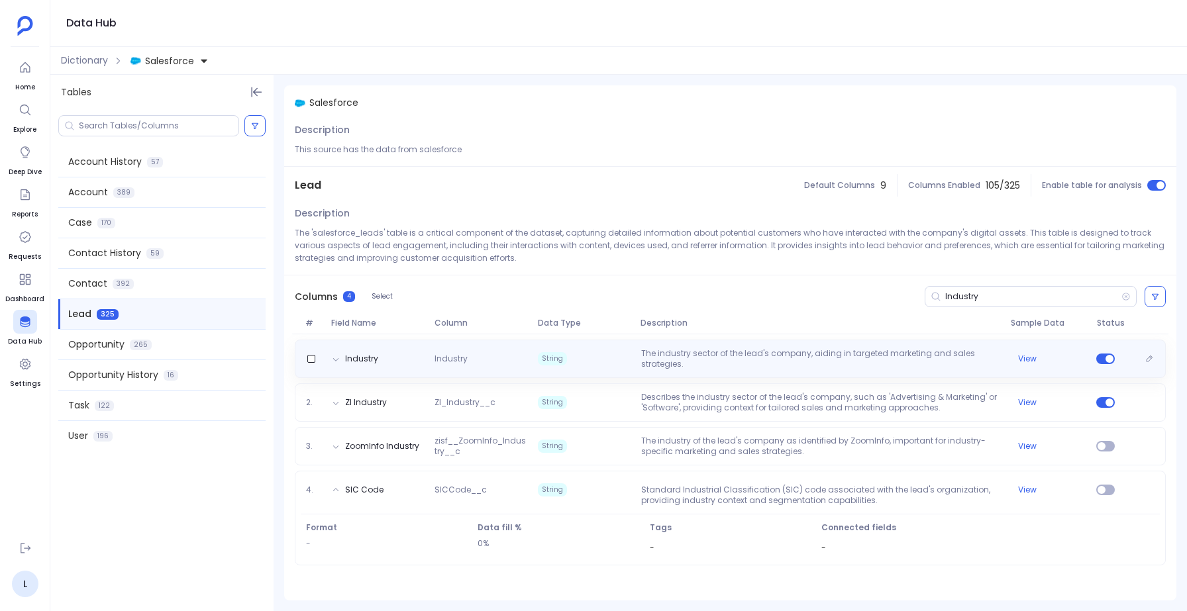
click at [581, 341] on div "Industry Industry String The industry sector of the lead's company, aiding in t…" at bounding box center [730, 359] width 871 height 38
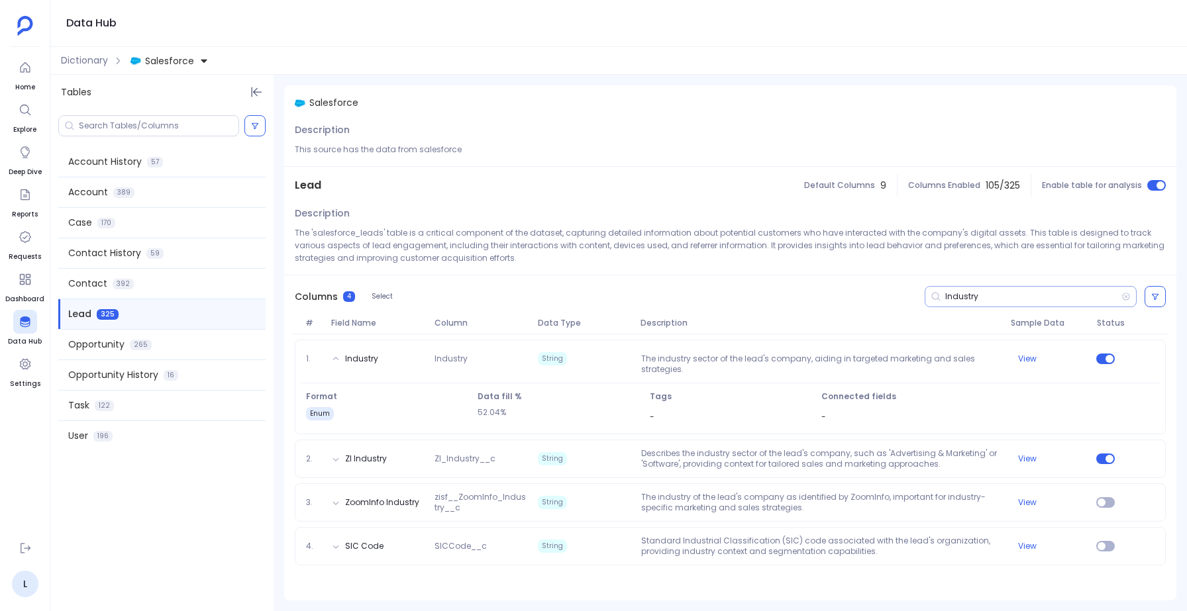
click at [988, 296] on input "Industry" at bounding box center [1033, 296] width 176 height 11
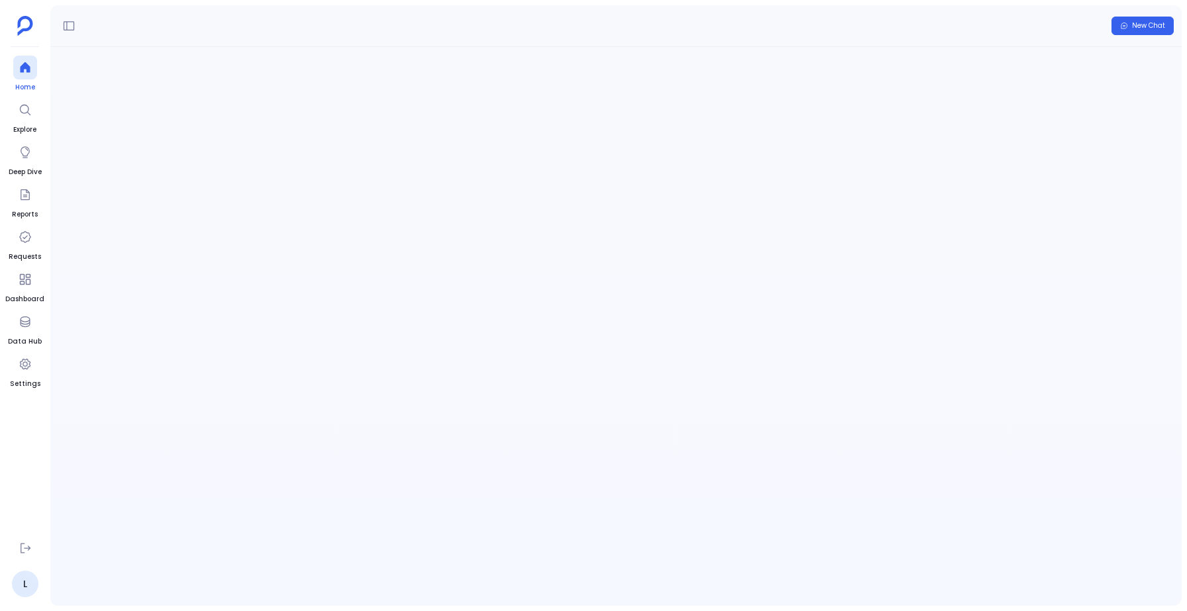
click at [33, 67] on div at bounding box center [25, 68] width 24 height 24
click at [321, 177] on p at bounding box center [593, 167] width 682 height 34
click at [77, 21] on button at bounding box center [68, 25] width 21 height 21
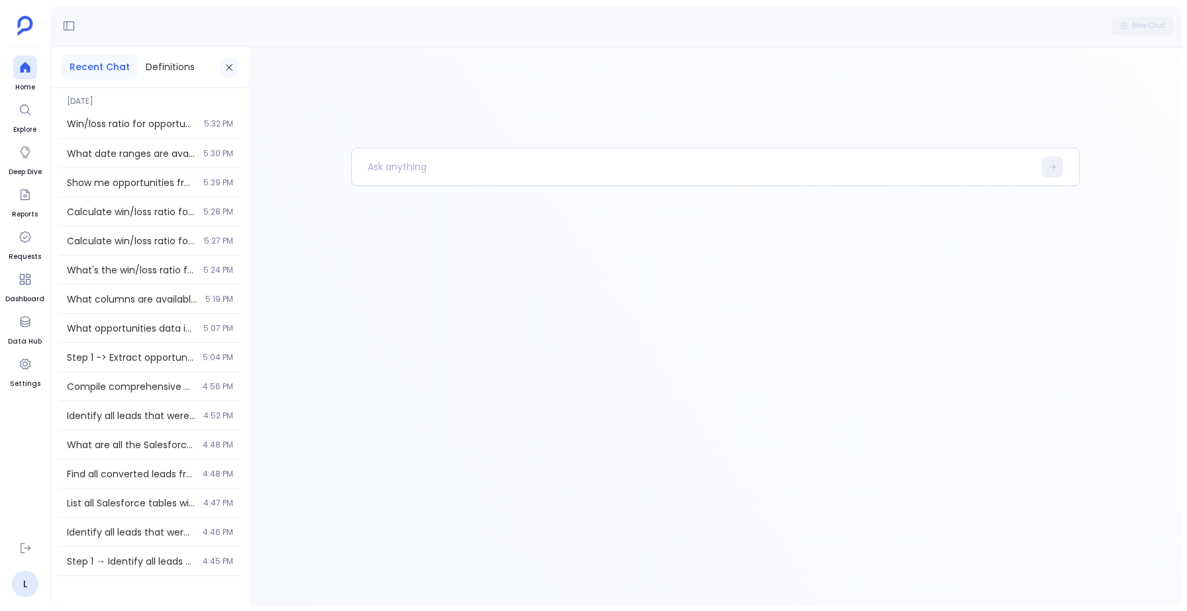
click at [231, 66] on icon at bounding box center [229, 67] width 11 height 11
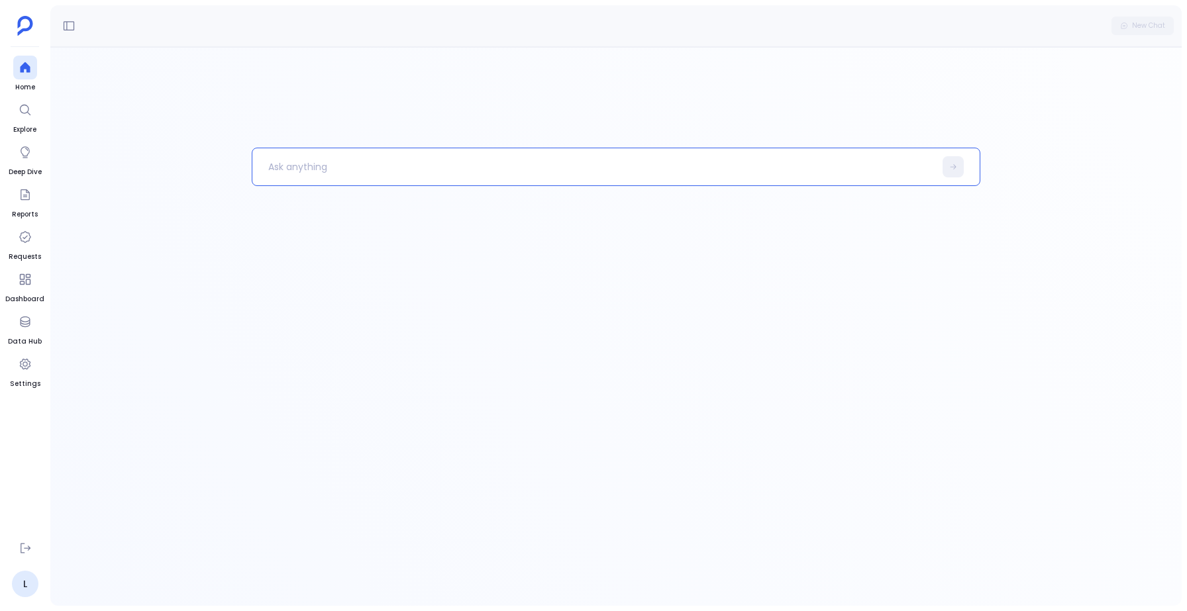
click at [331, 159] on p at bounding box center [593, 167] width 682 height 34
drag, startPoint x: 346, startPoint y: 168, endPoint x: 414, endPoint y: 168, distance: 67.6
click at [414, 168] on p "Leads created in last 6 months" at bounding box center [586, 167] width 668 height 34
click at [339, 166] on p "Leads created in from february 2025 to" at bounding box center [586, 167] width 668 height 34
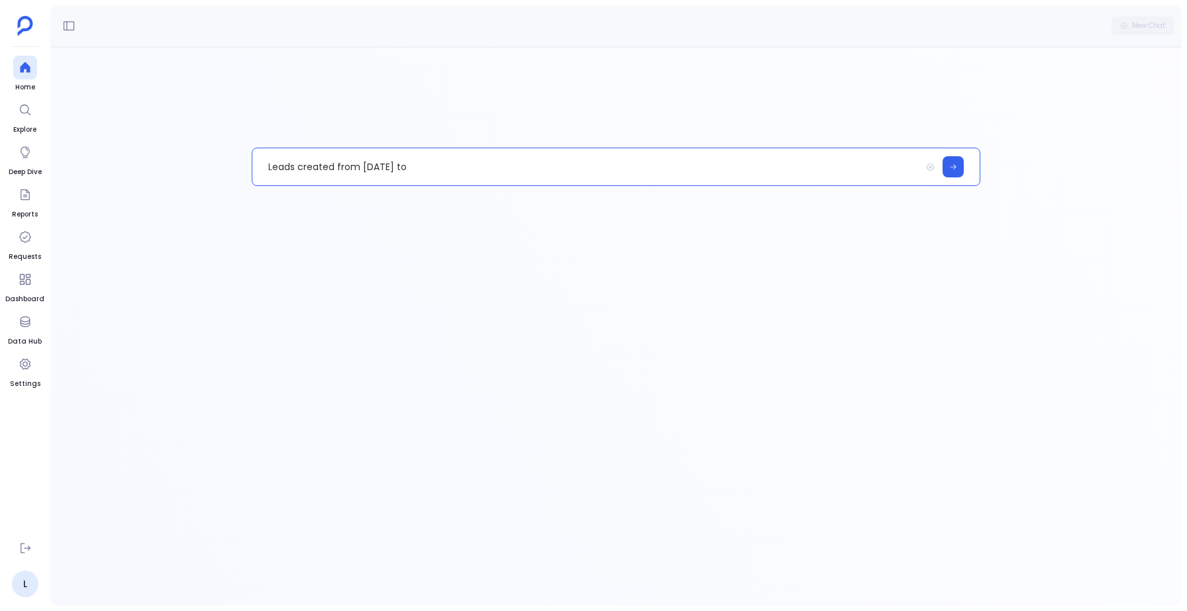
click at [400, 170] on p "Leads created from february 2025 to" at bounding box center [586, 167] width 668 height 34
click at [456, 162] on p "Leads created from February 2025 to" at bounding box center [586, 167] width 668 height 34
click at [952, 164] on icon at bounding box center [953, 167] width 8 height 8
click at [32, 580] on link "L" at bounding box center [25, 584] width 26 height 26
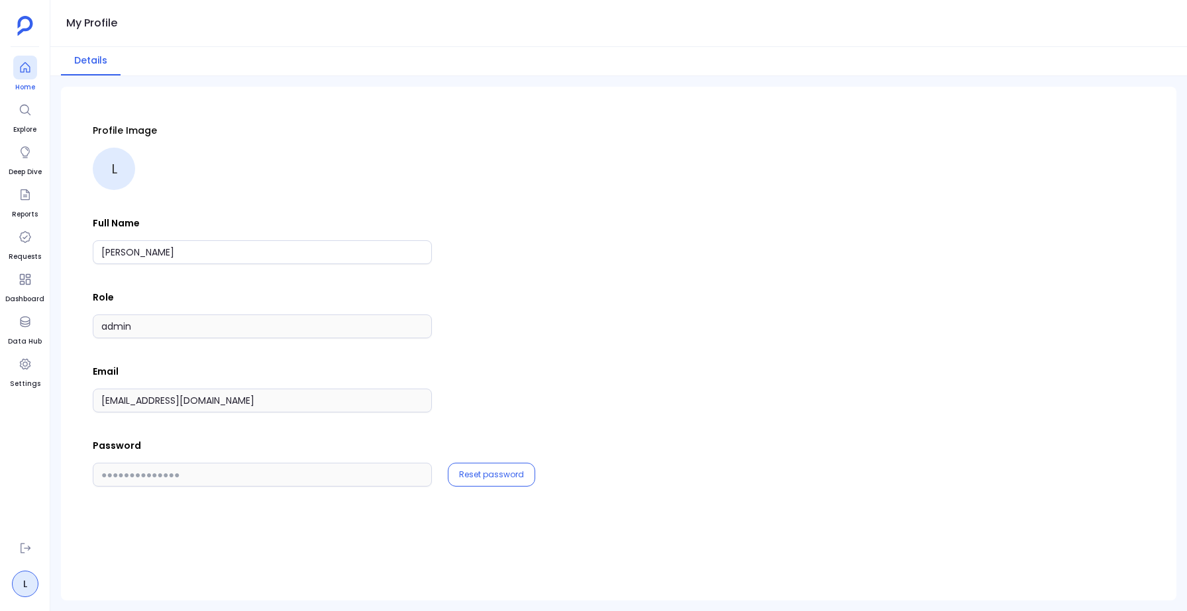
click at [21, 63] on icon at bounding box center [25, 67] width 13 height 13
